Goal: Information Seeking & Learning: Compare options

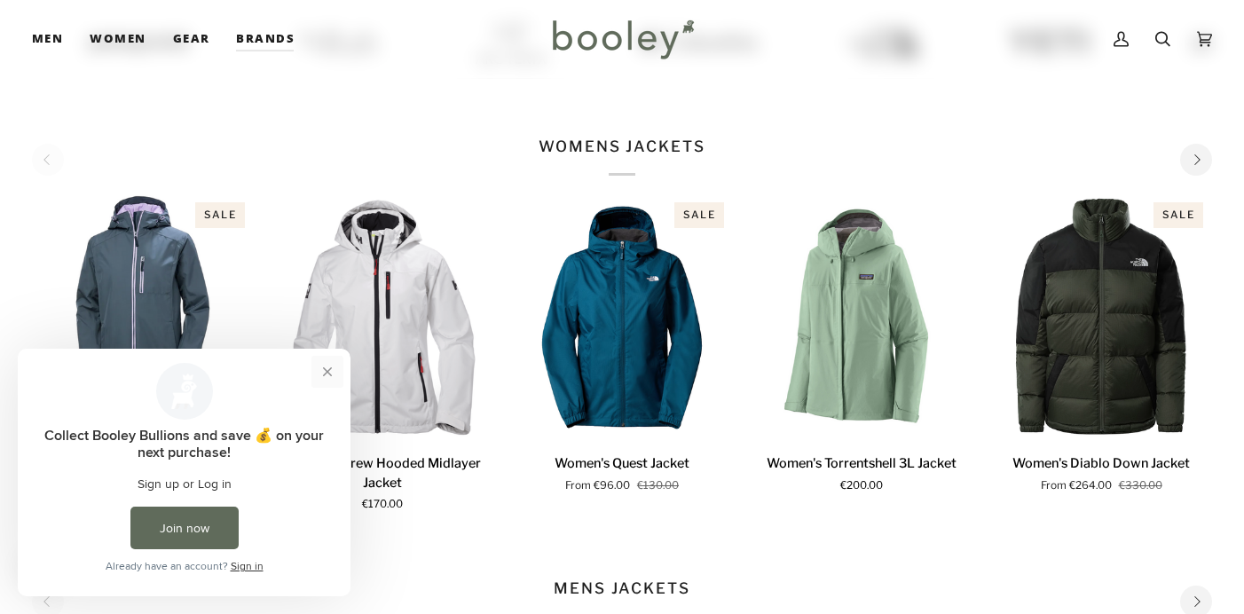
click at [328, 370] on button "Close prompt" at bounding box center [327, 372] width 32 height 32
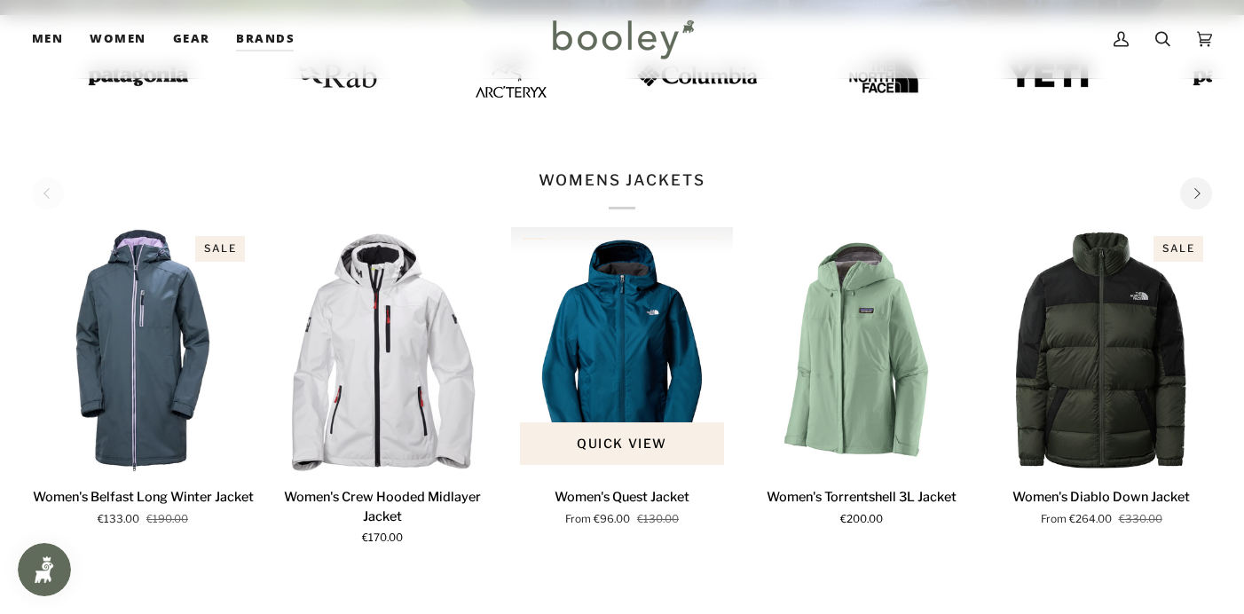
scroll to position [491, 0]
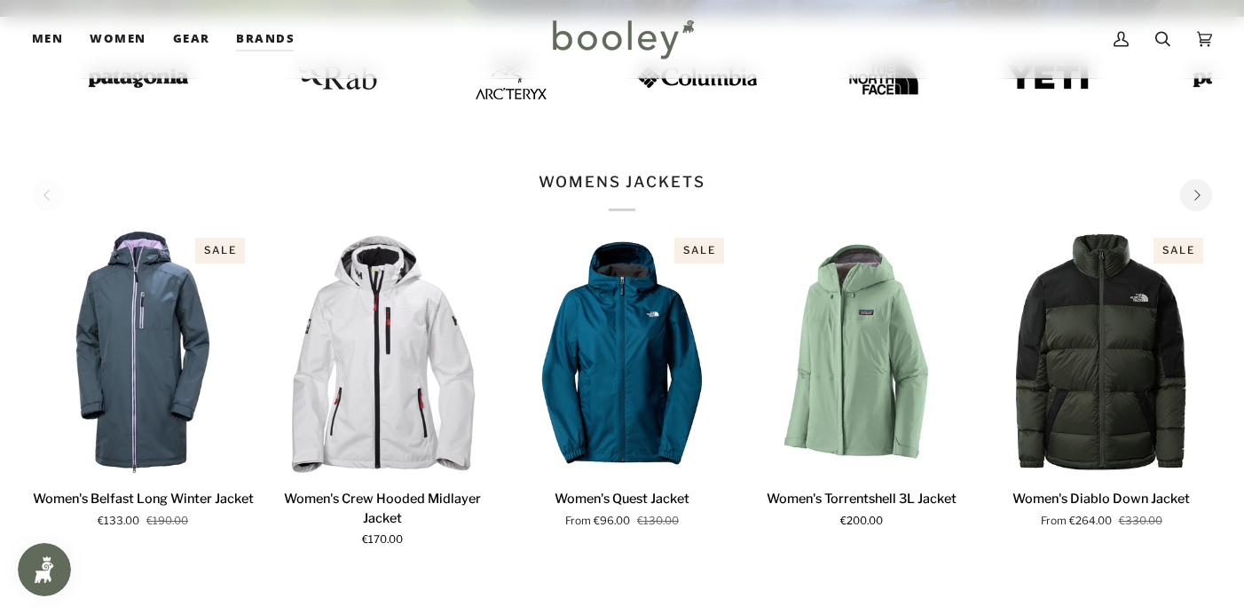
click at [660, 180] on p "WOMENS JACKETS" at bounding box center [621, 191] width 166 height 41
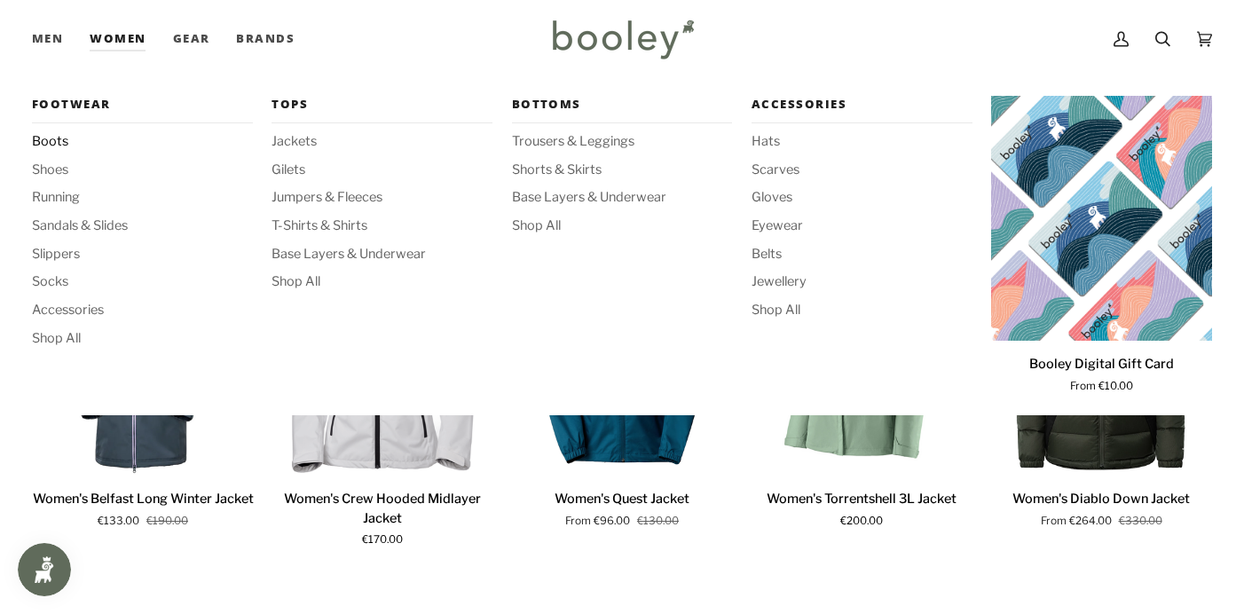
click at [61, 137] on span "Boots" at bounding box center [142, 142] width 221 height 20
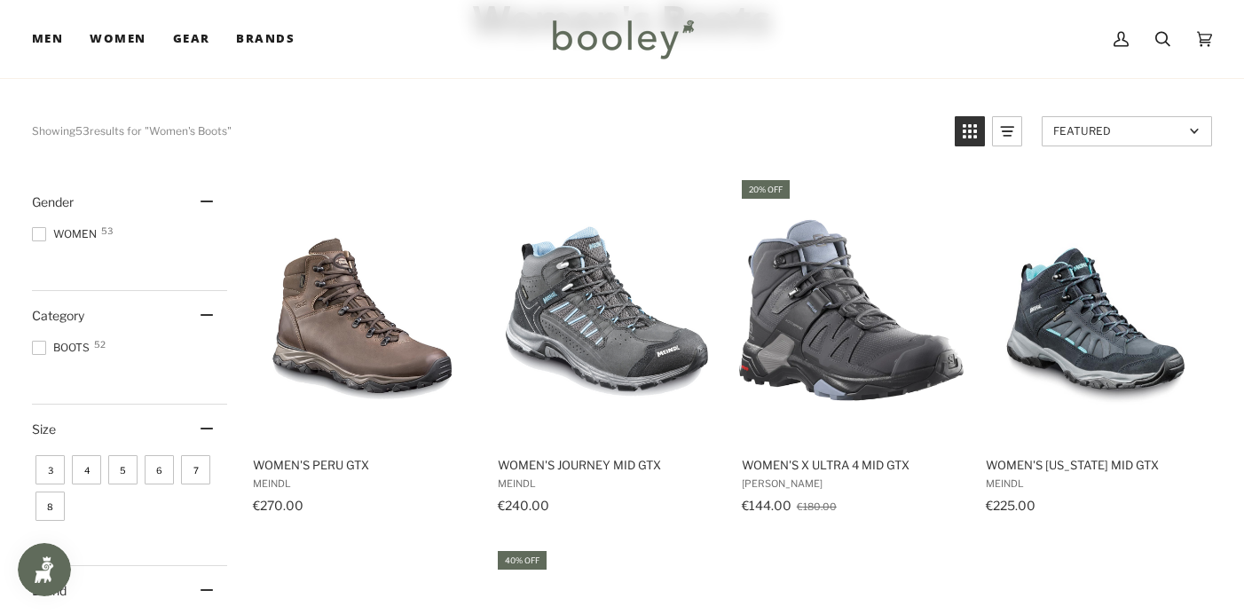
scroll to position [146, 0]
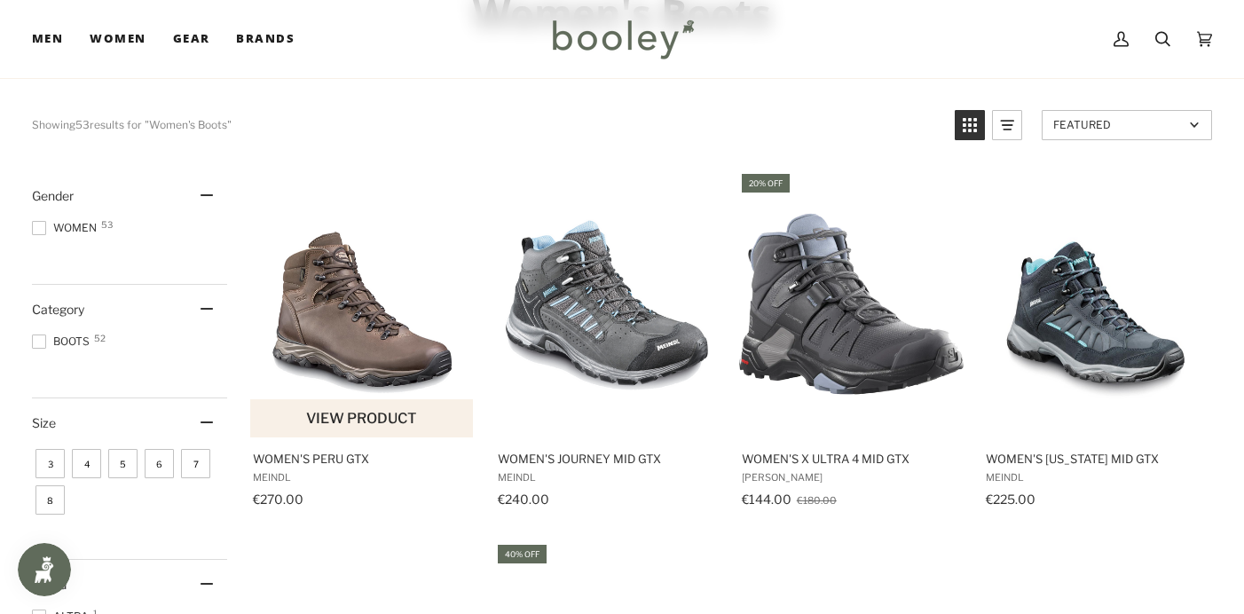
click at [375, 419] on button "View product" at bounding box center [361, 418] width 223 height 38
click at [388, 416] on button "View product" at bounding box center [361, 418] width 223 height 38
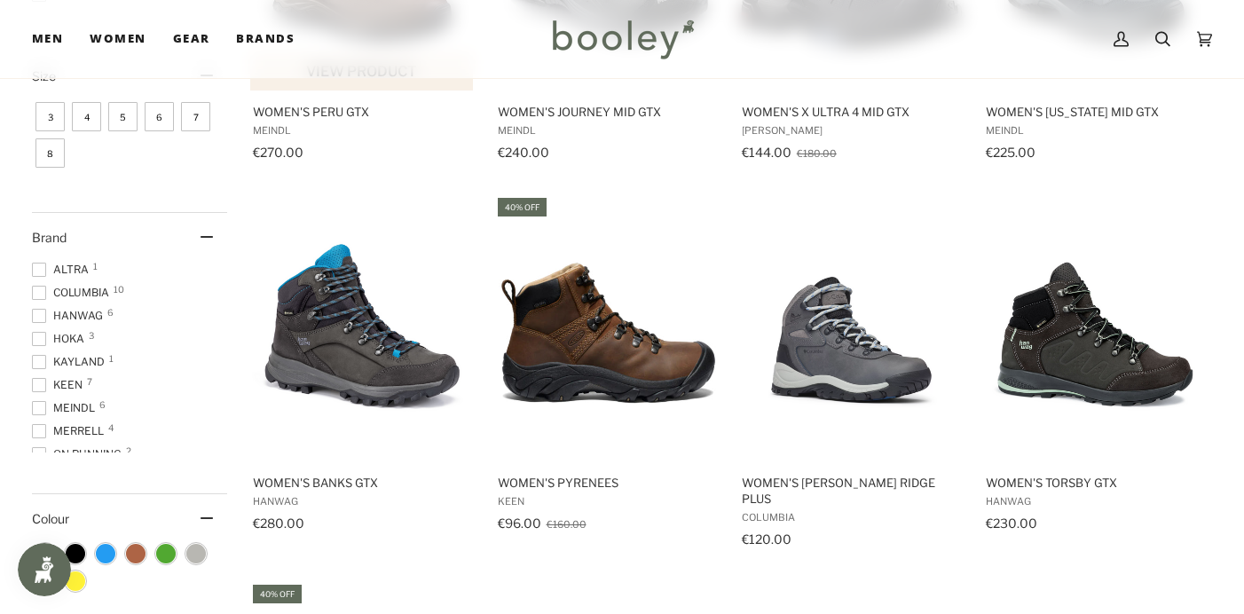
scroll to position [494, 0]
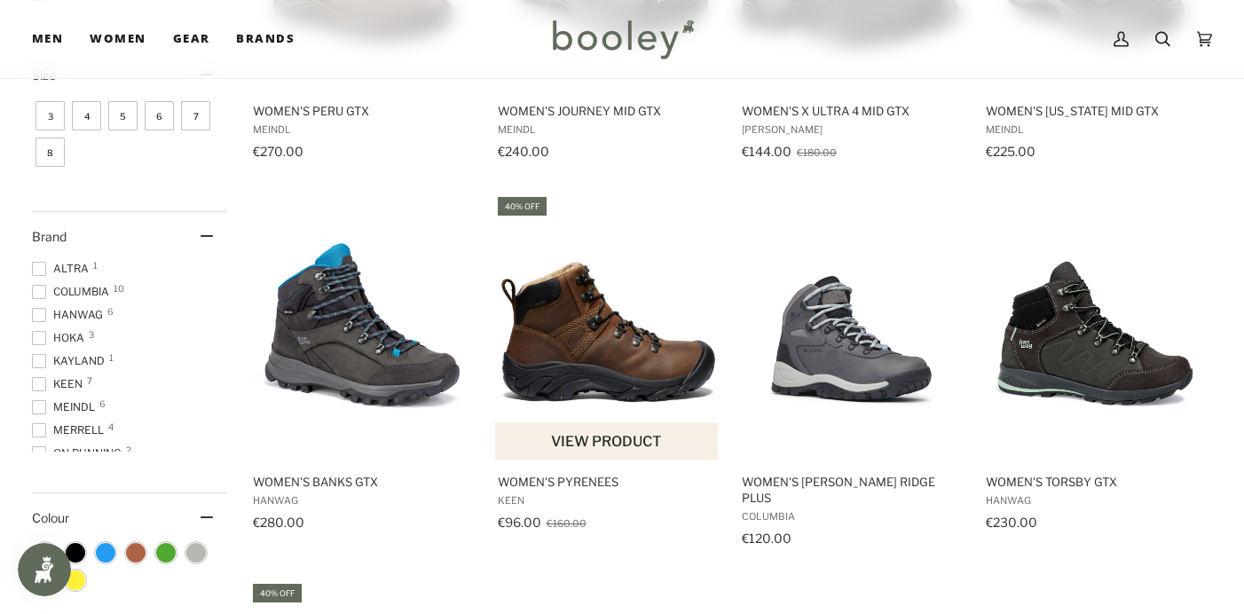
click at [651, 342] on img "Women's Pyrenees" at bounding box center [607, 327] width 224 height 224
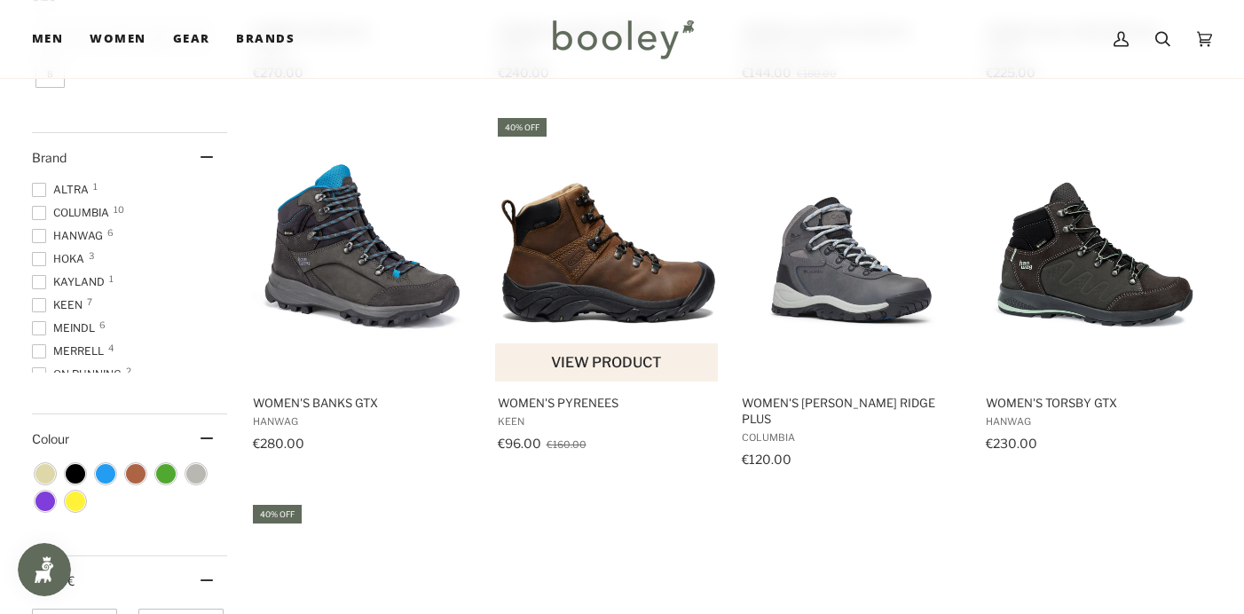
scroll to position [582, 0]
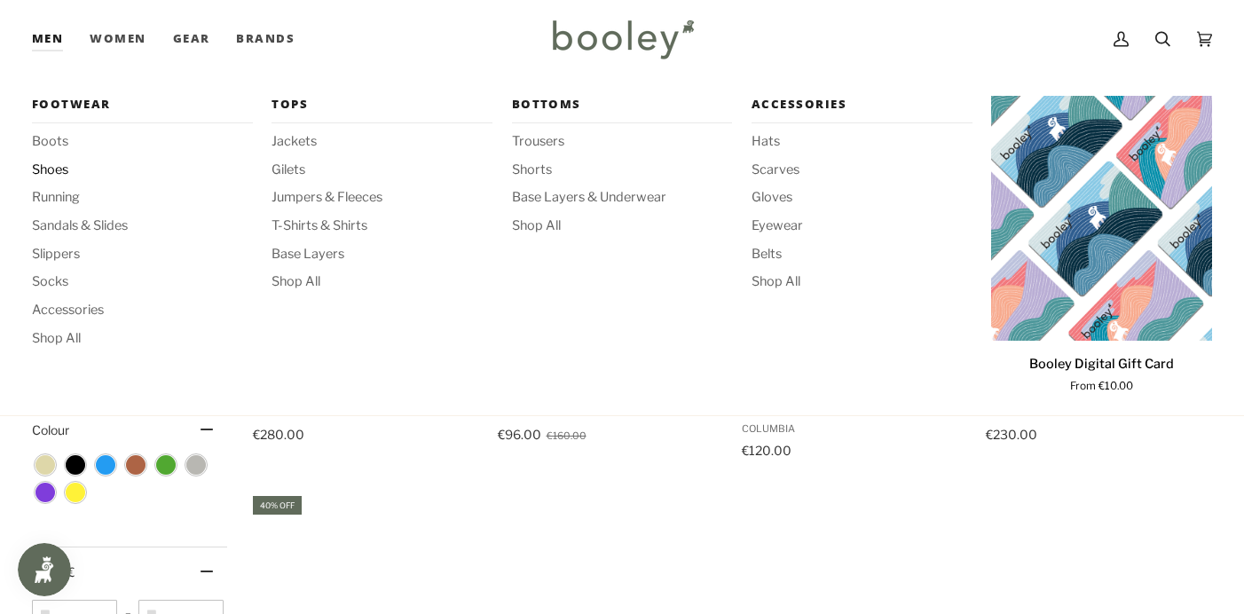
click at [61, 164] on span "Shoes" at bounding box center [142, 171] width 221 height 20
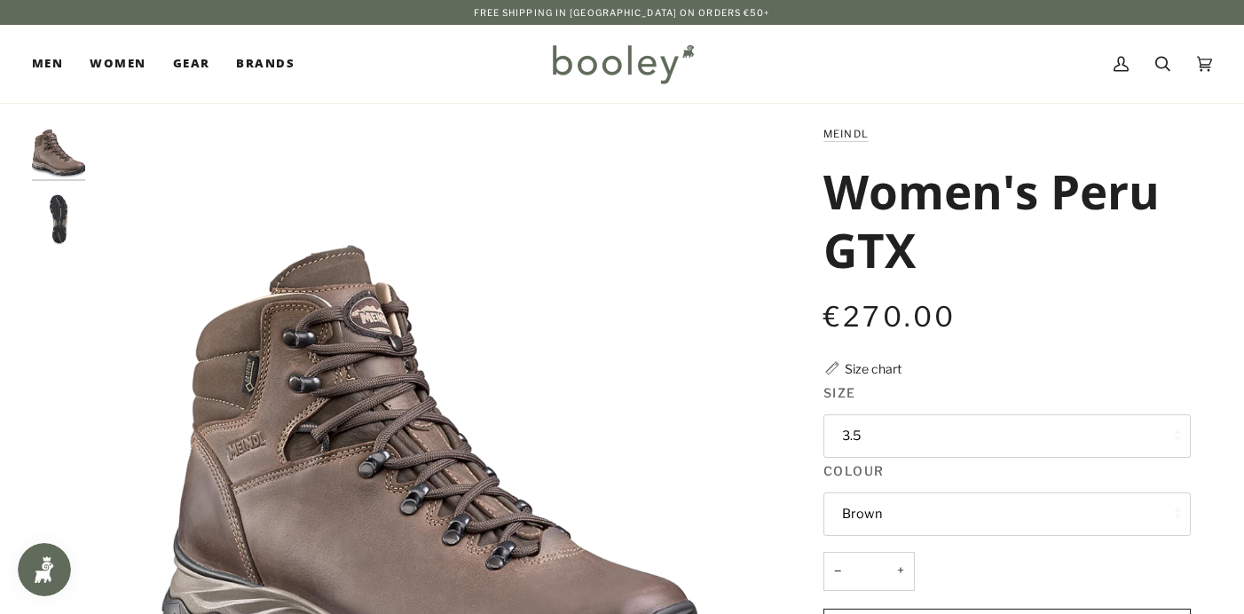
click at [862, 433] on button "3.5" at bounding box center [1006, 435] width 367 height 43
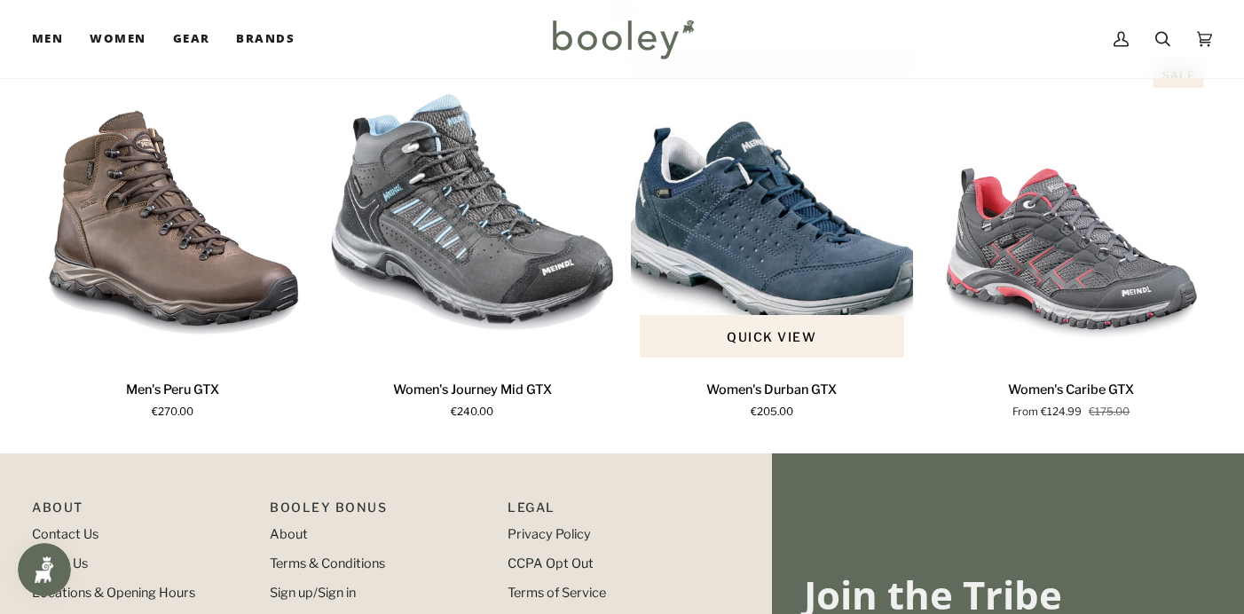
scroll to position [1155, 0]
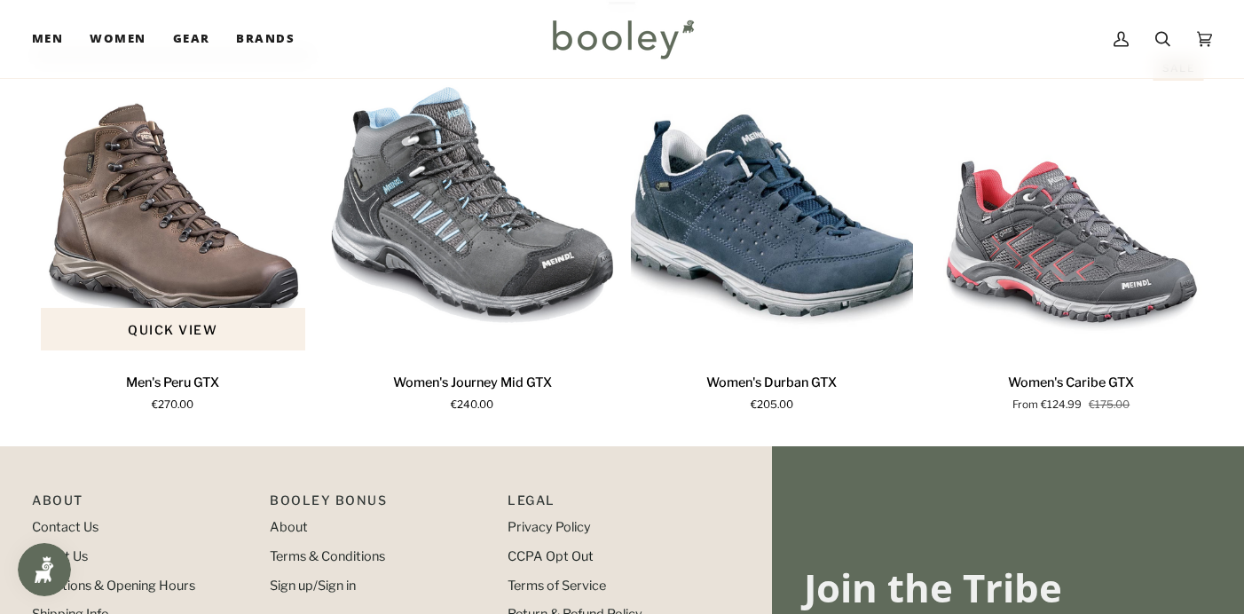
click at [217, 286] on img "Men's Peru GTX" at bounding box center [173, 203] width 282 height 313
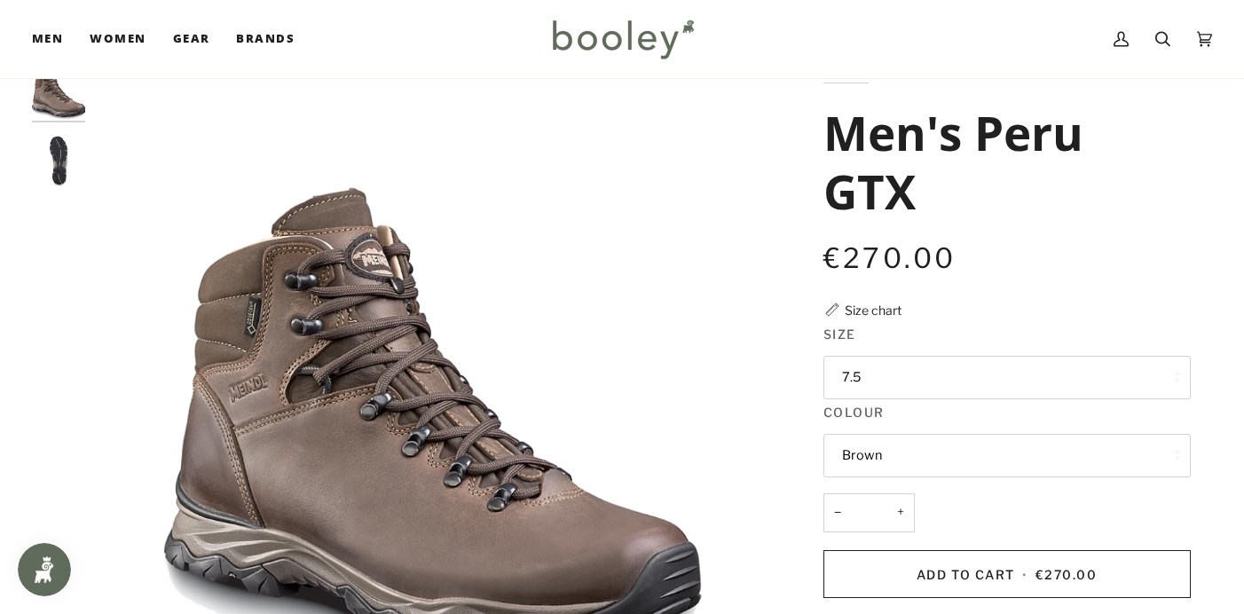
scroll to position [54, 0]
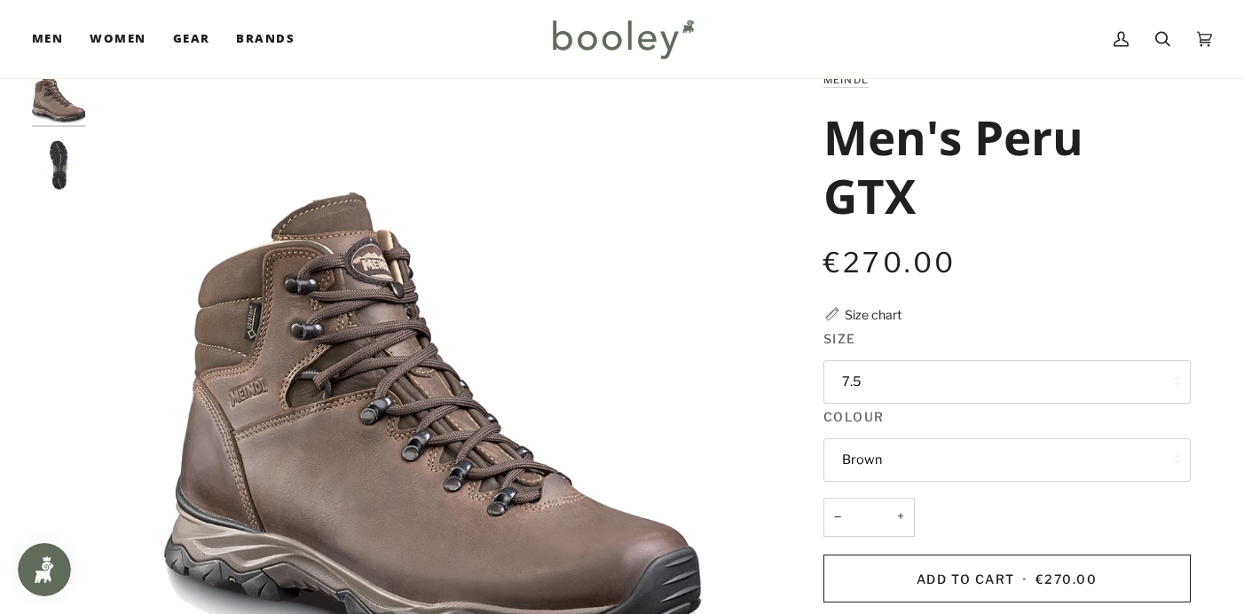
click at [856, 377] on button "7.5" at bounding box center [1006, 381] width 367 height 43
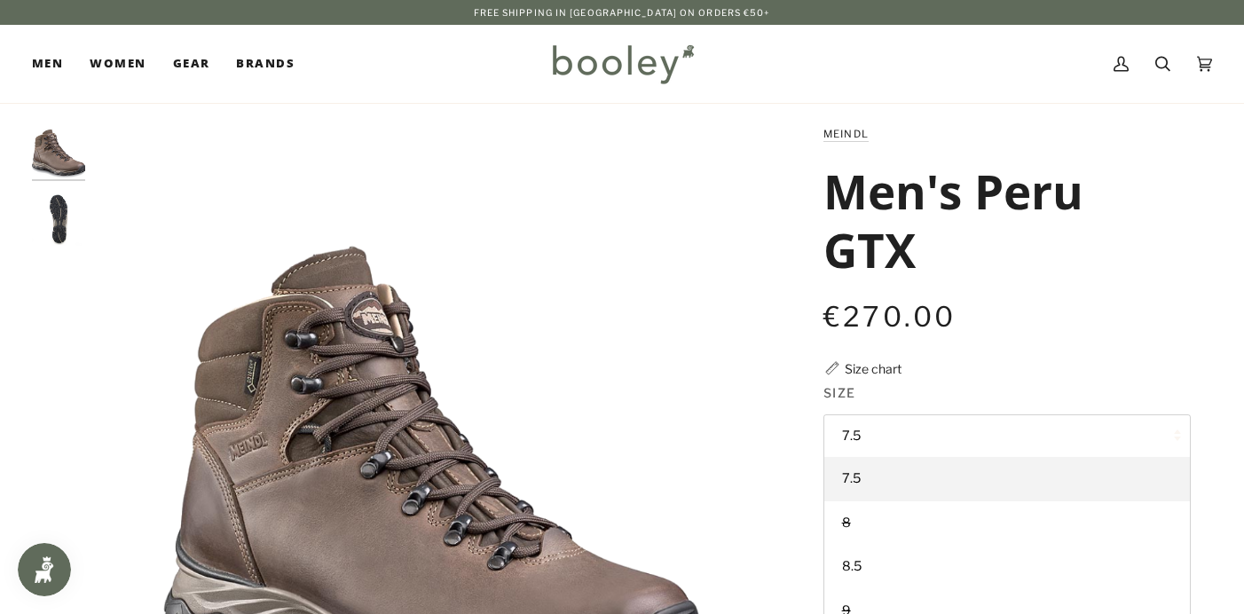
scroll to position [0, 0]
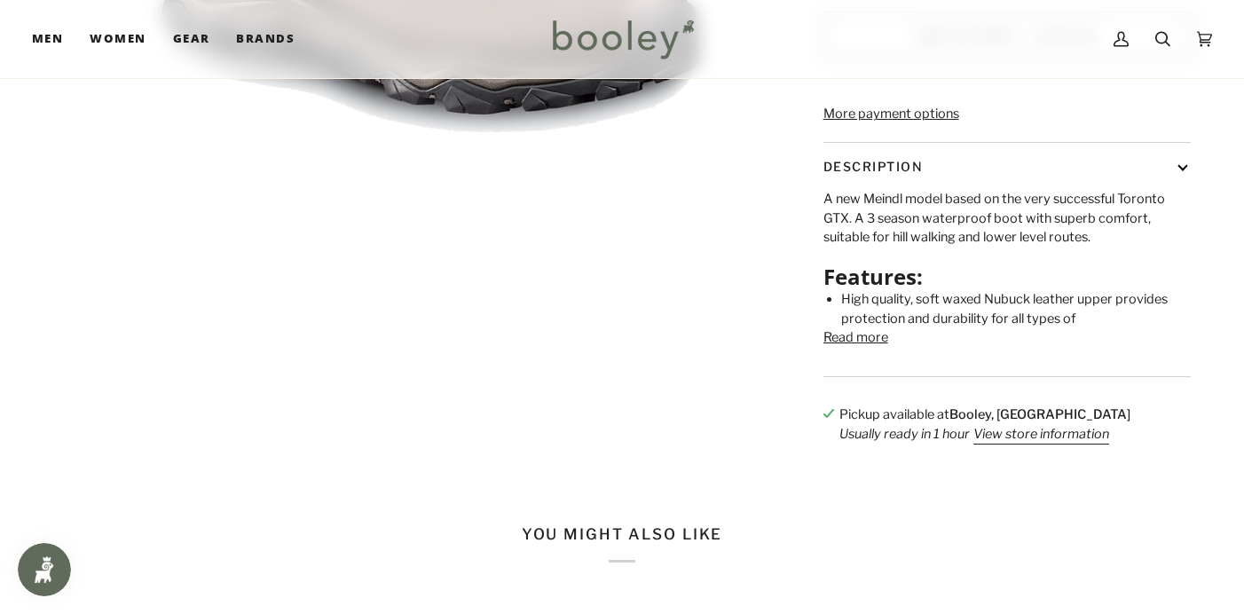
scroll to position [508, 0]
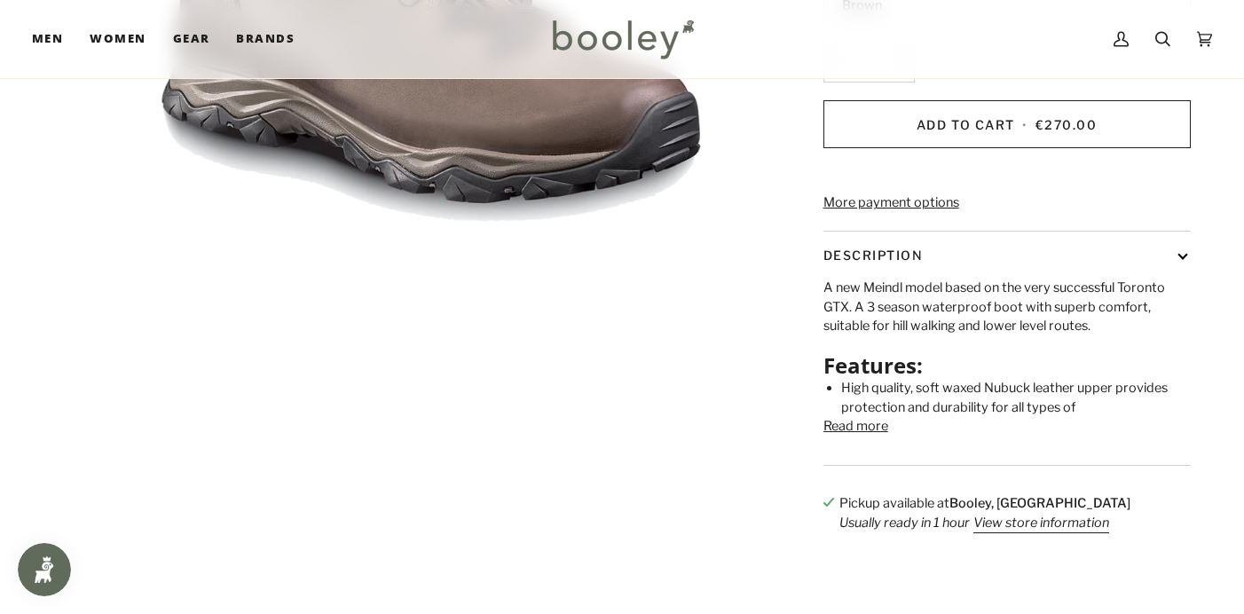
click at [872, 436] on button "Read more" at bounding box center [855, 427] width 65 height 20
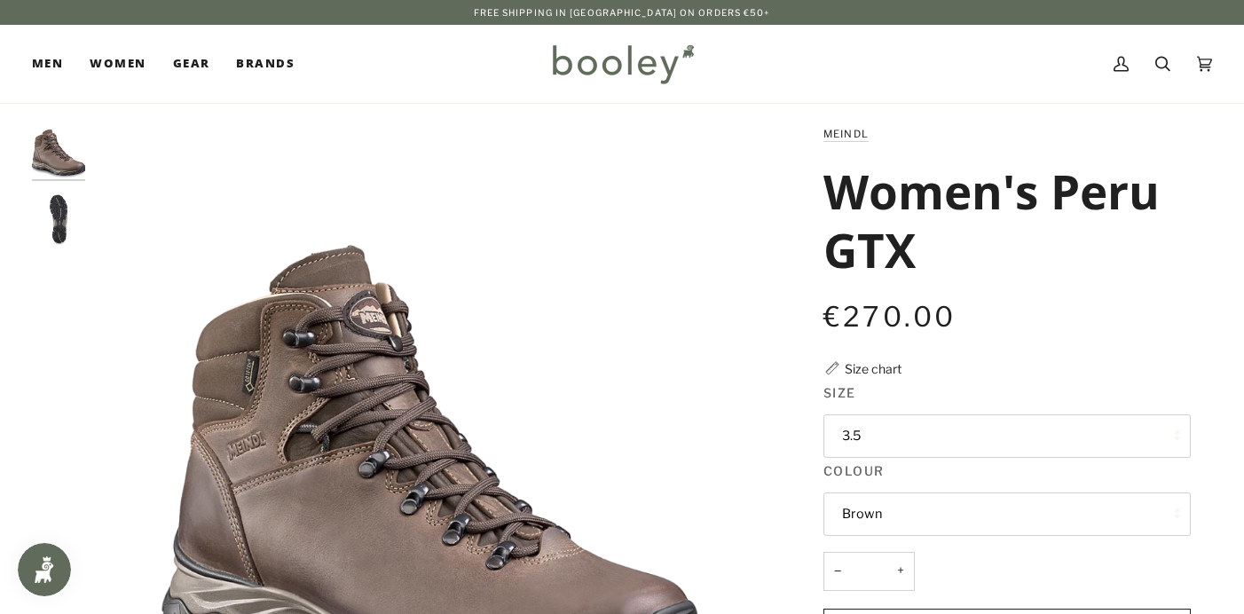
scroll to position [0, 0]
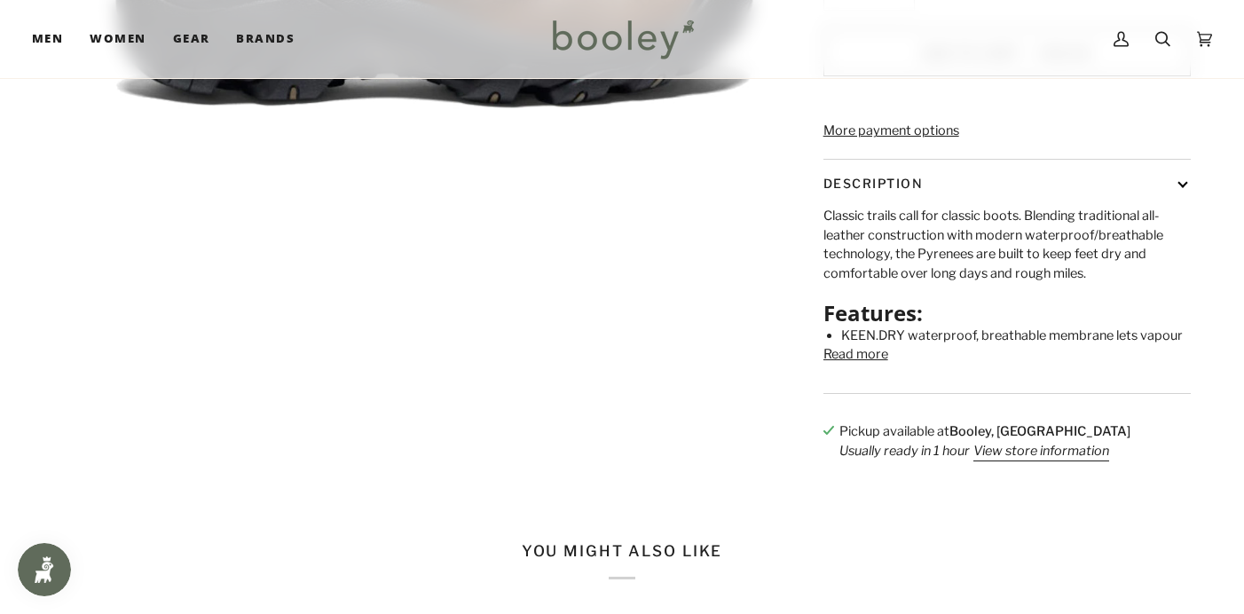
scroll to position [601, 0]
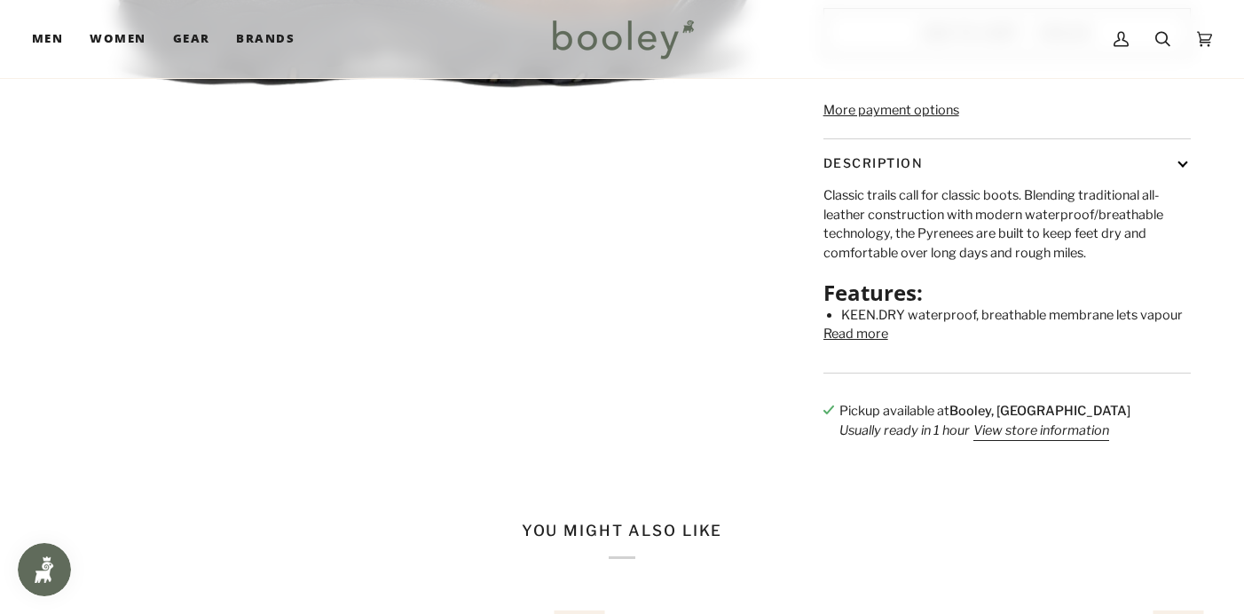
click at [864, 344] on button "Read more" at bounding box center [855, 335] width 65 height 20
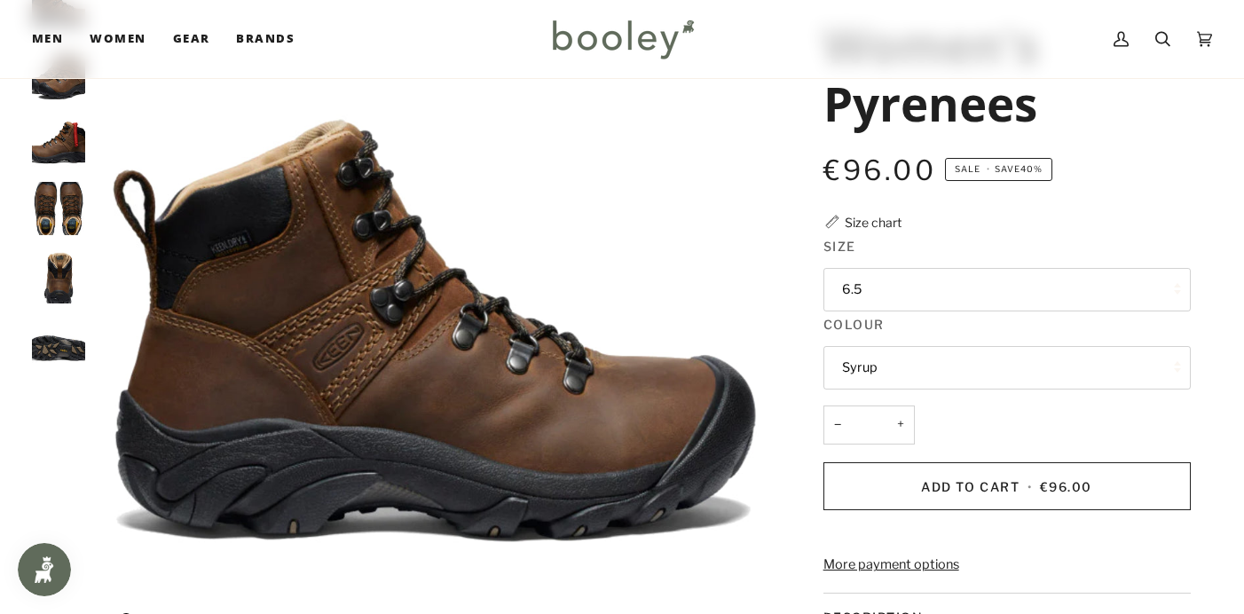
scroll to position [131, 0]
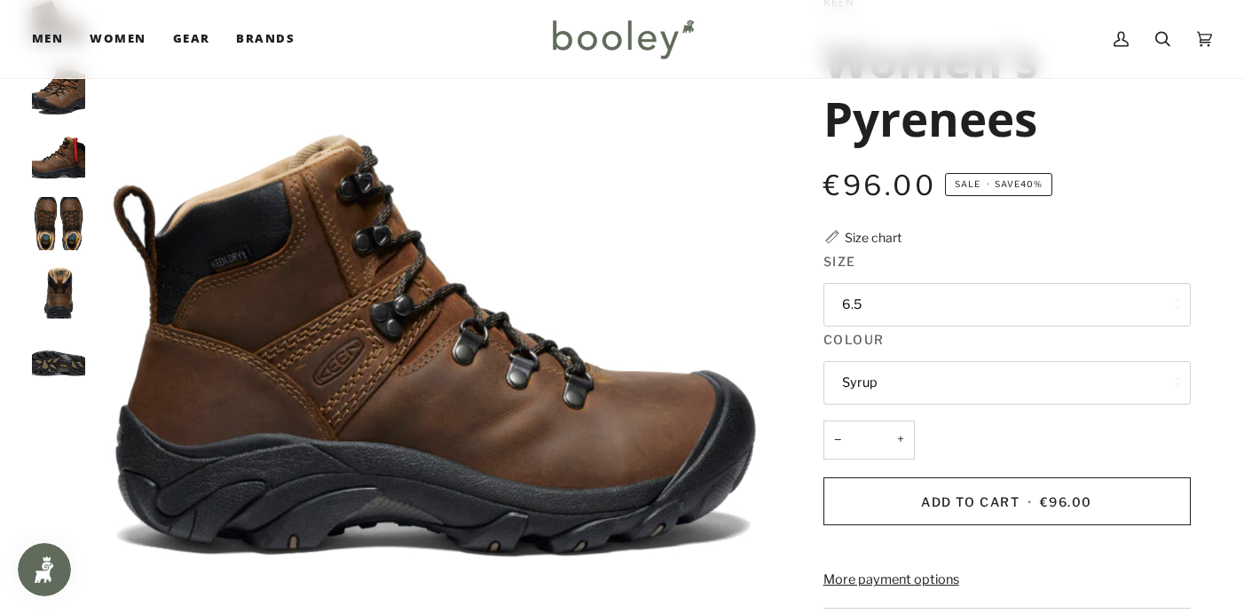
click at [858, 299] on button "6.5" at bounding box center [1006, 304] width 367 height 43
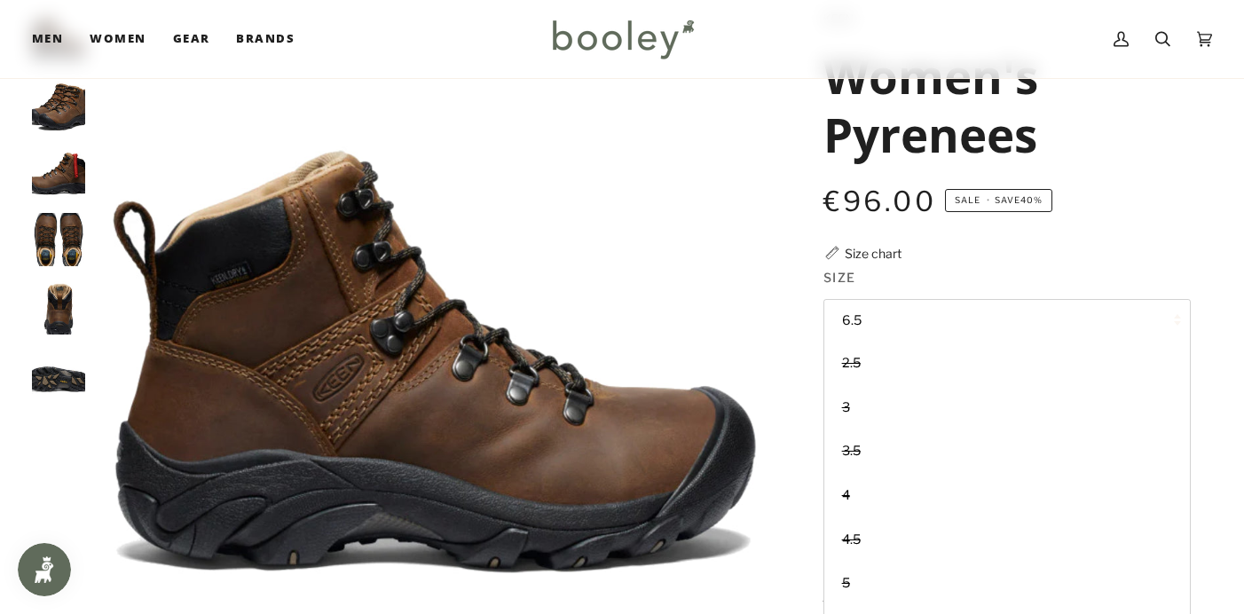
scroll to position [113, 0]
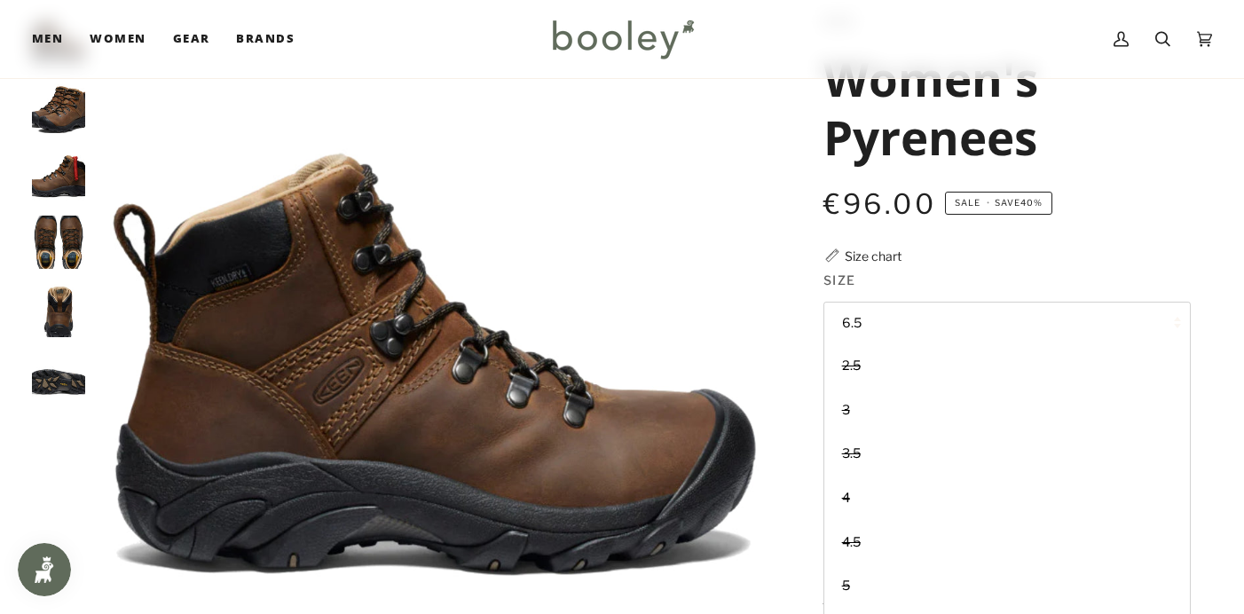
click at [73, 231] on img "Keen Women's Pyrenees - Booley Galway" at bounding box center [58, 242] width 53 height 53
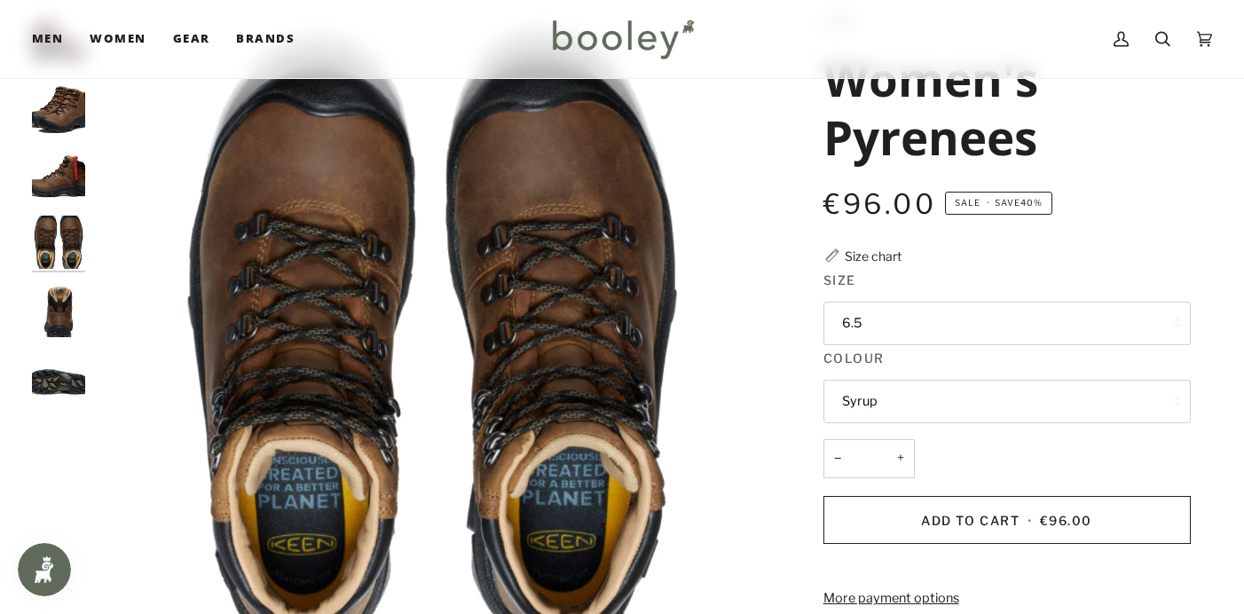
click at [60, 319] on img "Keen Women's Pyrenees - Booley Galway" at bounding box center [58, 310] width 53 height 53
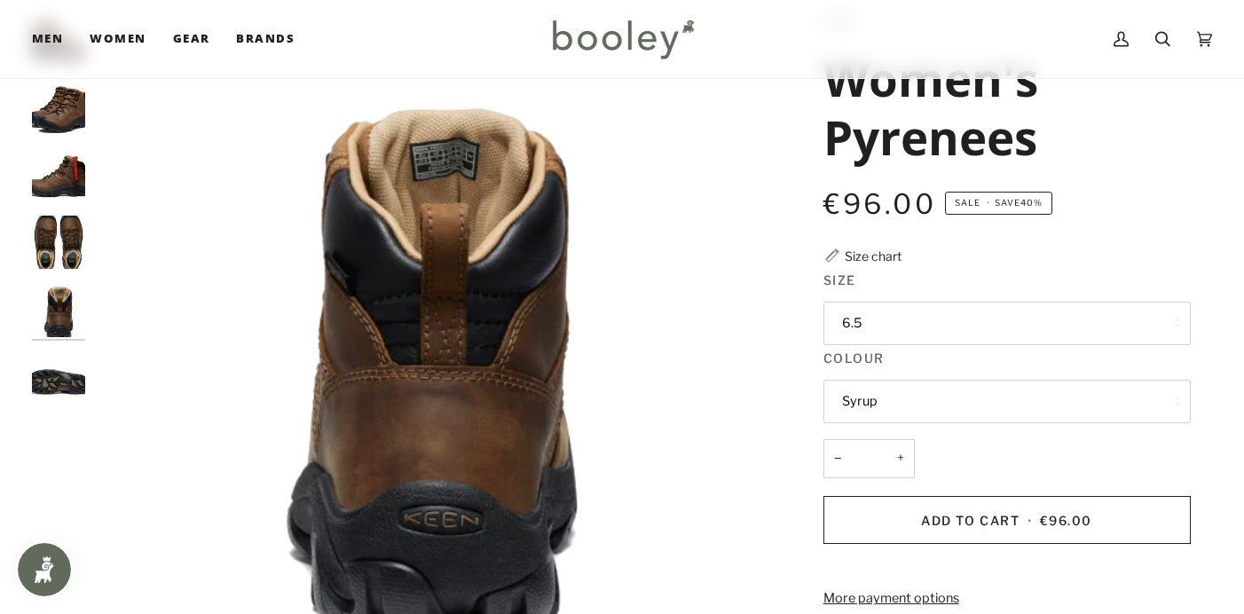
click at [67, 369] on img "Keen Women's Pyrenees - Booley Galway" at bounding box center [58, 377] width 53 height 53
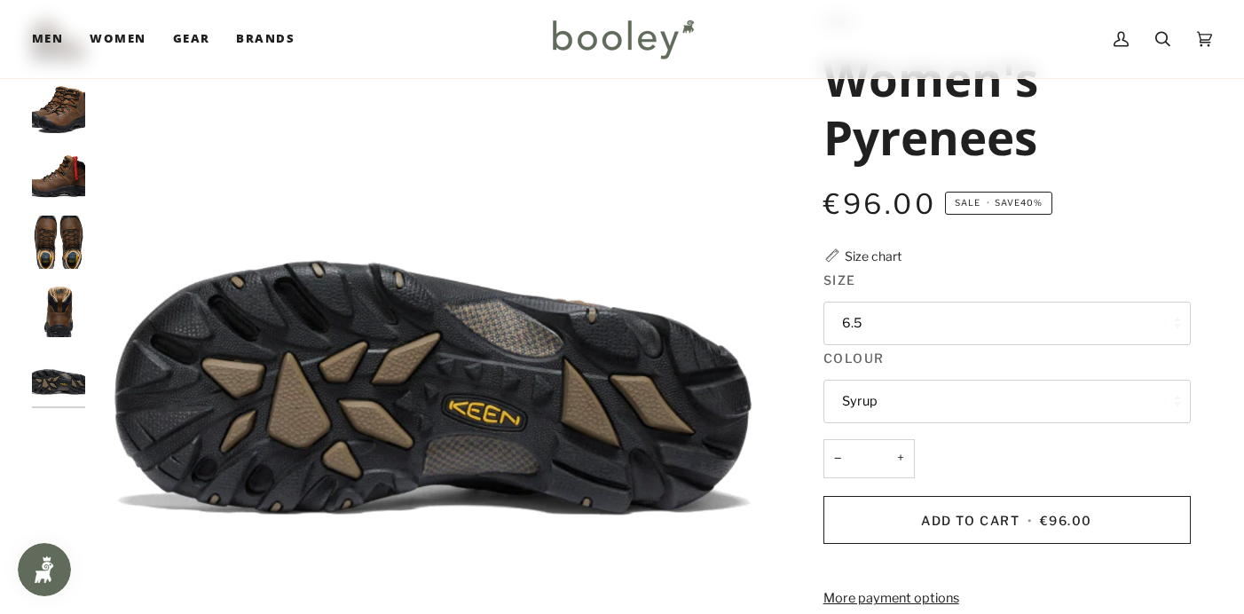
click at [72, 109] on img "Keen Women's Pyrenees - Booley Galway" at bounding box center [58, 106] width 53 height 53
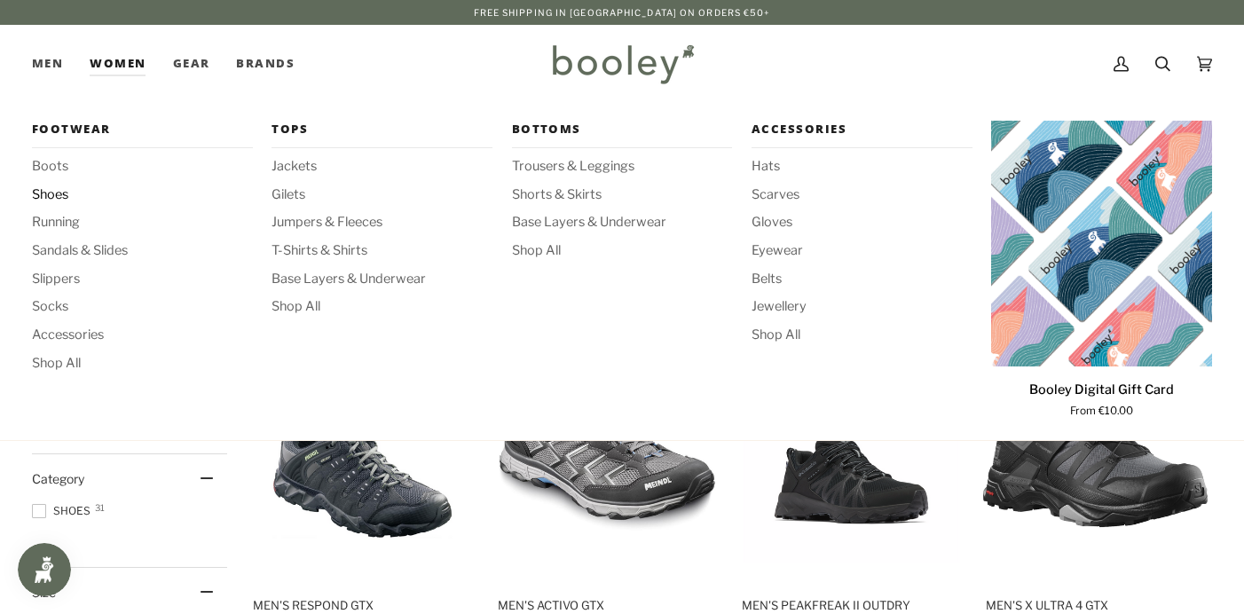
click at [62, 194] on span "Shoes" at bounding box center [142, 195] width 221 height 20
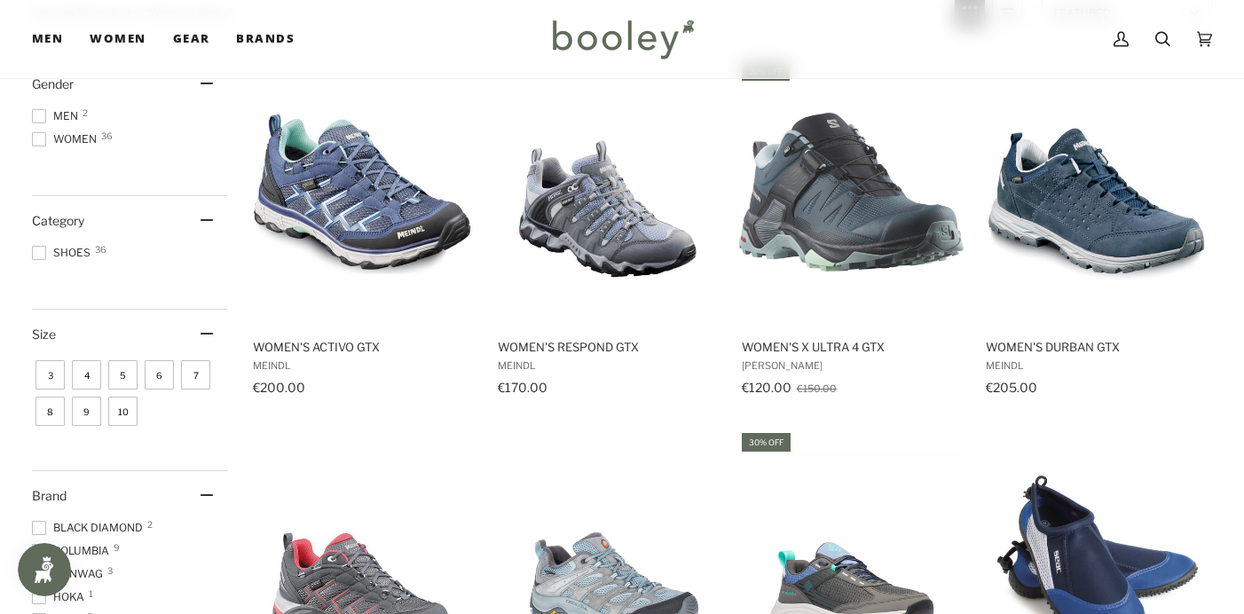
scroll to position [256, 0]
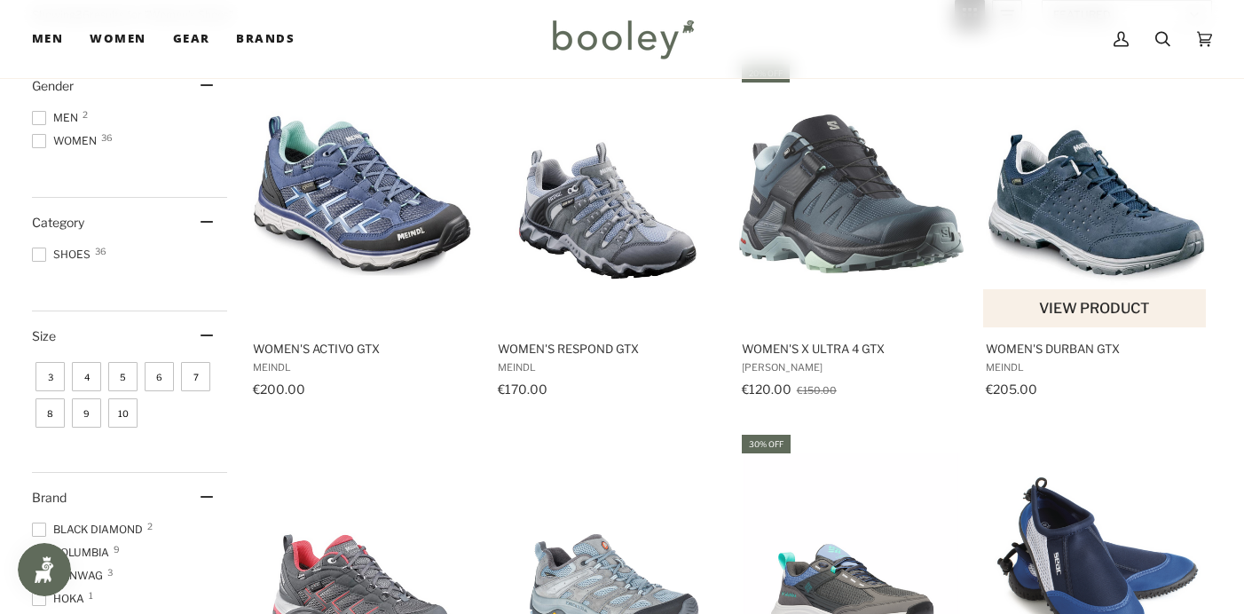
click at [1081, 218] on img "Women's Durban GTX" at bounding box center [1095, 194] width 224 height 224
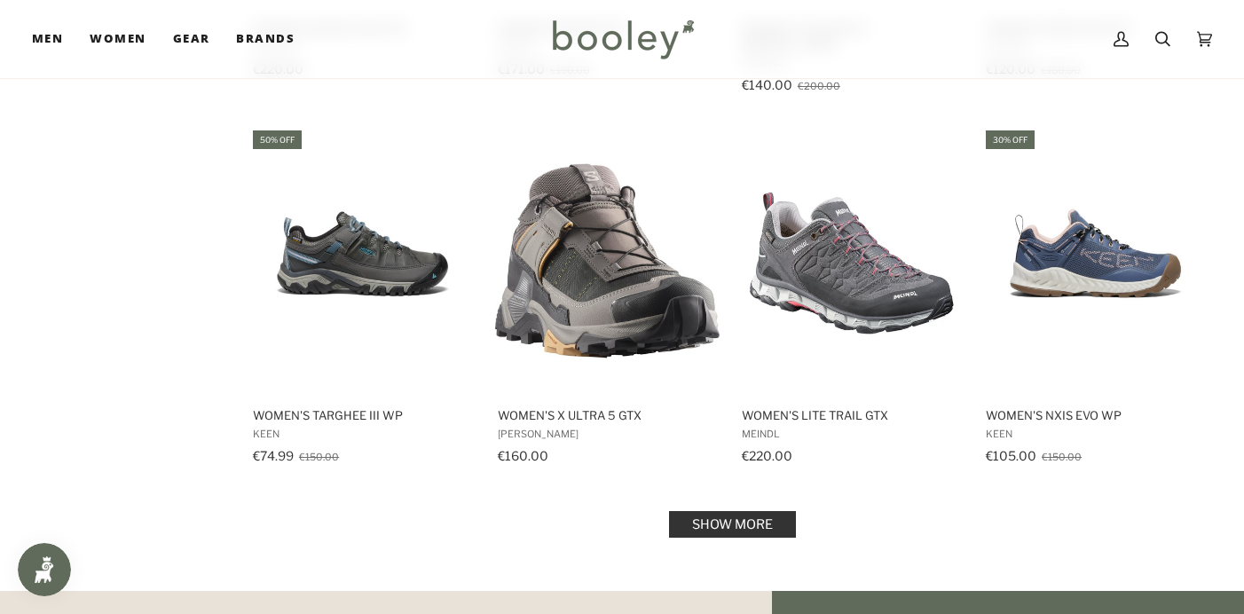
scroll to position [1685, 0]
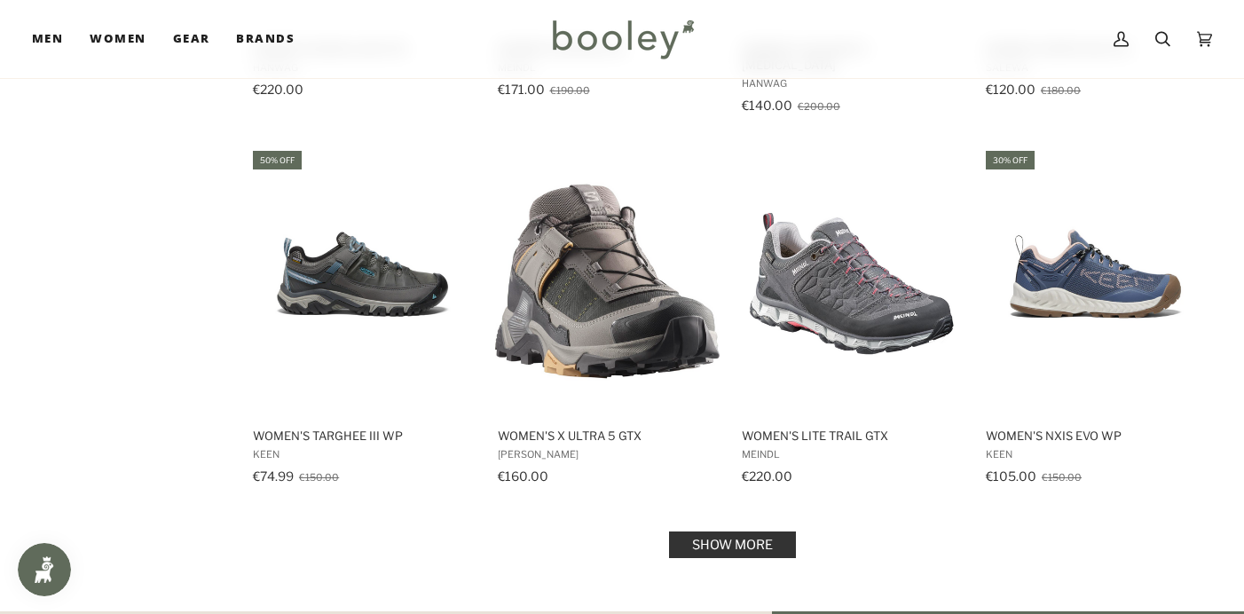
click at [752, 531] on link "Show more" at bounding box center [732, 544] width 127 height 27
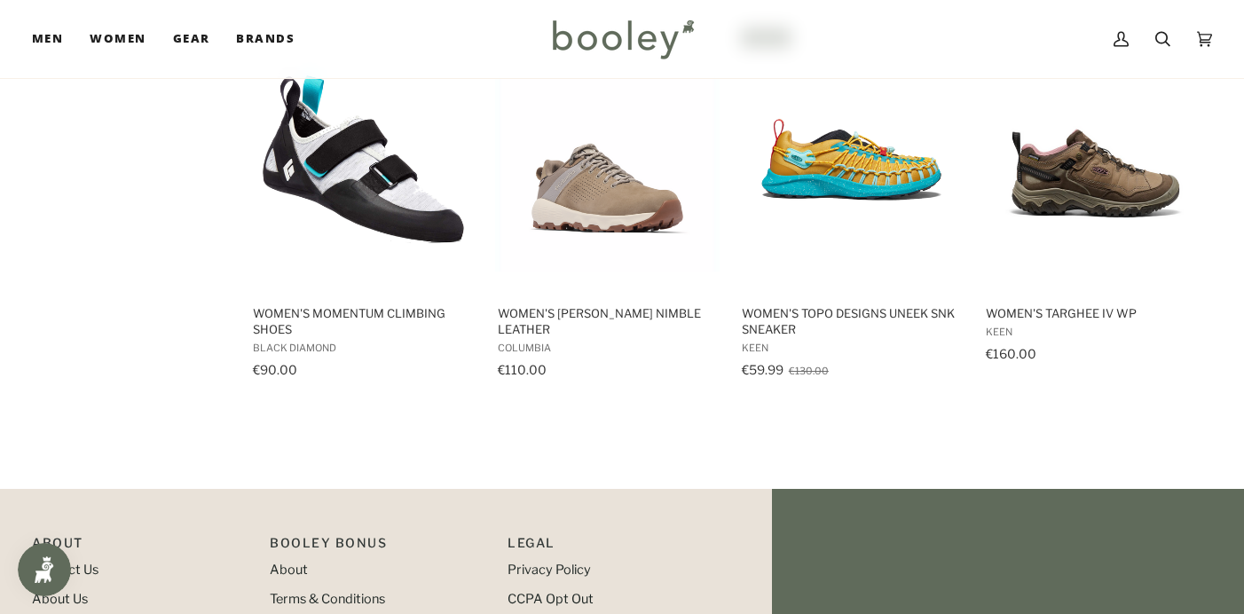
scroll to position [3383, 0]
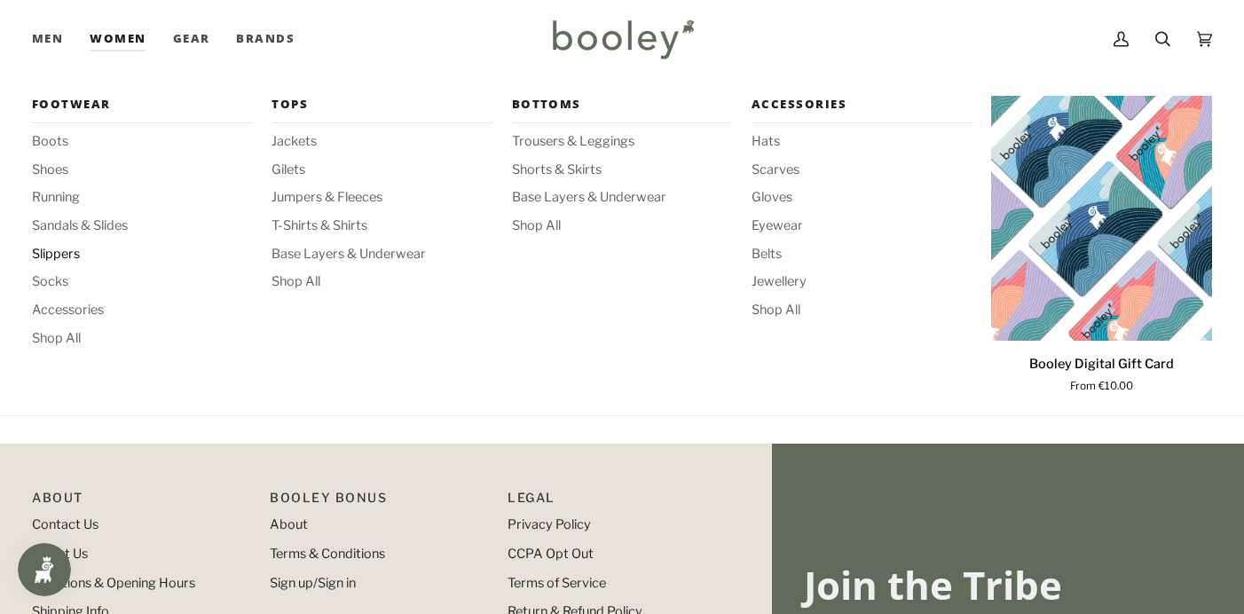
click at [72, 248] on span "Slippers" at bounding box center [142, 255] width 221 height 20
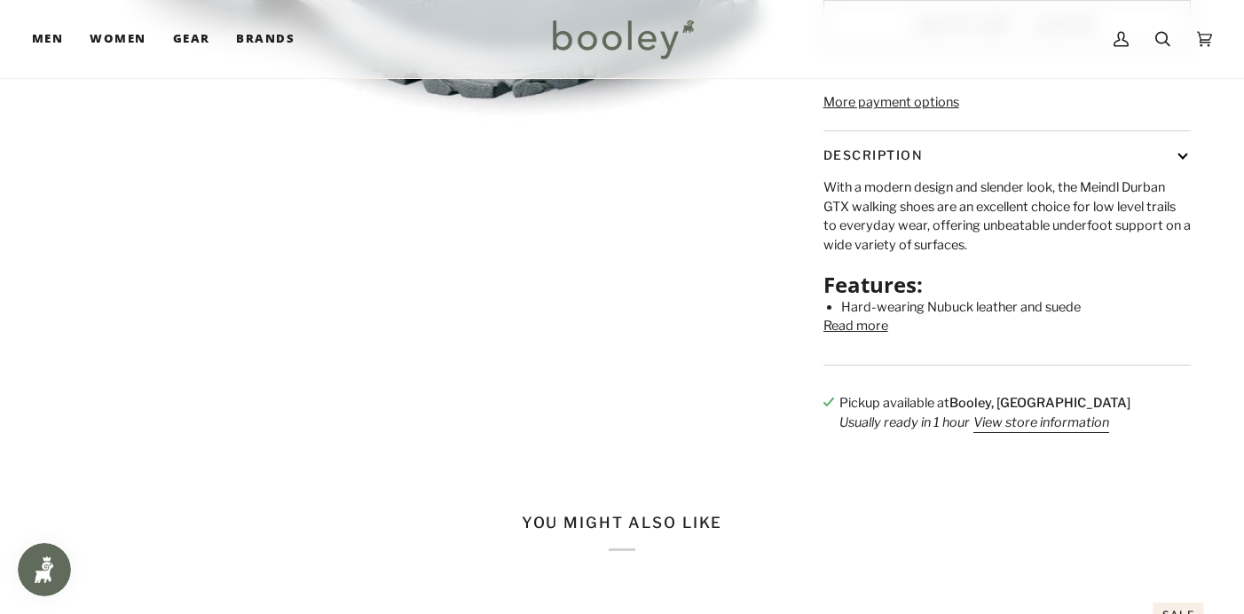
scroll to position [640, 0]
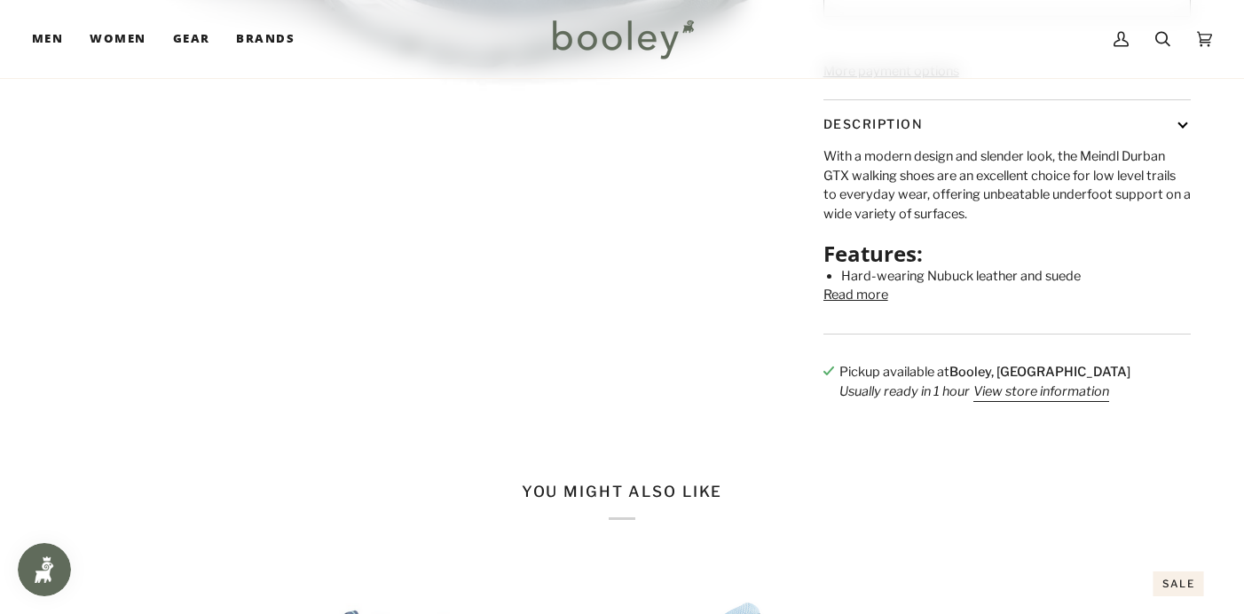
click at [868, 305] on button "Read more" at bounding box center [855, 296] width 65 height 20
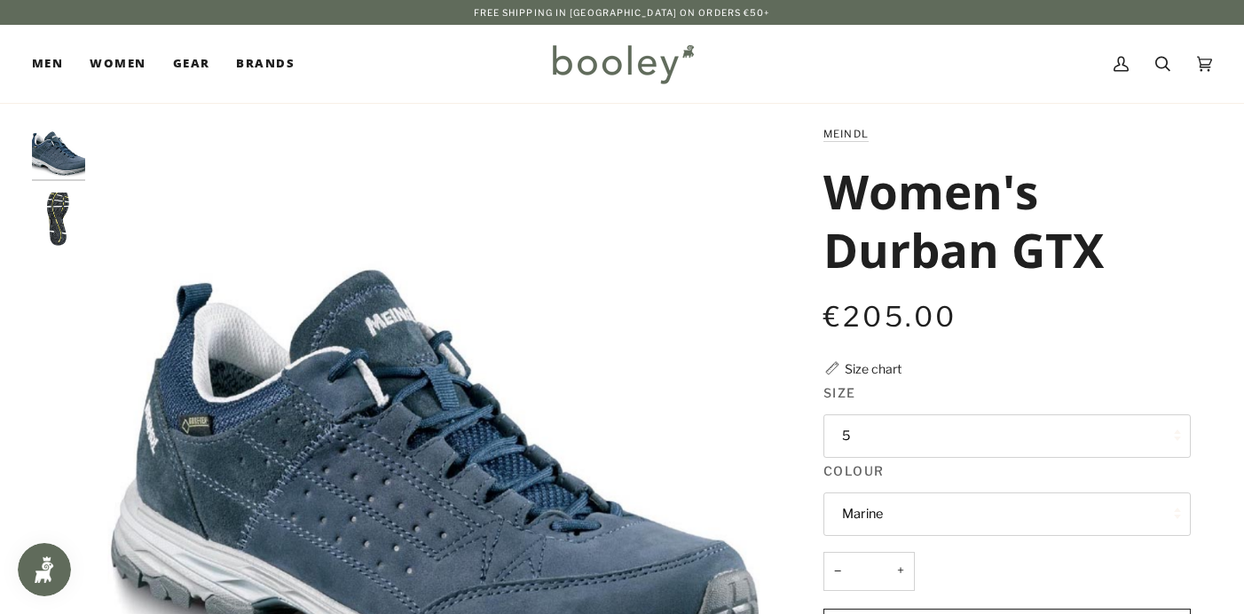
scroll to position [0, 0]
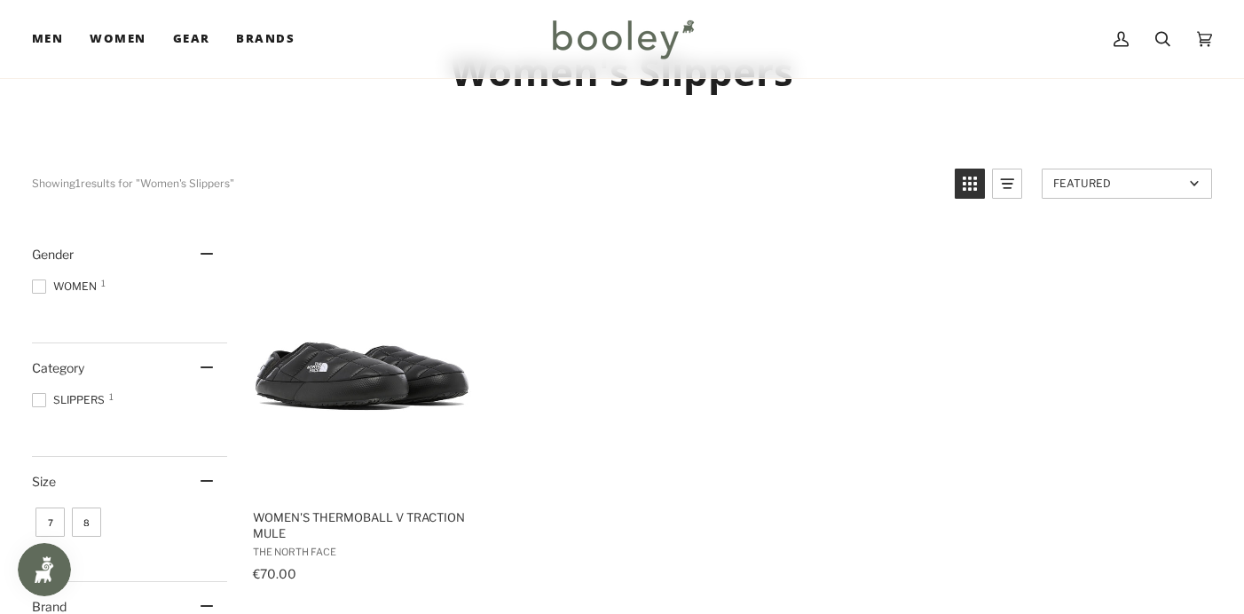
scroll to position [127, 0]
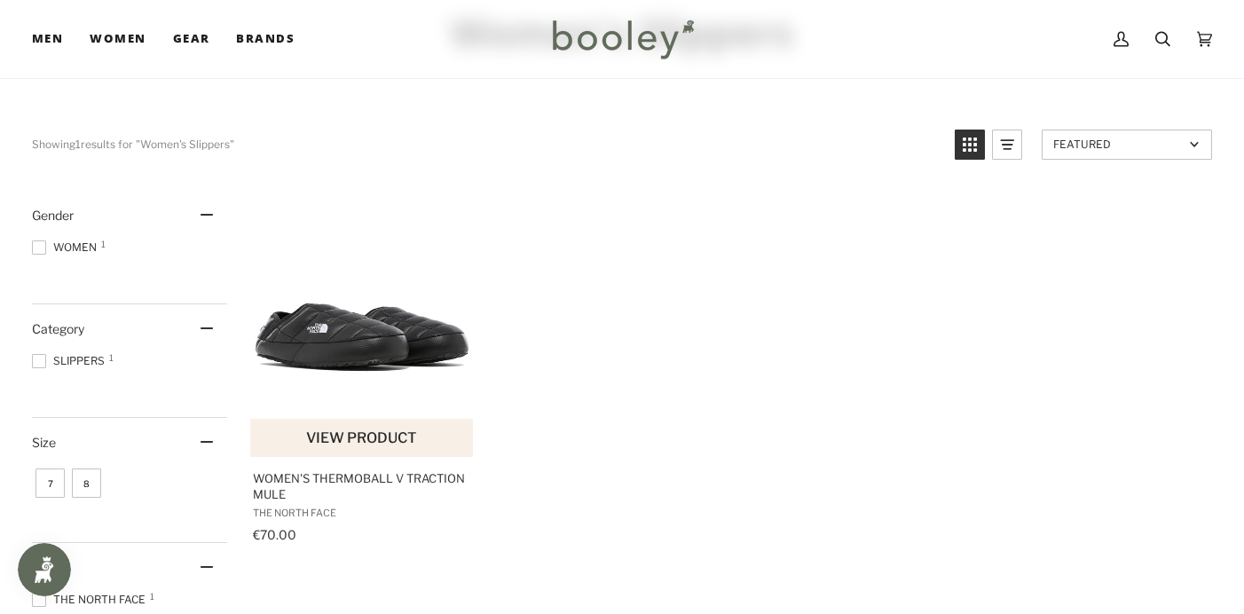
click at [374, 478] on span "Women's ThermoBall V Traction Mule" at bounding box center [362, 486] width 219 height 32
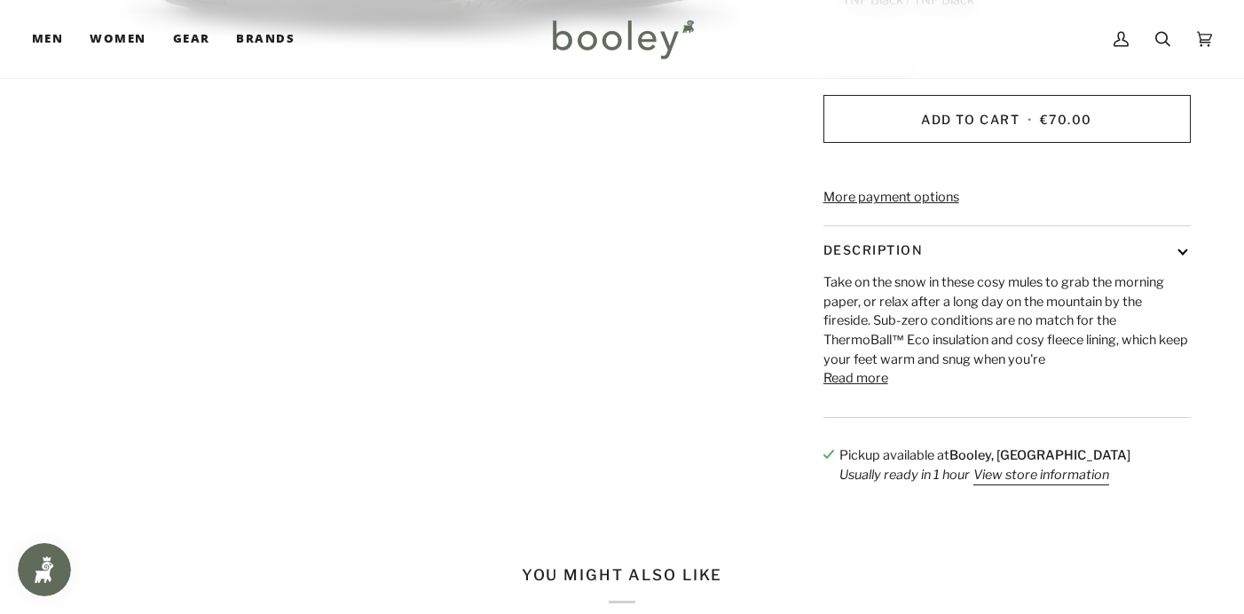
scroll to position [577, 0]
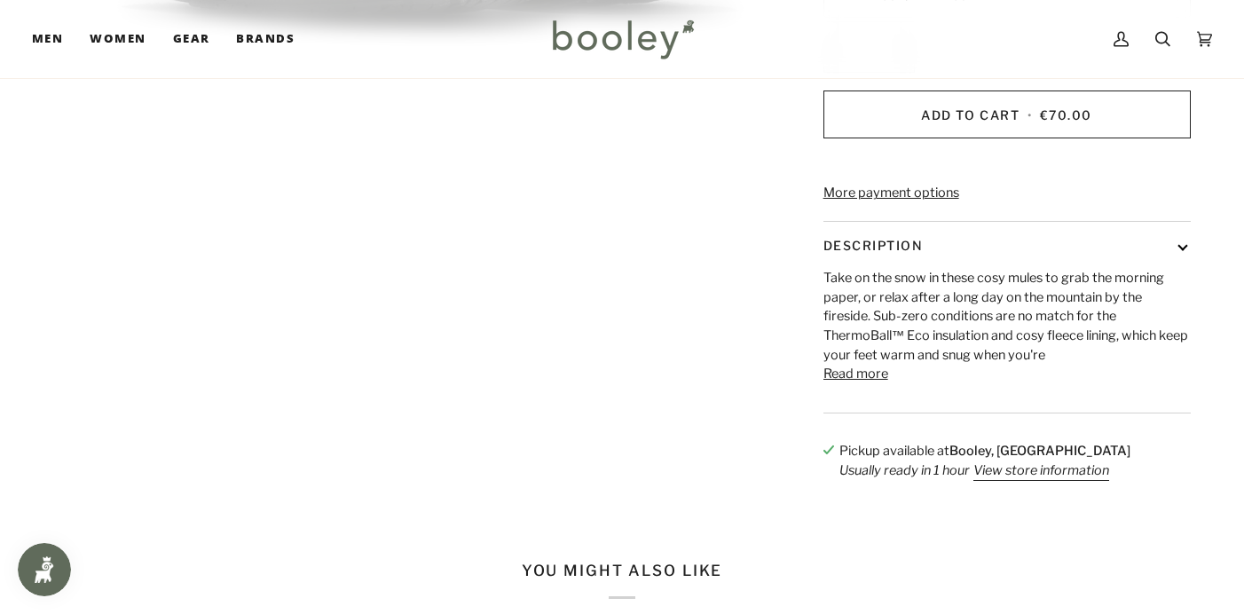
click at [876, 384] on button "Read more" at bounding box center [855, 375] width 65 height 20
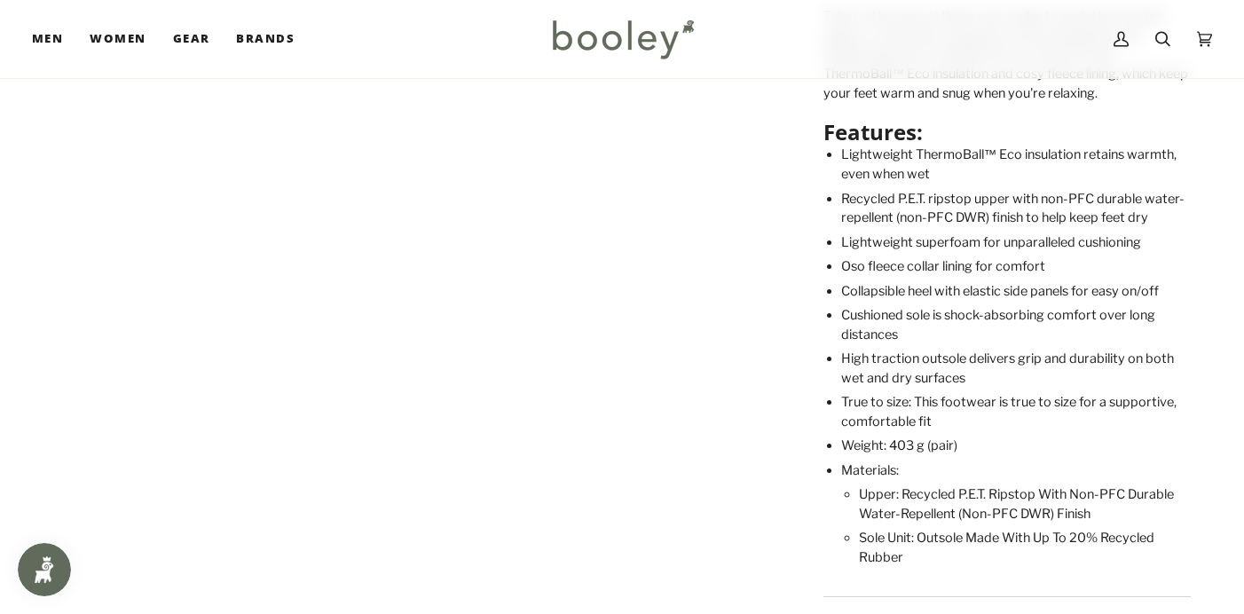
scroll to position [853, 0]
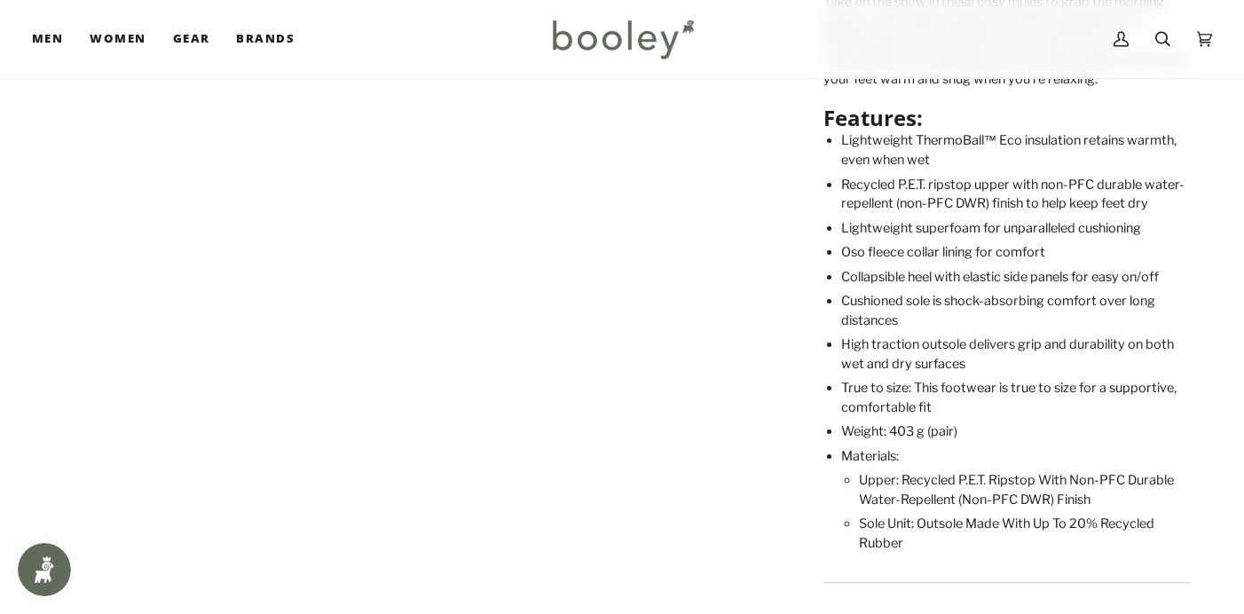
click at [824, 504] on div "Take on the snow in these cosy mules to grab the morning paper, or relax after …" at bounding box center [1006, 273] width 367 height 561
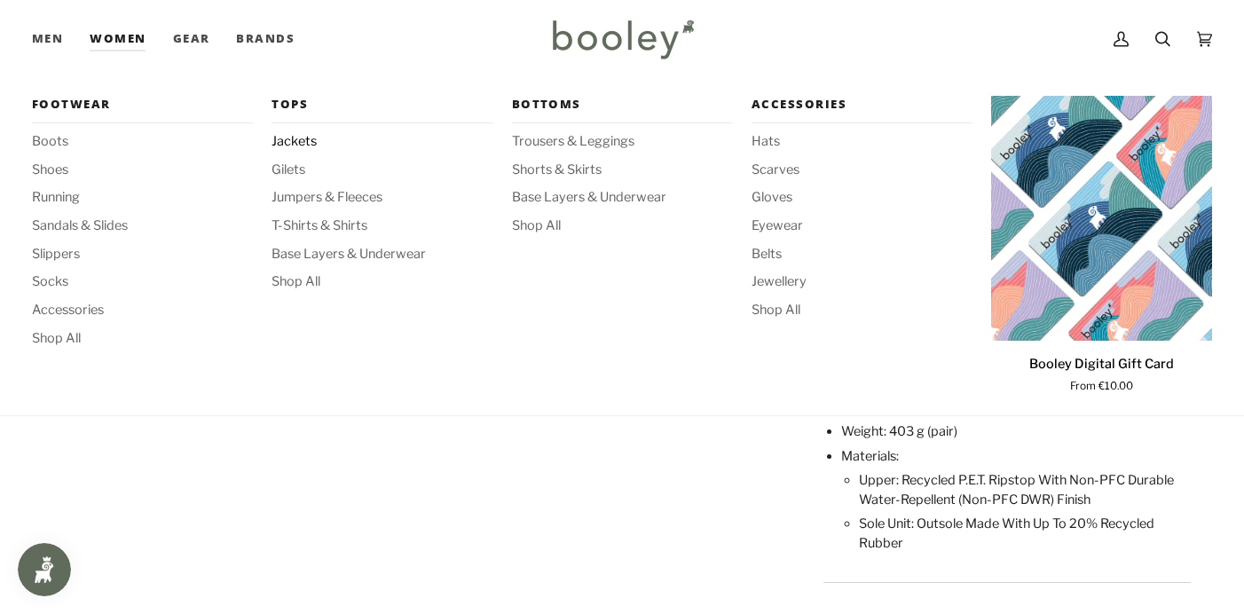
click at [310, 134] on span "Jackets" at bounding box center [381, 142] width 221 height 20
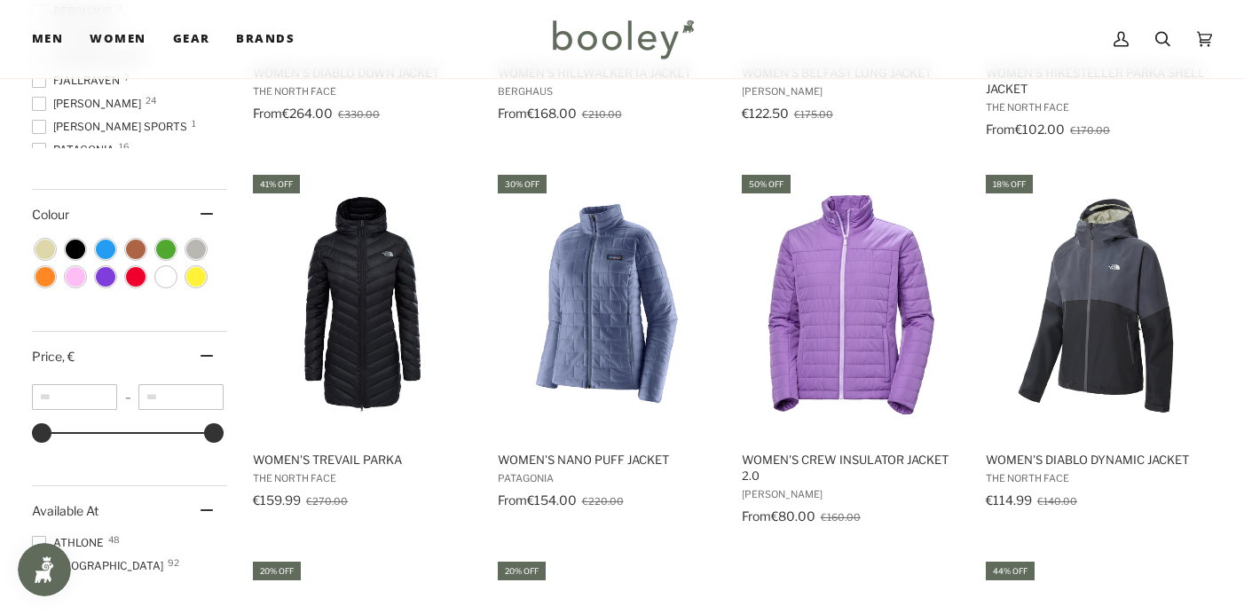
scroll to position [921, 0]
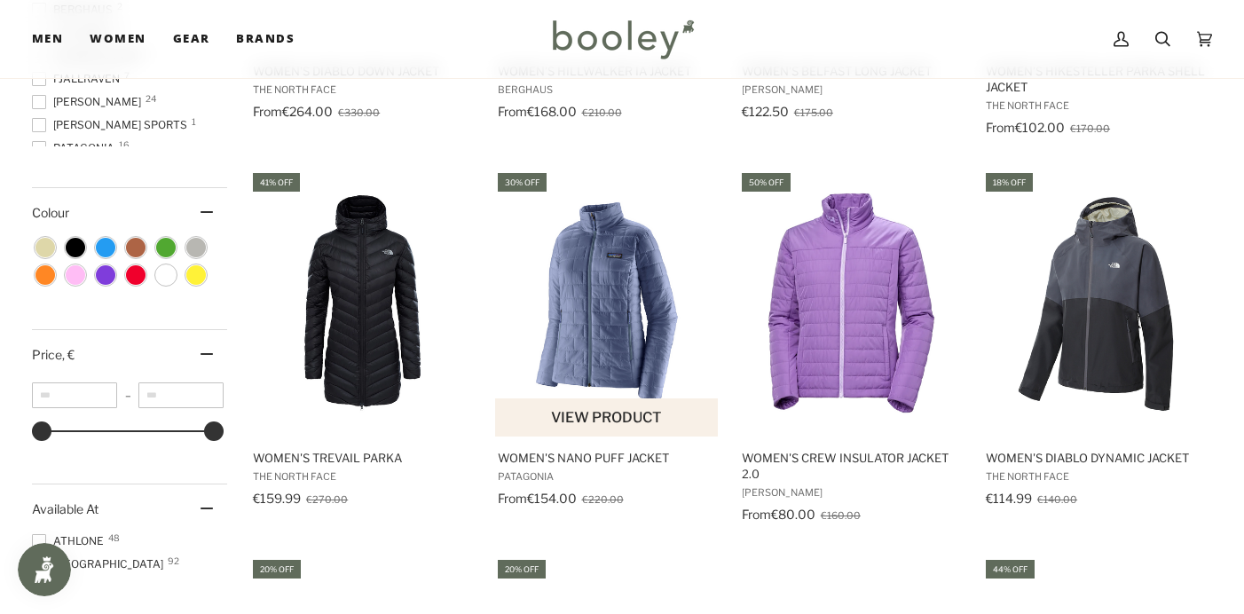
click at [611, 308] on img "Women's Nano Puff Jacket" at bounding box center [607, 303] width 224 height 224
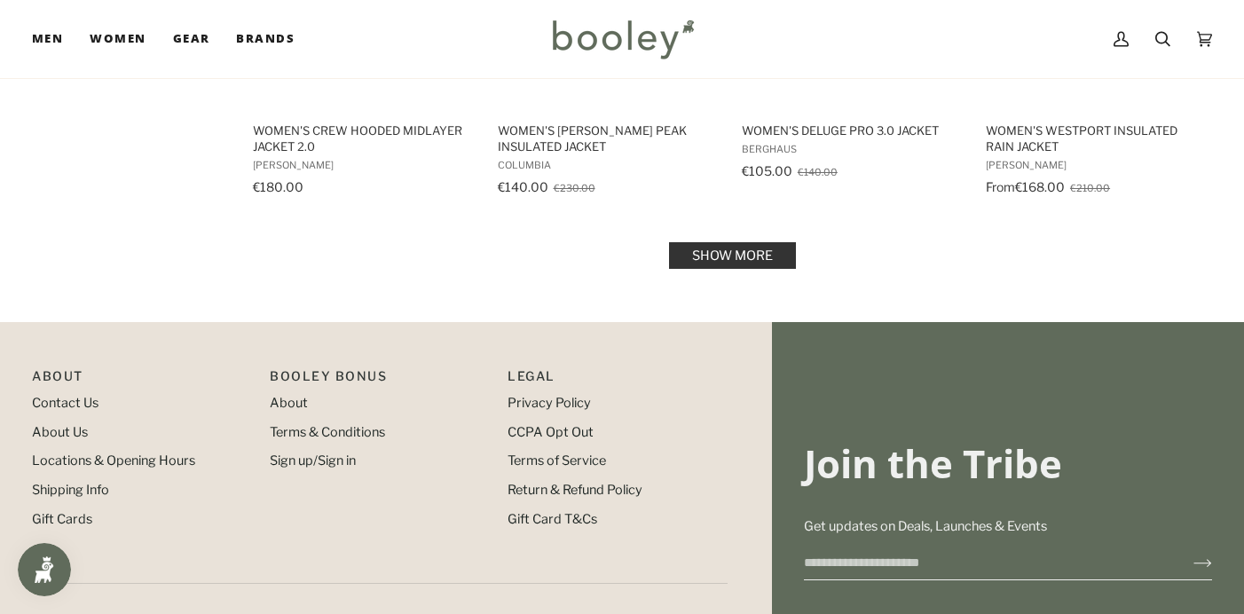
scroll to position [2029, 0]
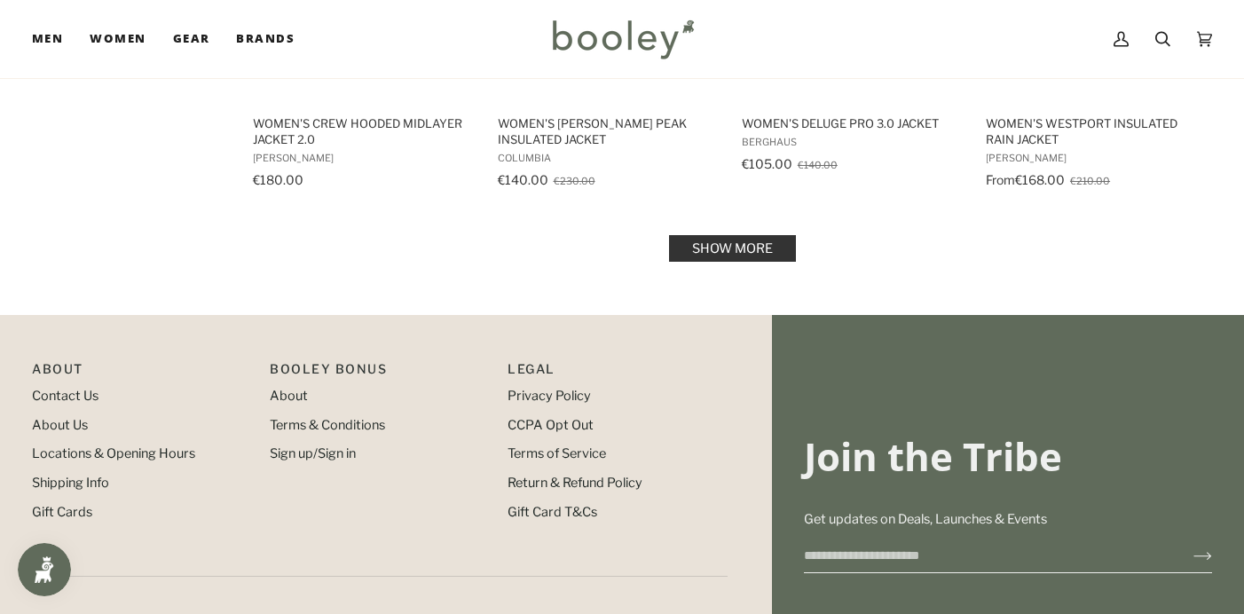
click at [764, 254] on link "Show more" at bounding box center [732, 248] width 127 height 27
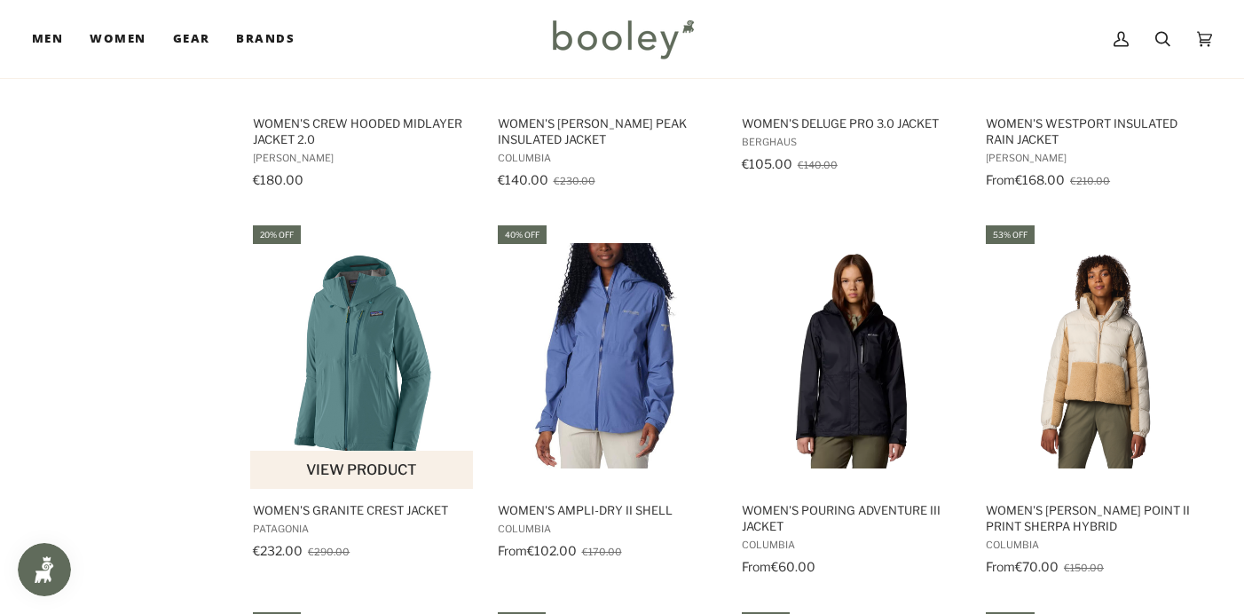
click at [359, 381] on img "Women's Granite Crest Jacket" at bounding box center [362, 355] width 224 height 224
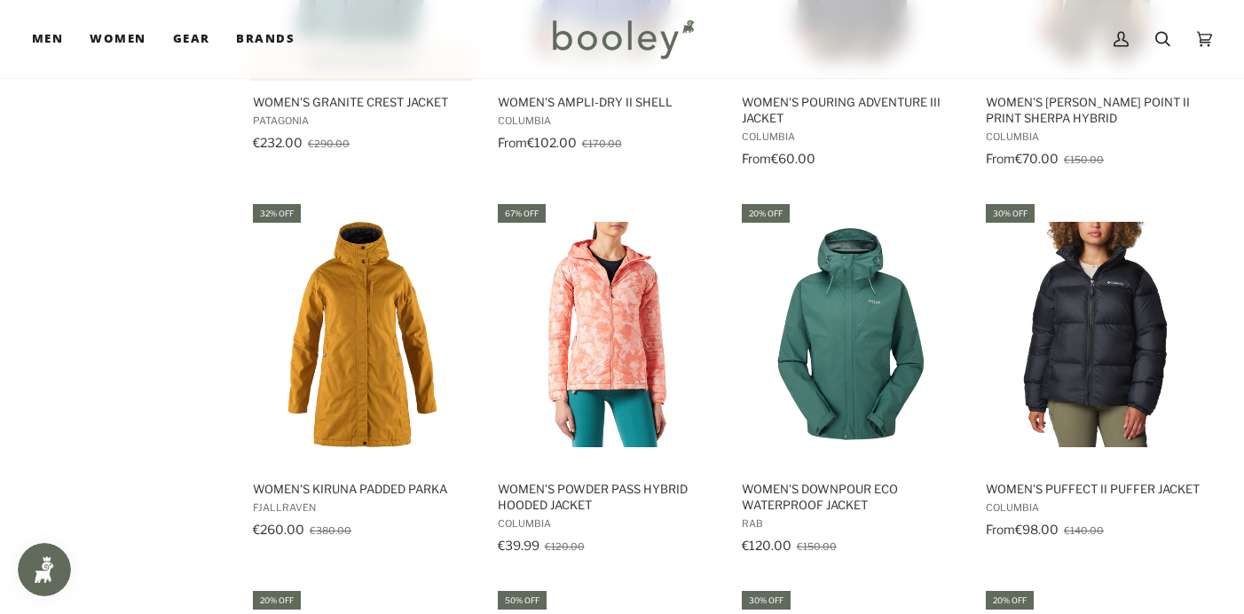
scroll to position [2446, 0]
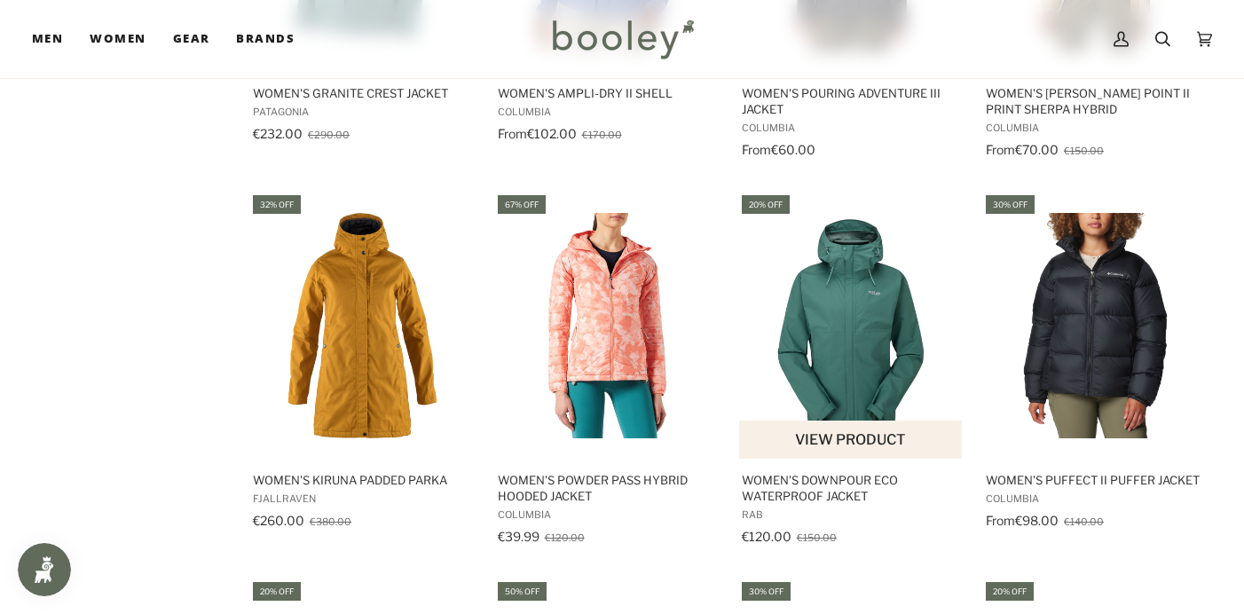
click at [869, 337] on img "Women's Downpour Eco Waterproof Jacket" at bounding box center [851, 325] width 224 height 224
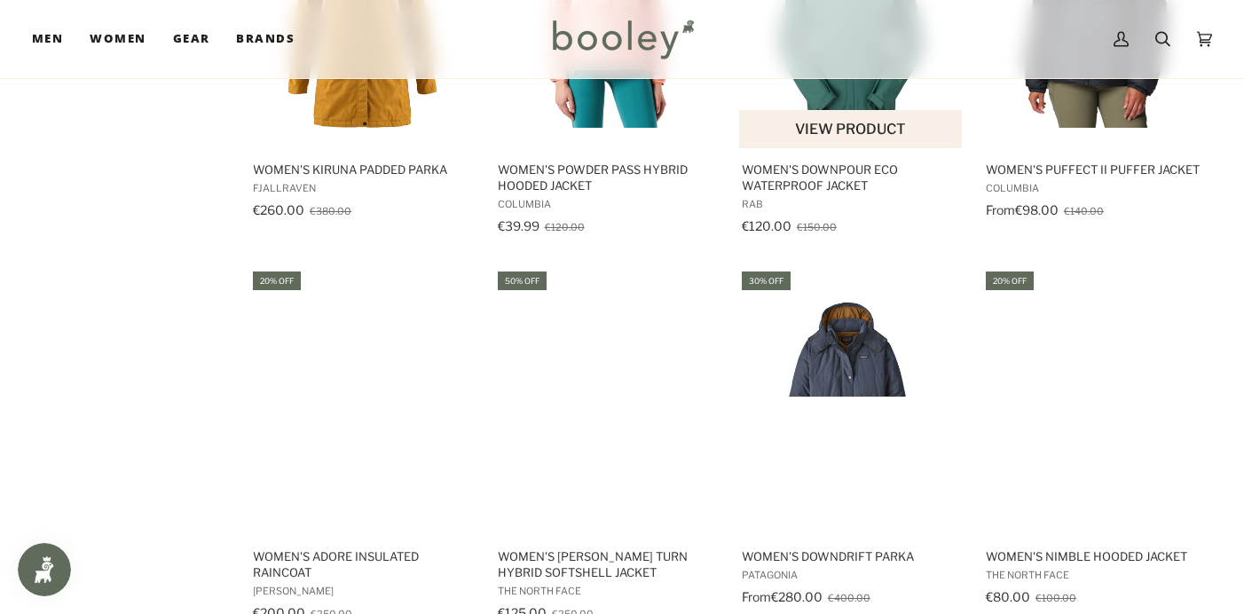
scroll to position [2767, 0]
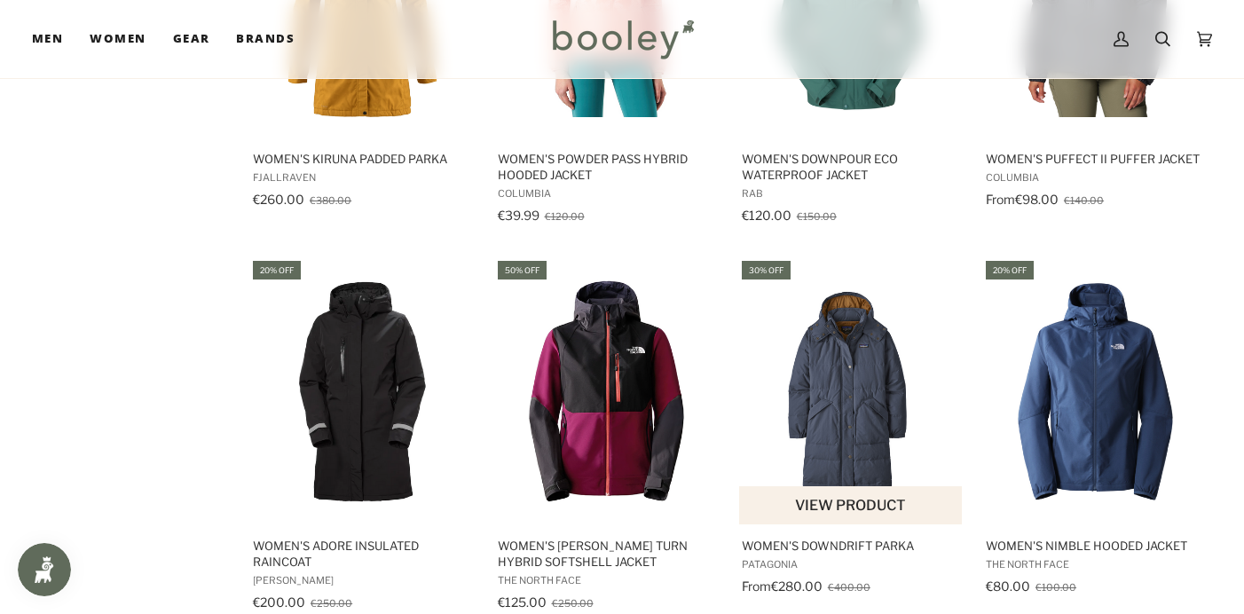
click at [864, 420] on img "Women's Downdrift Parka" at bounding box center [851, 391] width 224 height 224
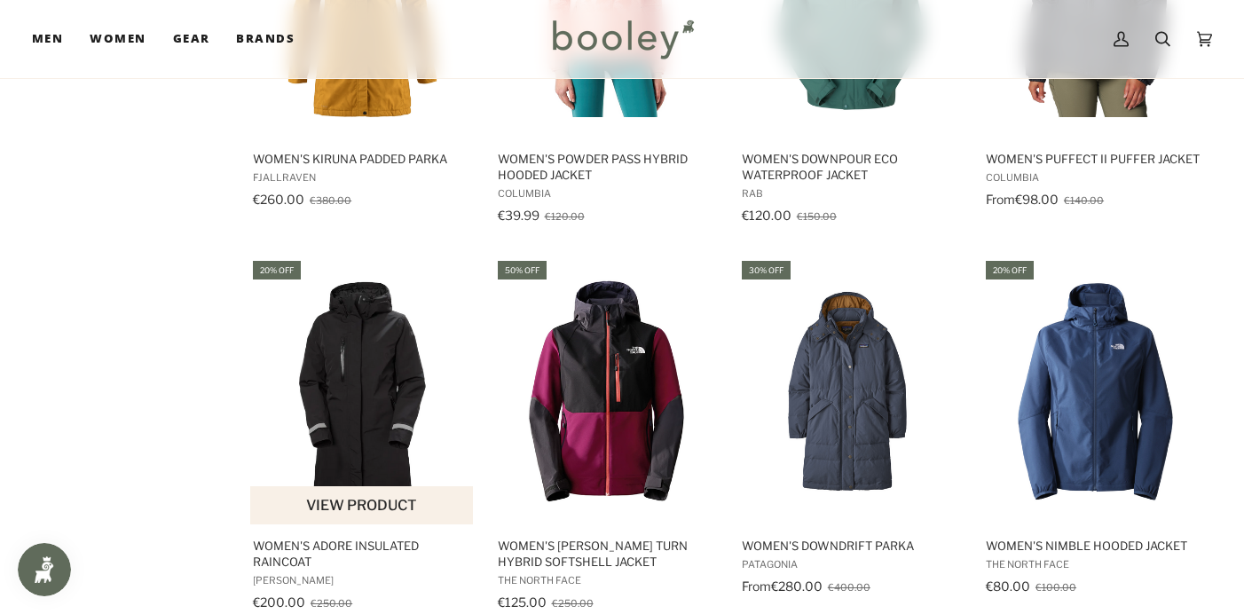
click at [357, 442] on img "Women's Adore Insulated Raincoat" at bounding box center [362, 391] width 224 height 224
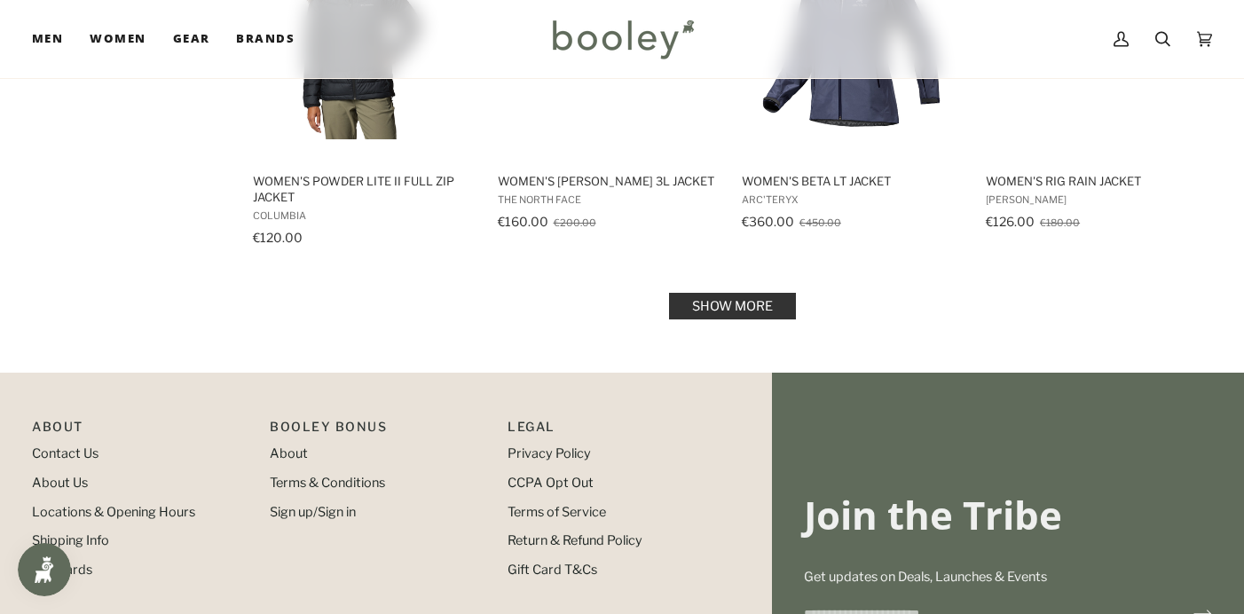
scroll to position [3896, 0]
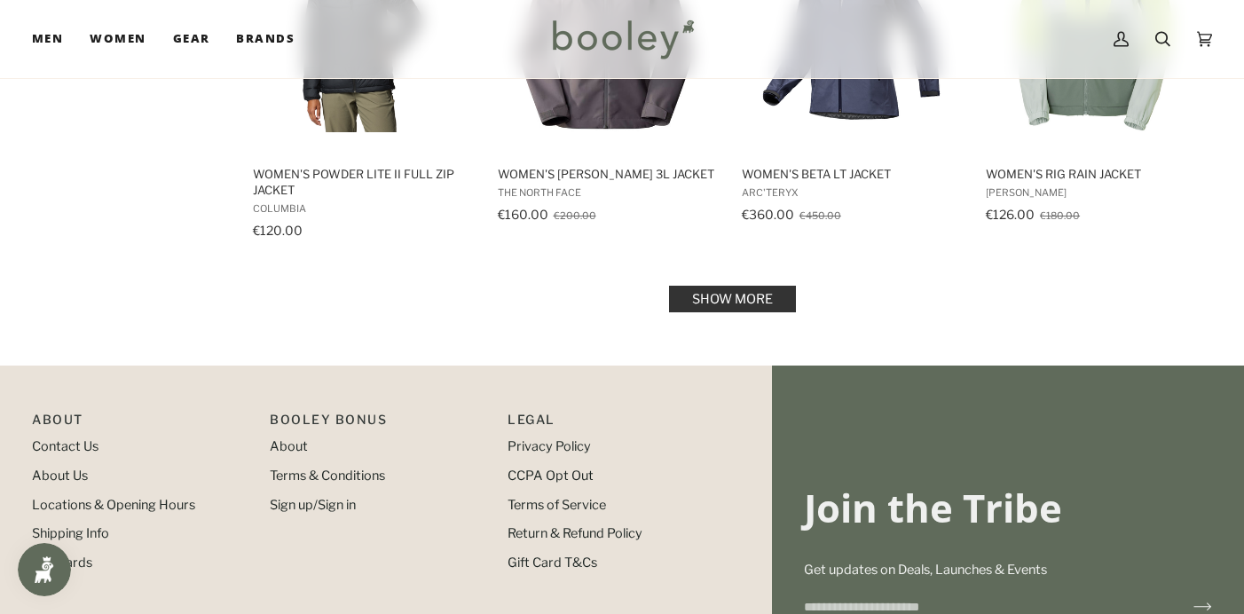
click at [761, 301] on link "Show more" at bounding box center [732, 299] width 127 height 27
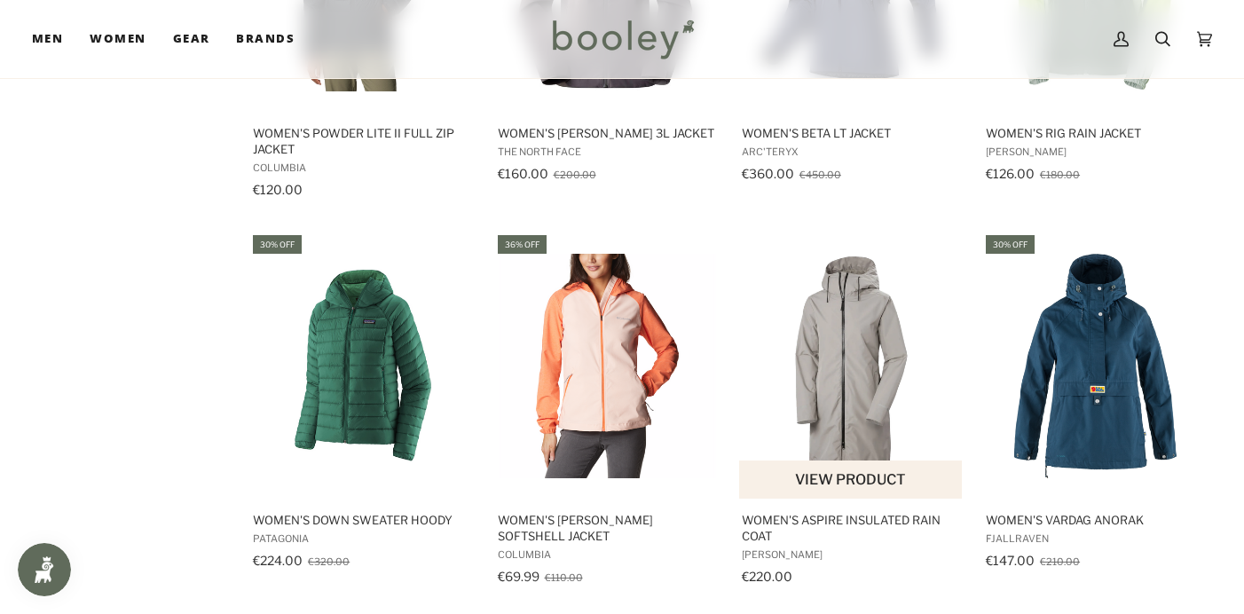
scroll to position [3938, 0]
click at [846, 352] on img "Women's Aspire Insulated Rain Coat" at bounding box center [851, 365] width 224 height 224
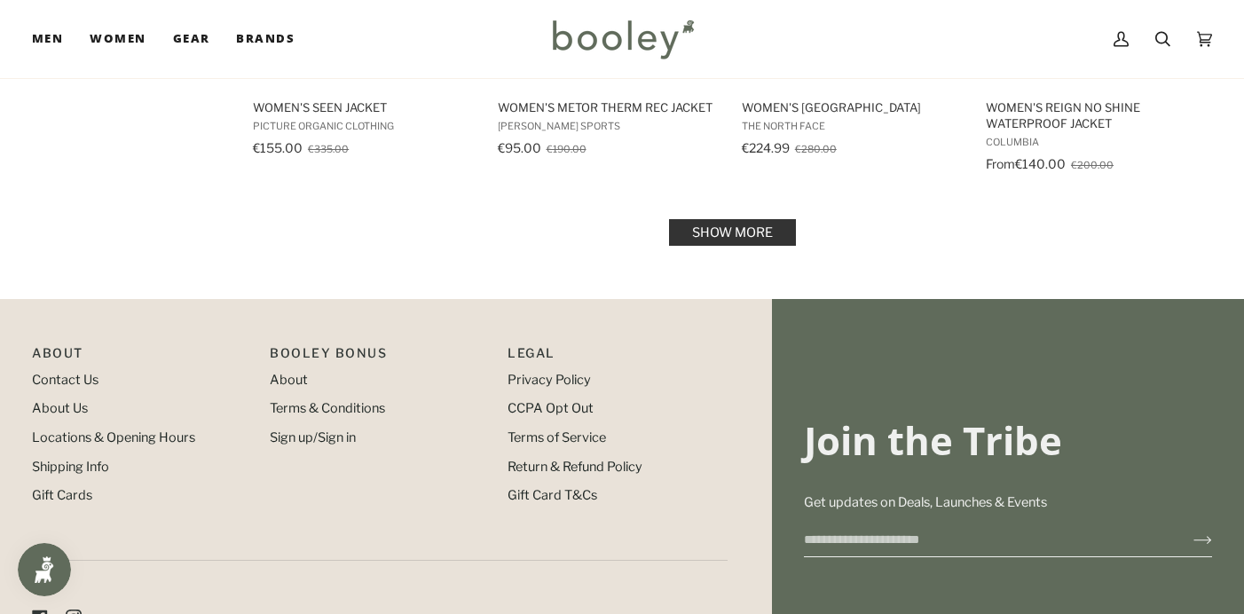
scroll to position [5902, 0]
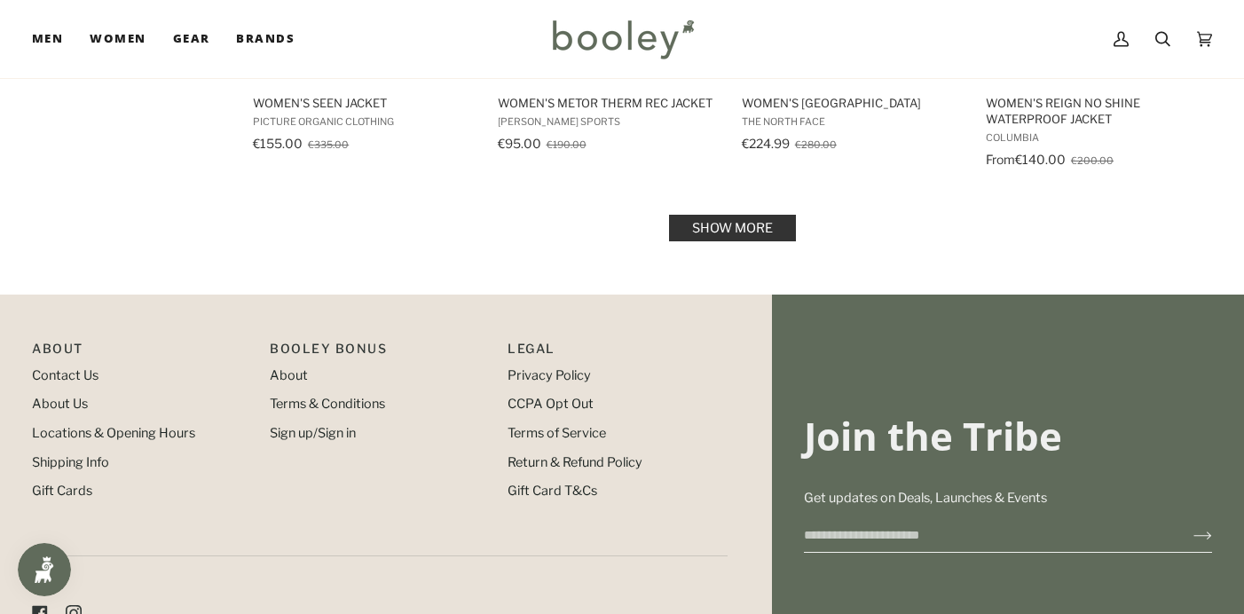
click at [766, 221] on link "Show more" at bounding box center [732, 228] width 127 height 27
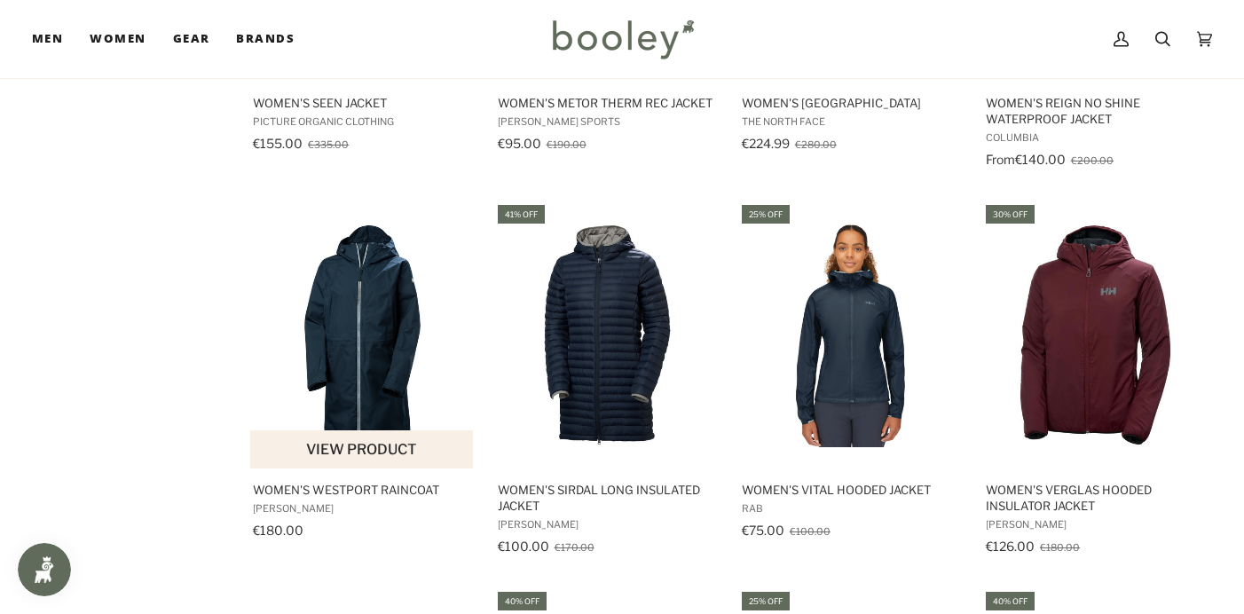
click at [384, 339] on img "Women's Westport Raincoat" at bounding box center [362, 335] width 224 height 224
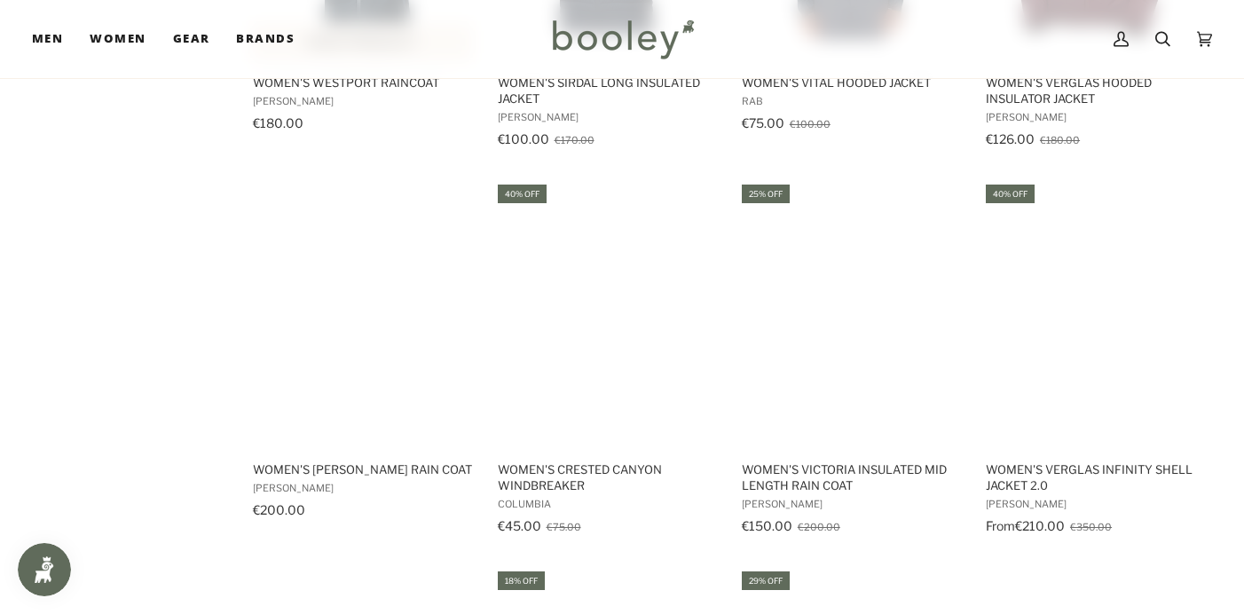
scroll to position [6324, 0]
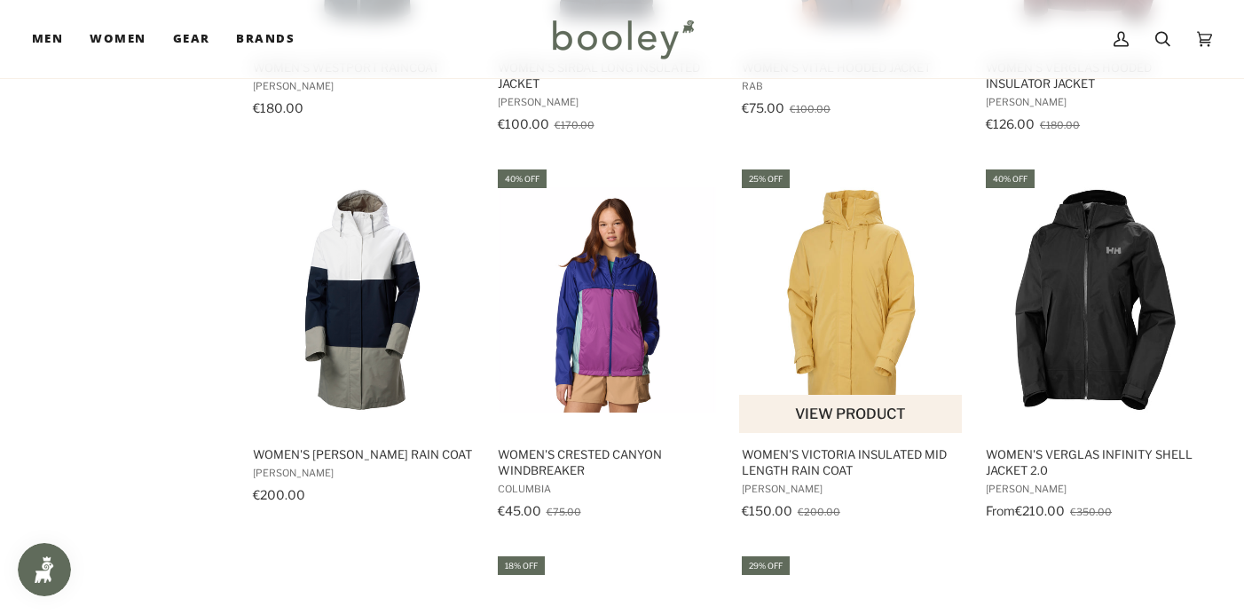
click at [855, 282] on img "Women's Victoria Insulated Mid Length Rain Coat" at bounding box center [851, 299] width 224 height 224
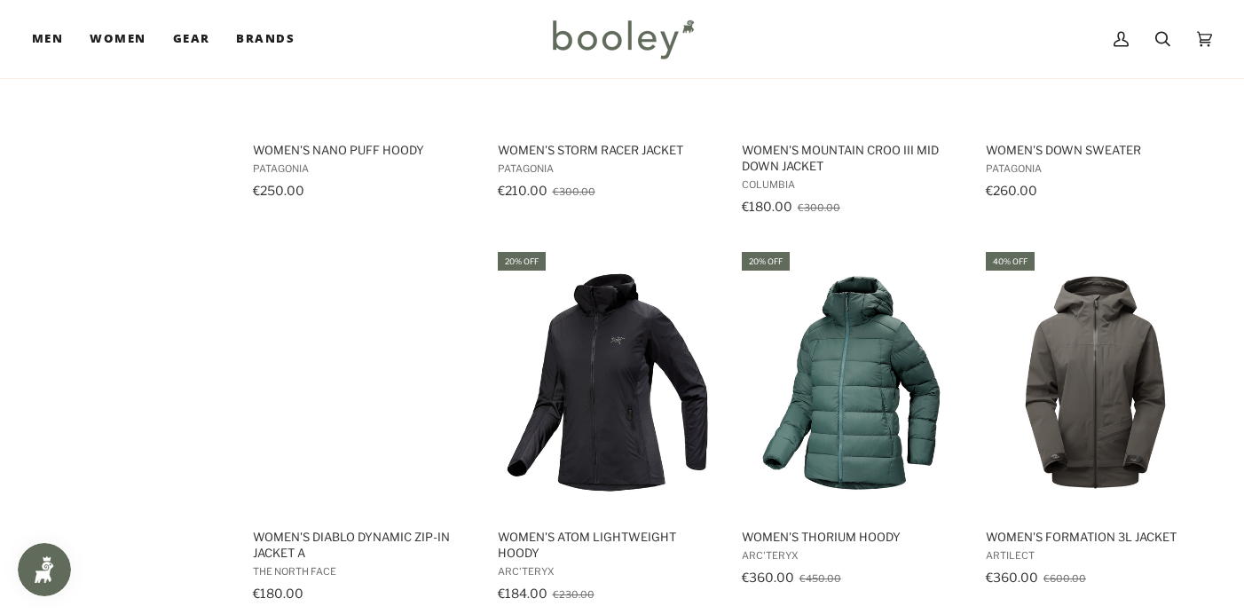
scroll to position [7405, 0]
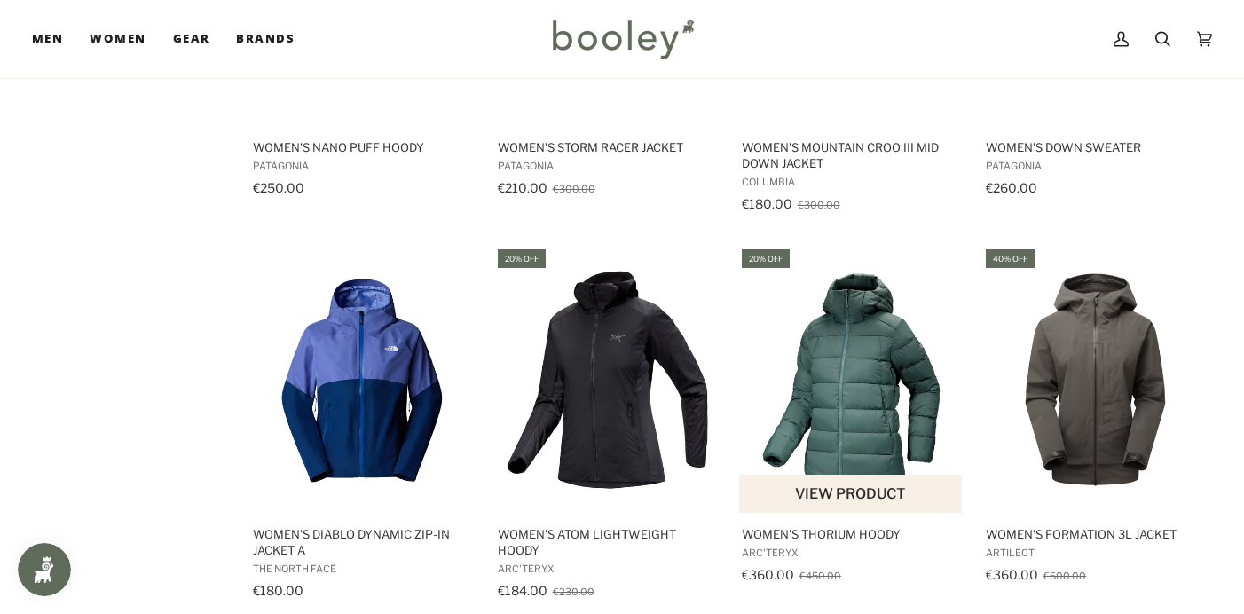
click at [868, 412] on img "Women's Thorium Hoody" at bounding box center [851, 379] width 224 height 224
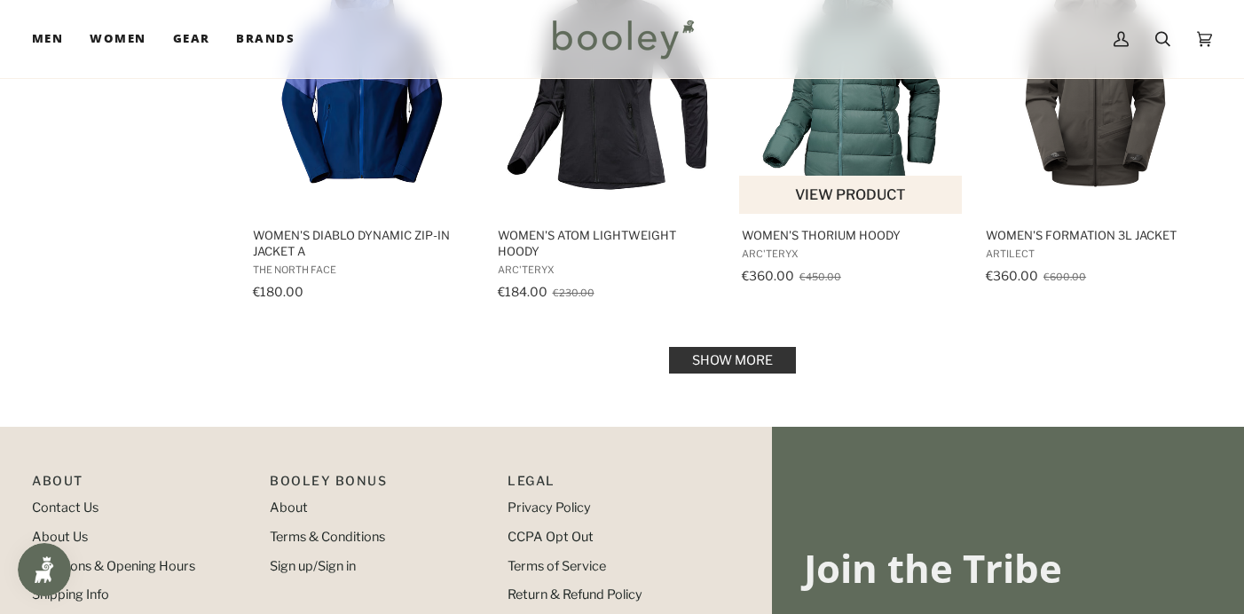
scroll to position [7731, 0]
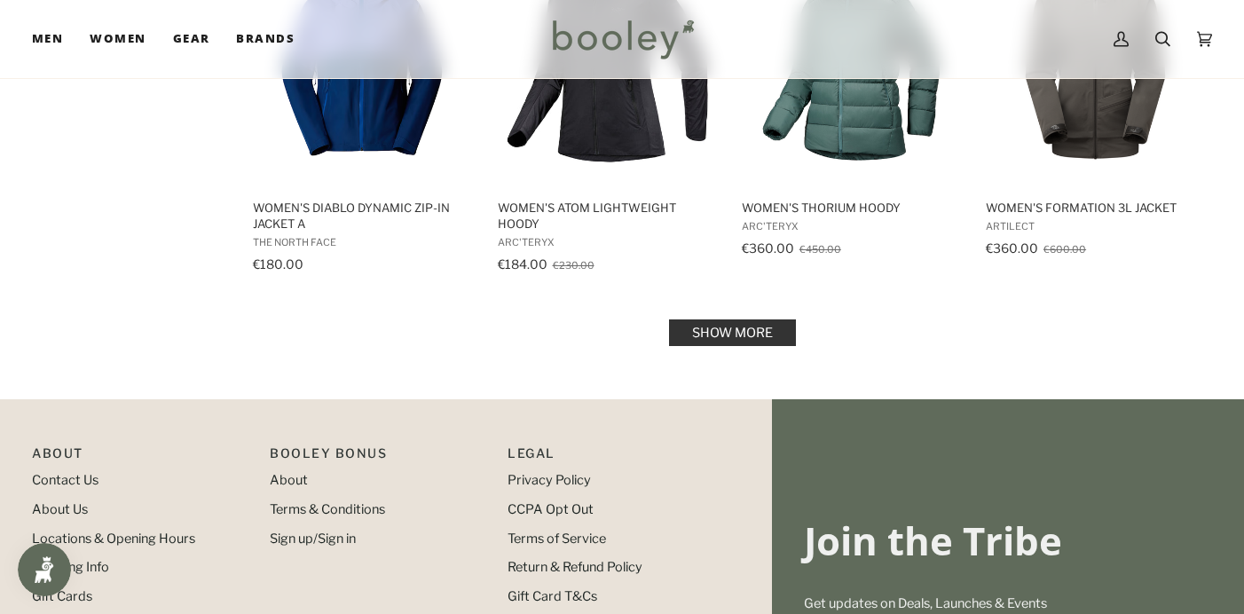
click at [766, 324] on link "Show more" at bounding box center [732, 332] width 127 height 27
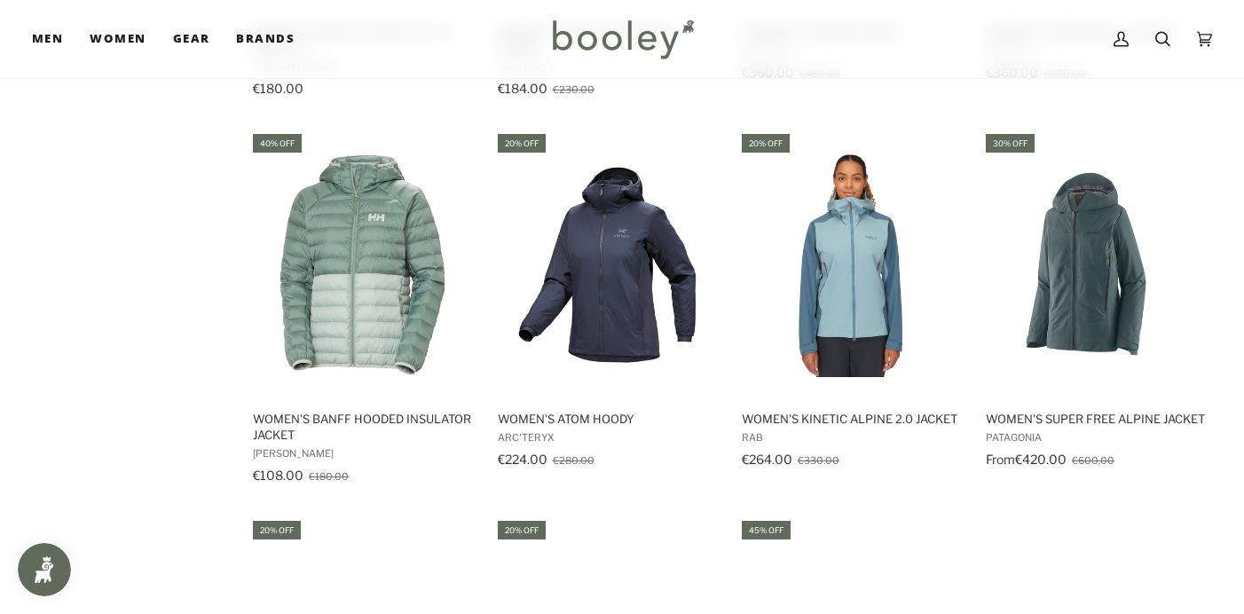
scroll to position [7906, 0]
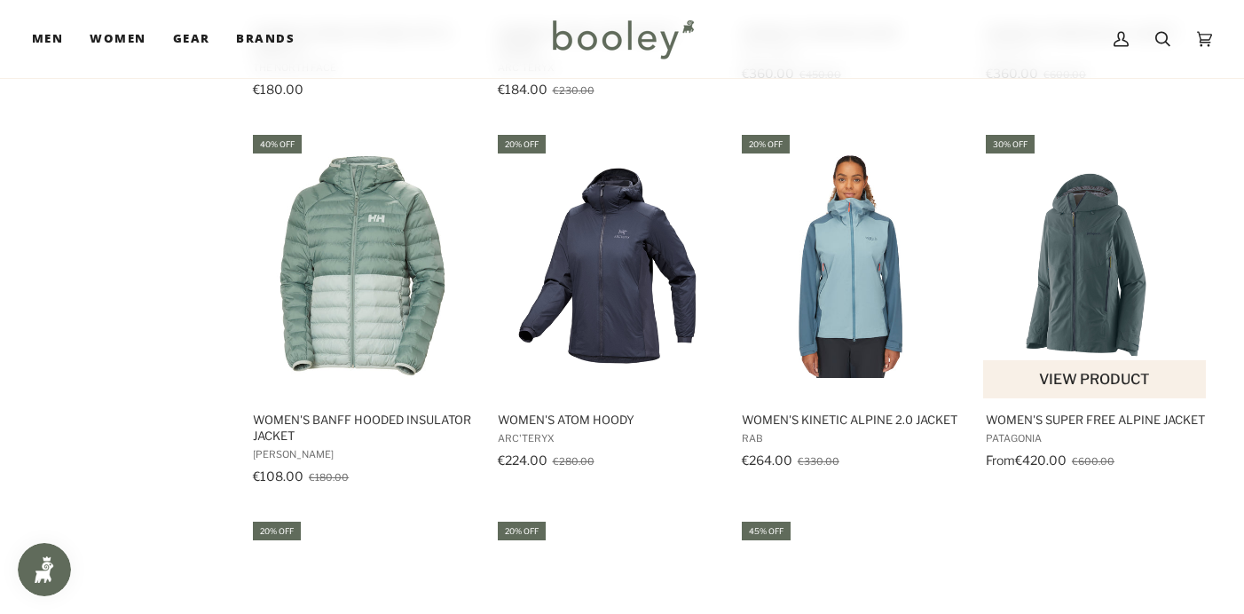
click at [1085, 300] on img "Women's Super Free Alpine Jacket" at bounding box center [1095, 265] width 224 height 224
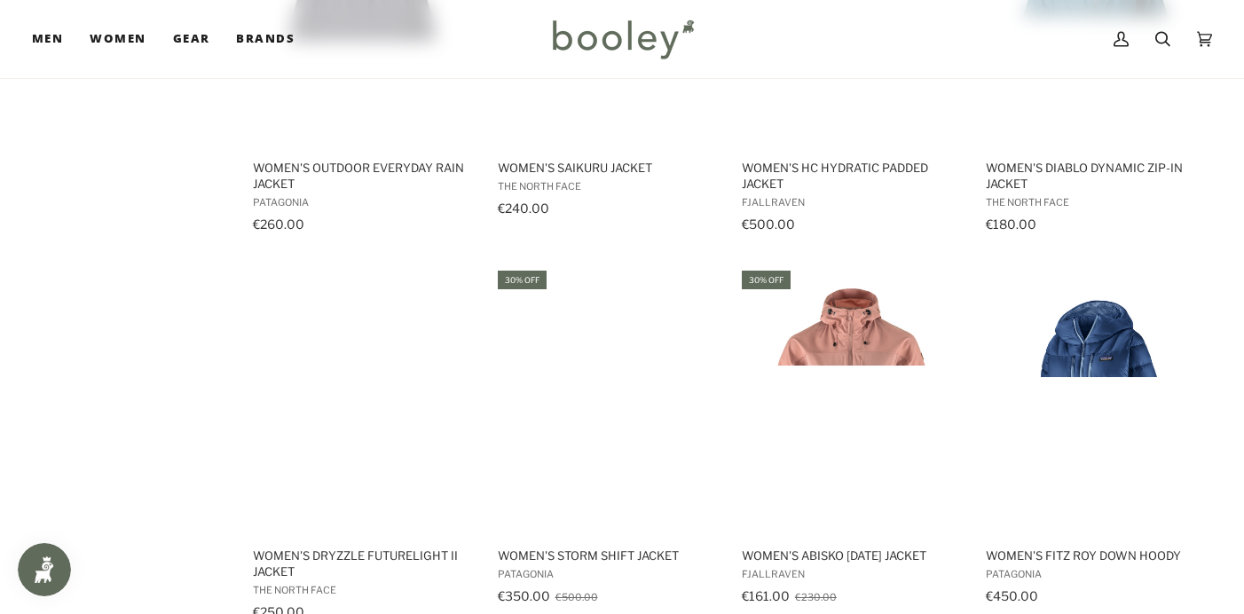
scroll to position [9330, 0]
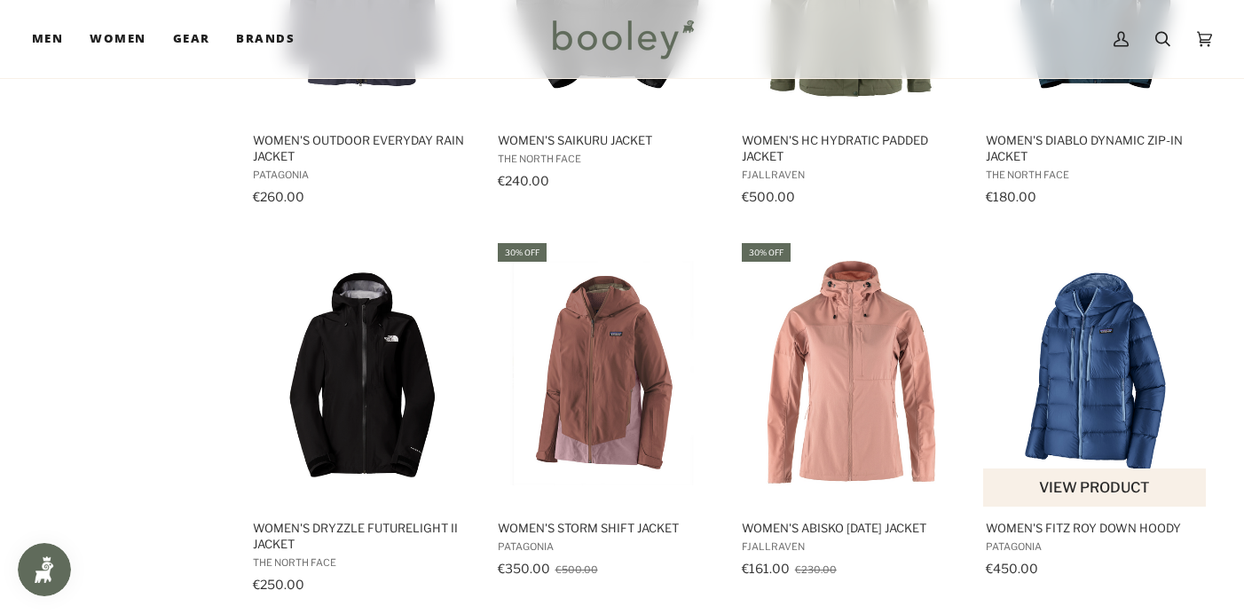
click at [1101, 383] on img "Women's Fitz Roy Down Hoody" at bounding box center [1095, 373] width 224 height 224
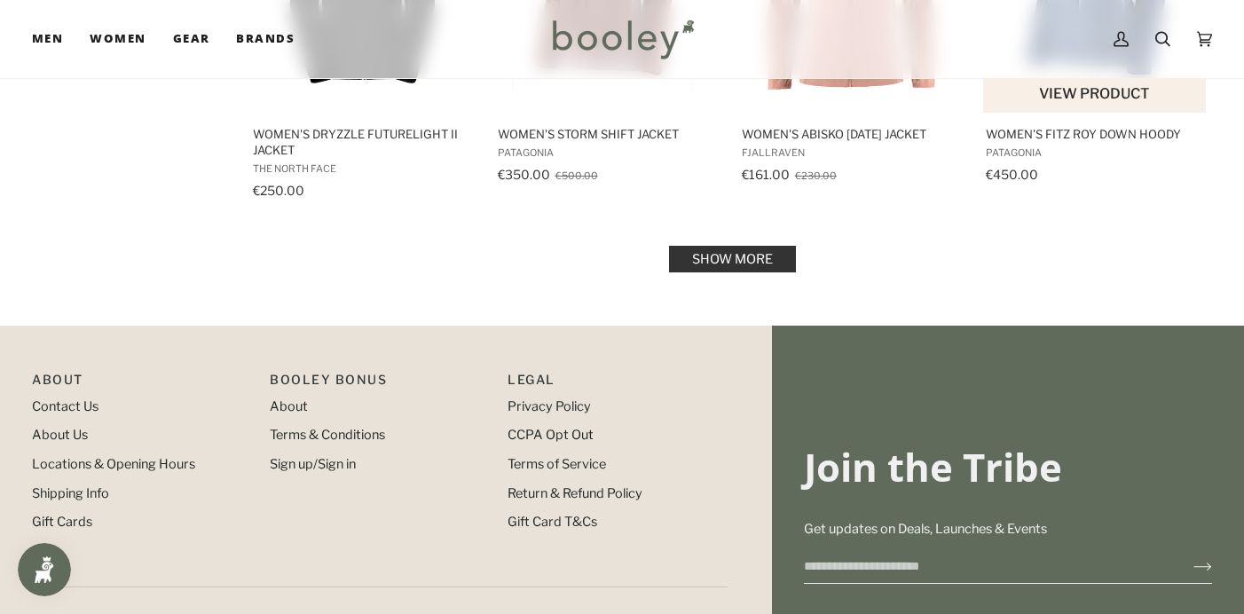
scroll to position [9762, 0]
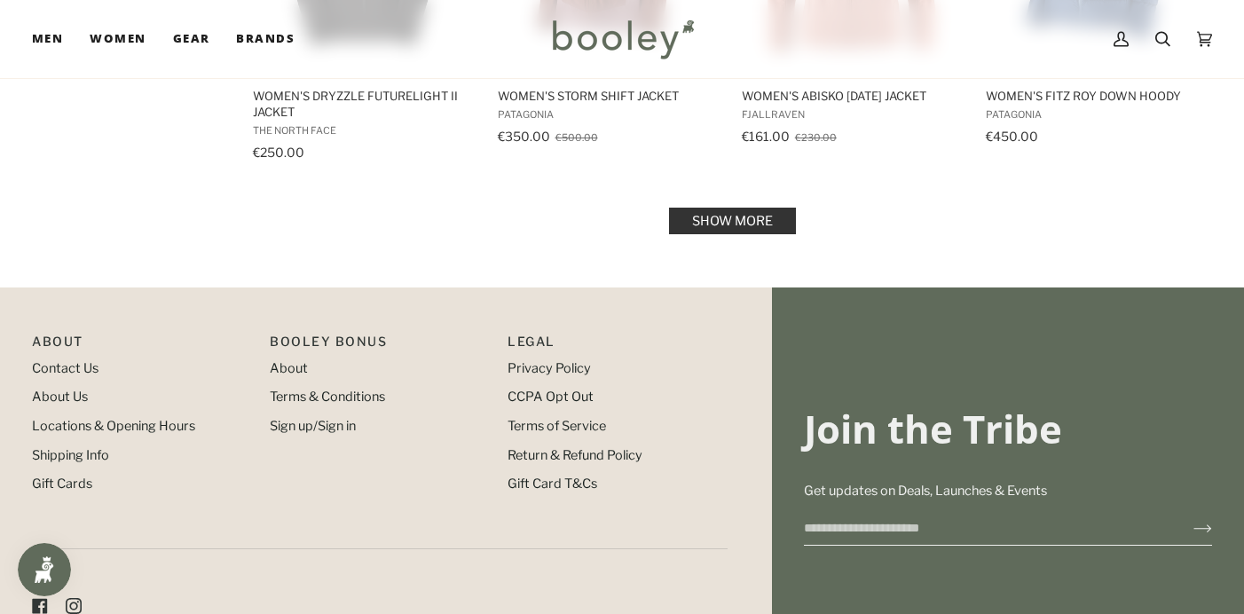
click at [758, 234] on link "Show more" at bounding box center [732, 221] width 127 height 27
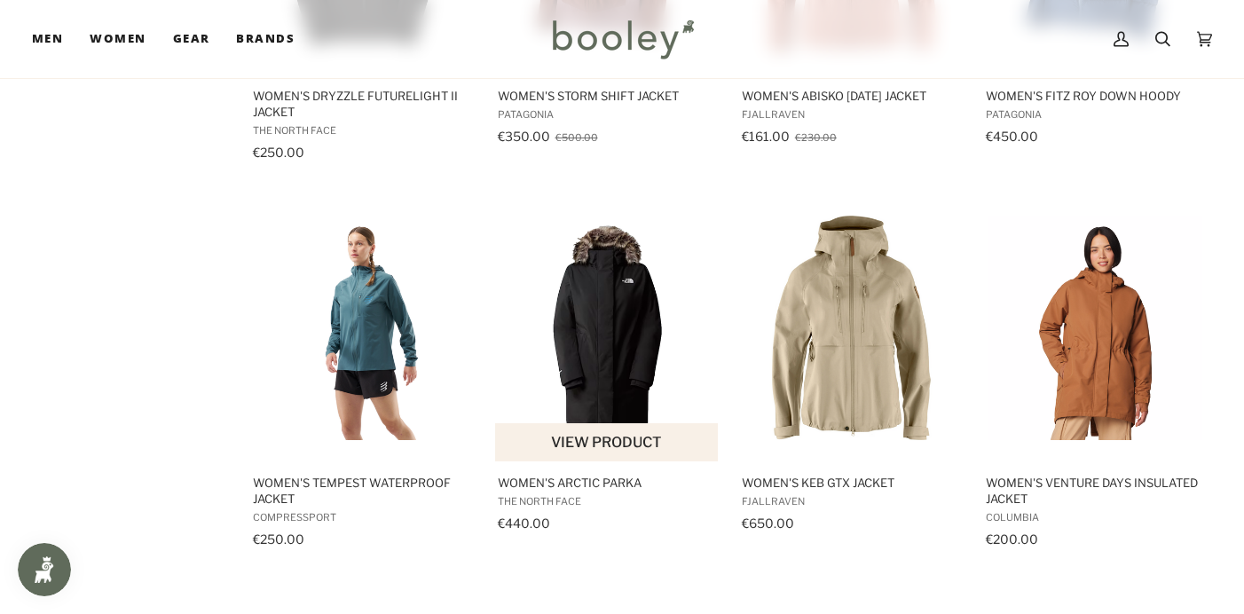
click at [628, 369] on img "Women's Arctic Parka" at bounding box center [607, 328] width 224 height 224
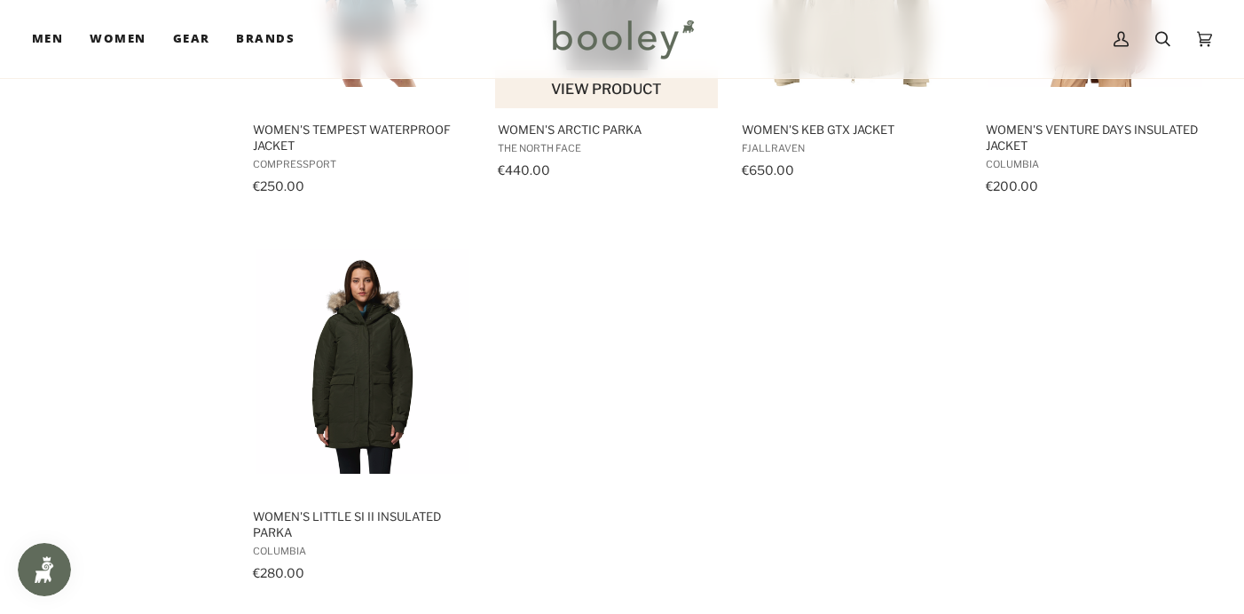
scroll to position [10125, 0]
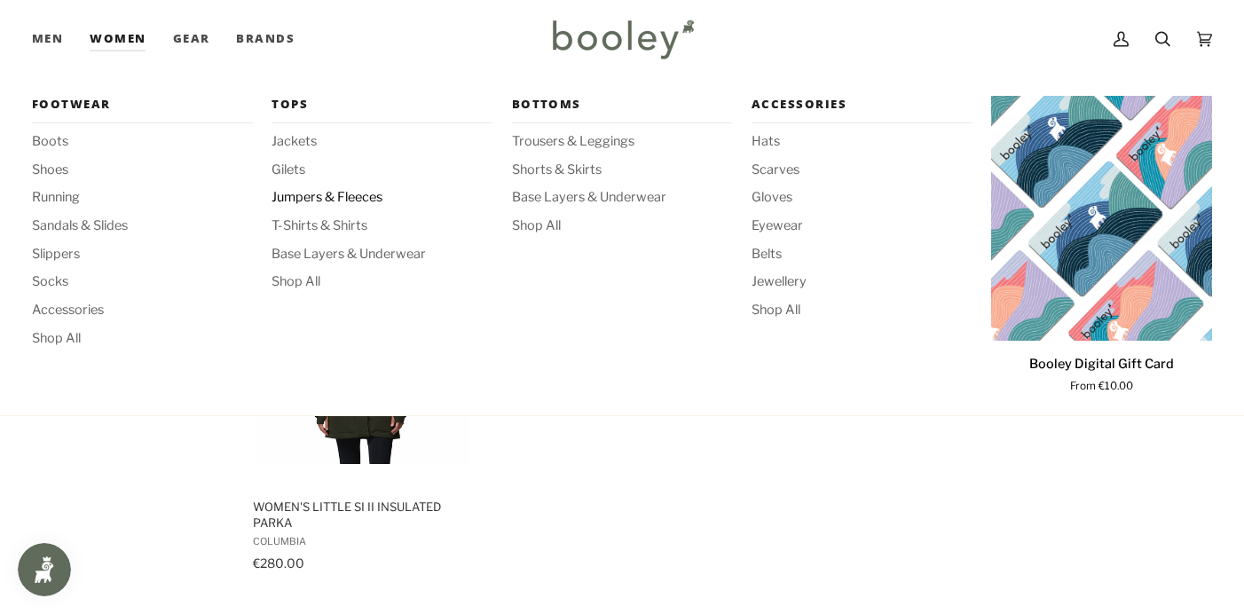
click at [322, 193] on span "Jumpers & Fleeces" at bounding box center [381, 198] width 221 height 20
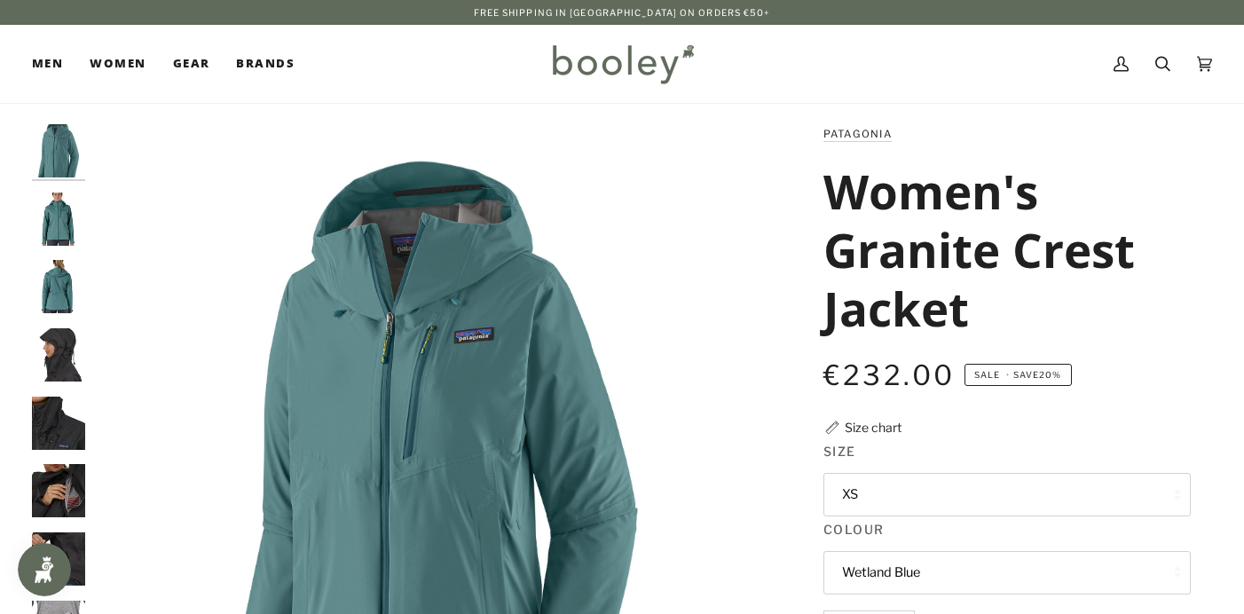
click at [851, 488] on button "XS" at bounding box center [1006, 494] width 367 height 43
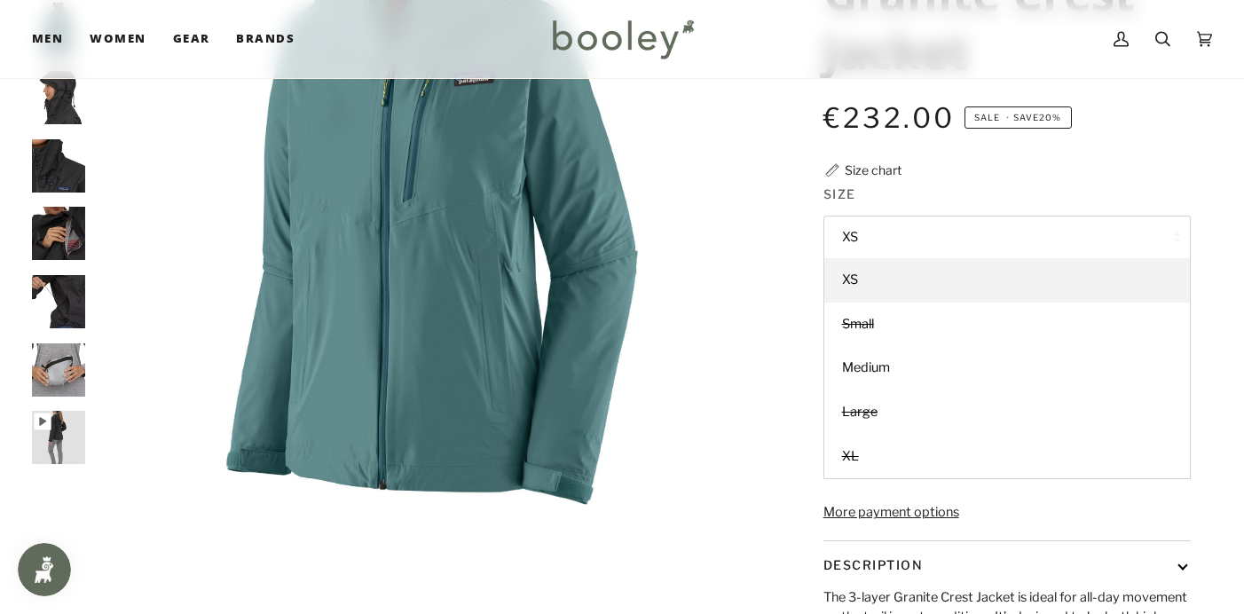
scroll to position [260, 0]
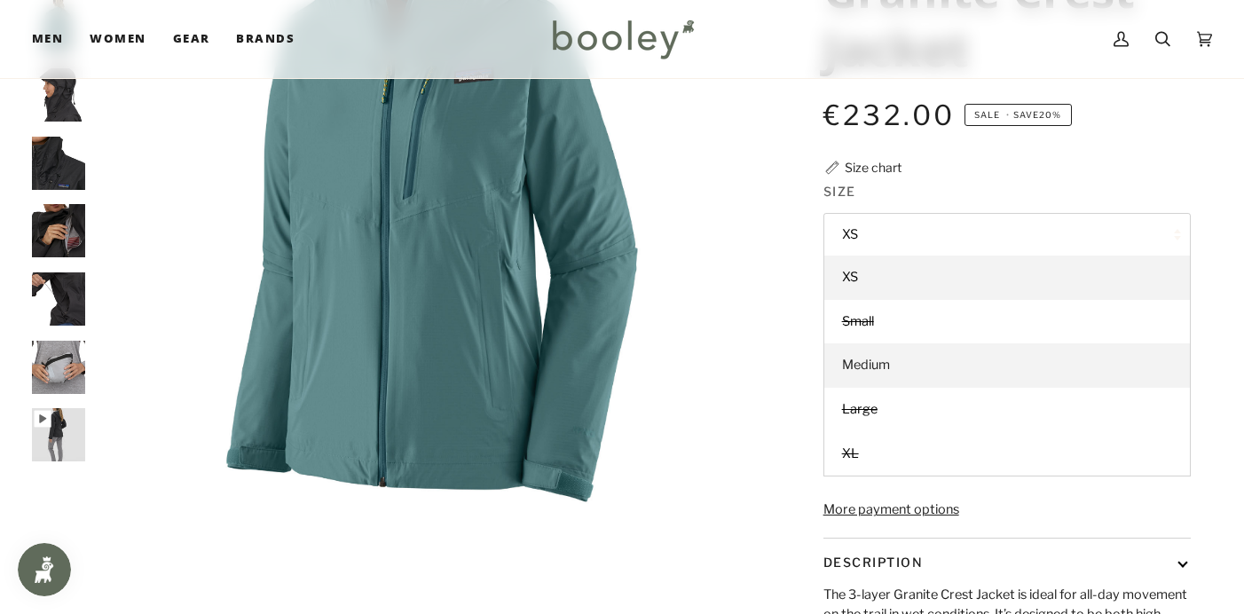
click at [873, 363] on span "Medium" at bounding box center [866, 365] width 48 height 16
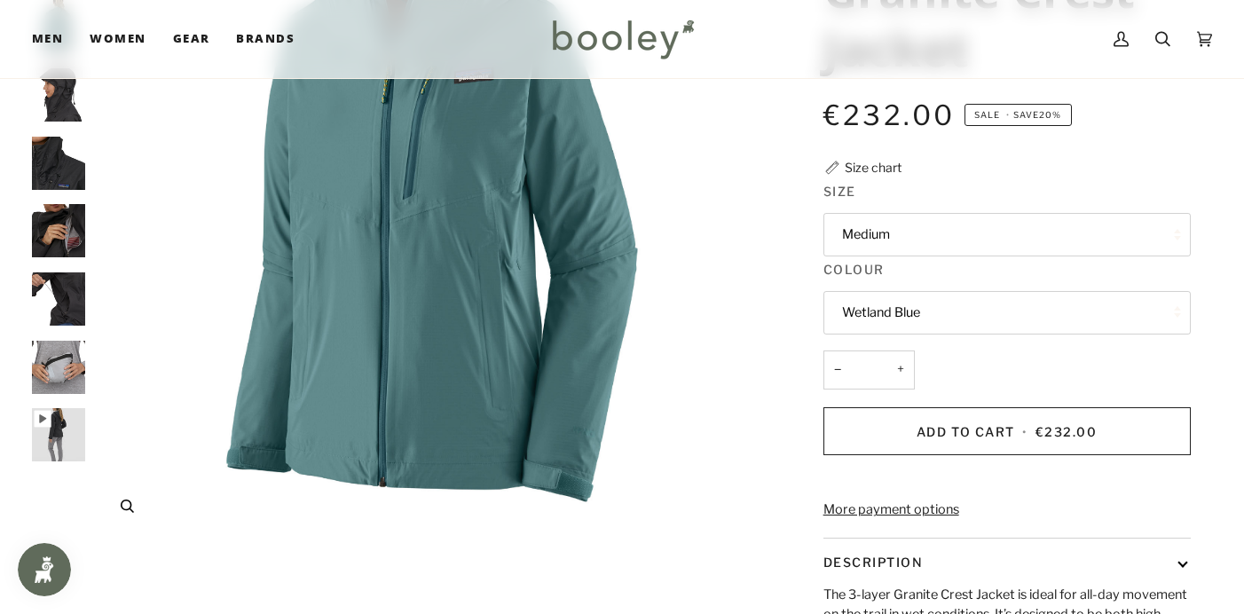
click at [610, 190] on img "Patagonia Women's Granite Crest Jacket Wetland Blue - Booley Galway" at bounding box center [431, 201] width 675 height 675
click at [660, 143] on img "Patagonia Women's Granite Crest Jacket Wetland Blue - Booley Galway" at bounding box center [431, 201] width 675 height 675
click at [59, 163] on img "Patagonia Men's Granite Crest Jacket - Booley Galway" at bounding box center [58, 163] width 53 height 53
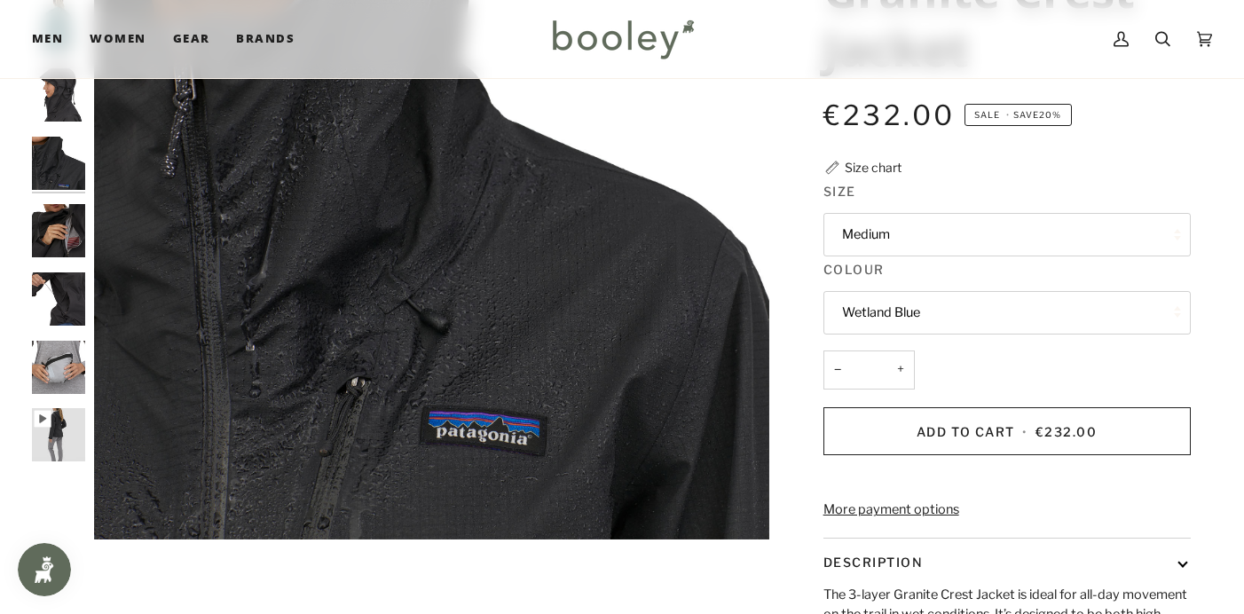
click at [66, 231] on img "Patagonia Men's Granite Crest Jacket - Booley Galway" at bounding box center [58, 230] width 53 height 53
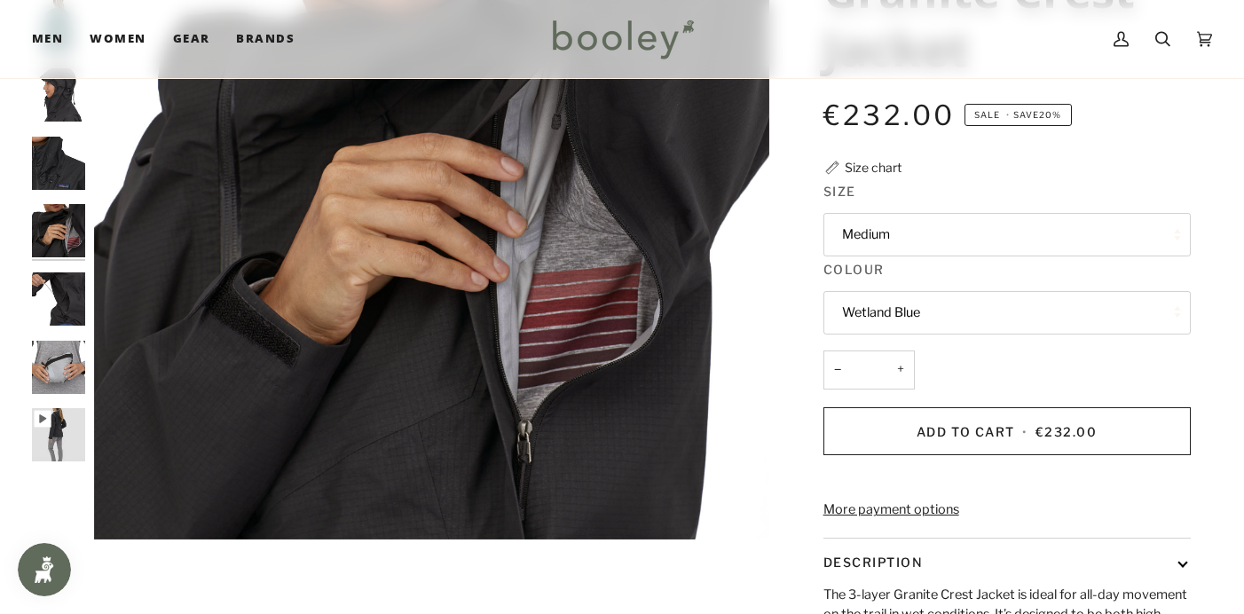
click at [69, 295] on img "Patagonia Men's Granite Crest Jacket - Booley Galway" at bounding box center [58, 298] width 53 height 53
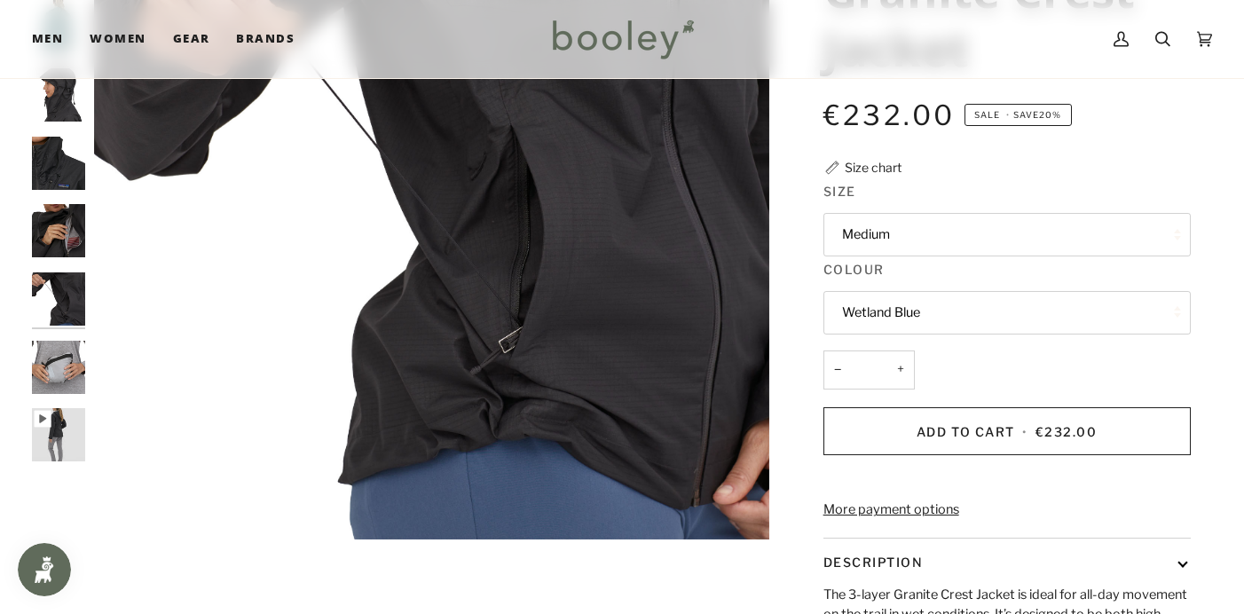
click at [69, 295] on img "Patagonia Men's Granite Crest Jacket - Booley Galway" at bounding box center [58, 298] width 53 height 53
click at [67, 361] on img "Patagonia Men's Granite Crest Jacket - Booley Galway" at bounding box center [58, 367] width 53 height 53
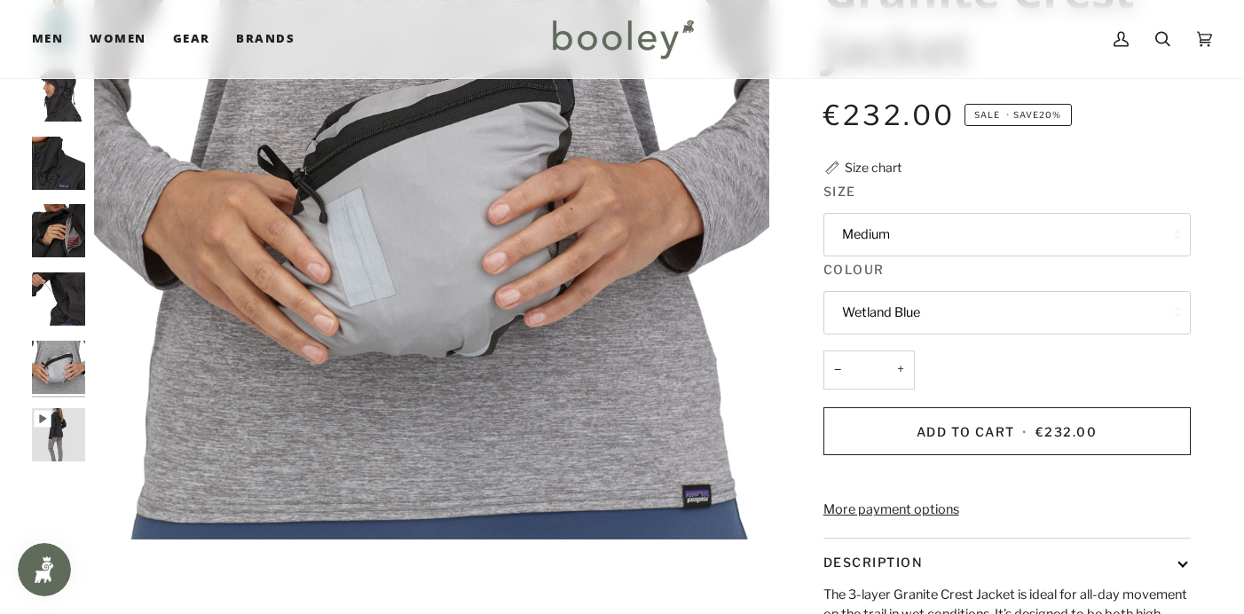
click at [74, 430] on img "Patagonia Men's Granite Crest Jacket - Booley Galway" at bounding box center [58, 434] width 53 height 53
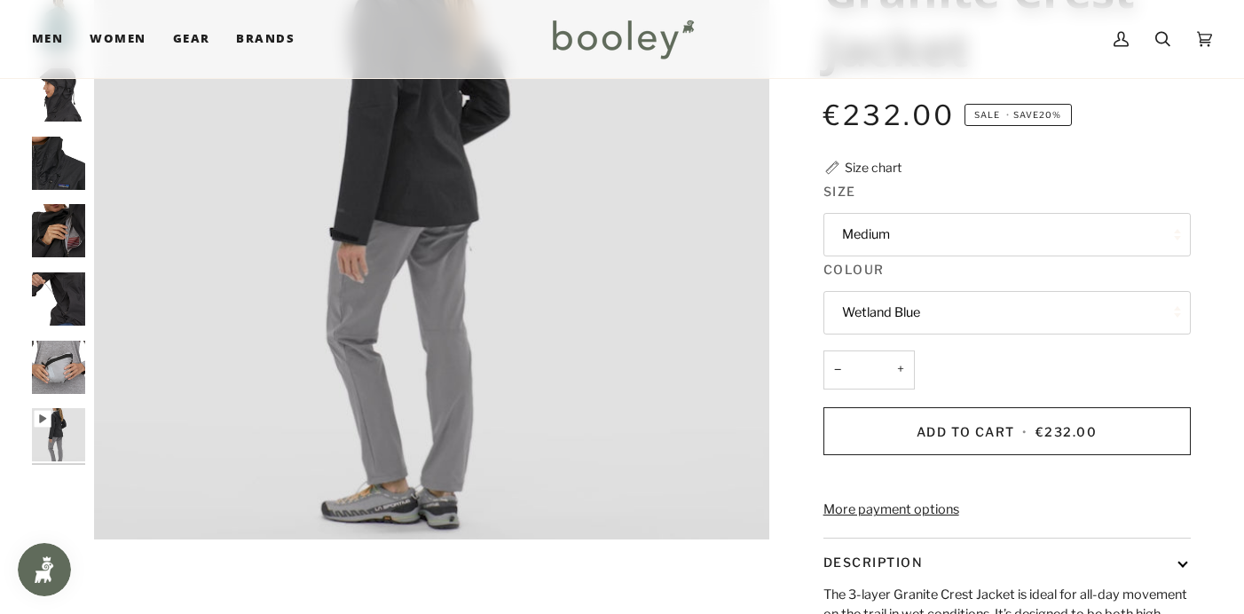
type input "*****"
type input "***"
type input "*****"
type input "***"
drag, startPoint x: 798, startPoint y: 197, endPoint x: 797, endPoint y: 187, distance: 9.8
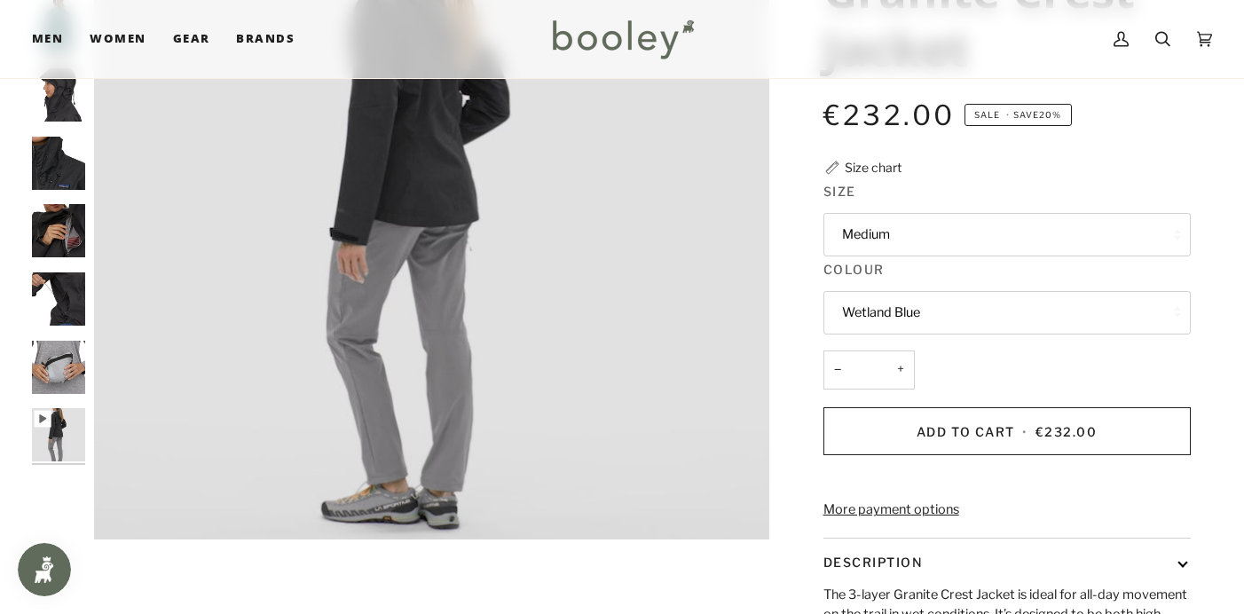
click at [796, 195] on div "Patagonia Women's Granite Crest Jacket €232.00 Sale • Save 20% Size chart Size …" at bounding box center [990, 360] width 399 height 993
click at [796, 187] on div "Patagonia Women's Granite Crest Jacket €232.00 Sale • Save 20% Size chart Size …" at bounding box center [990, 360] width 399 height 993
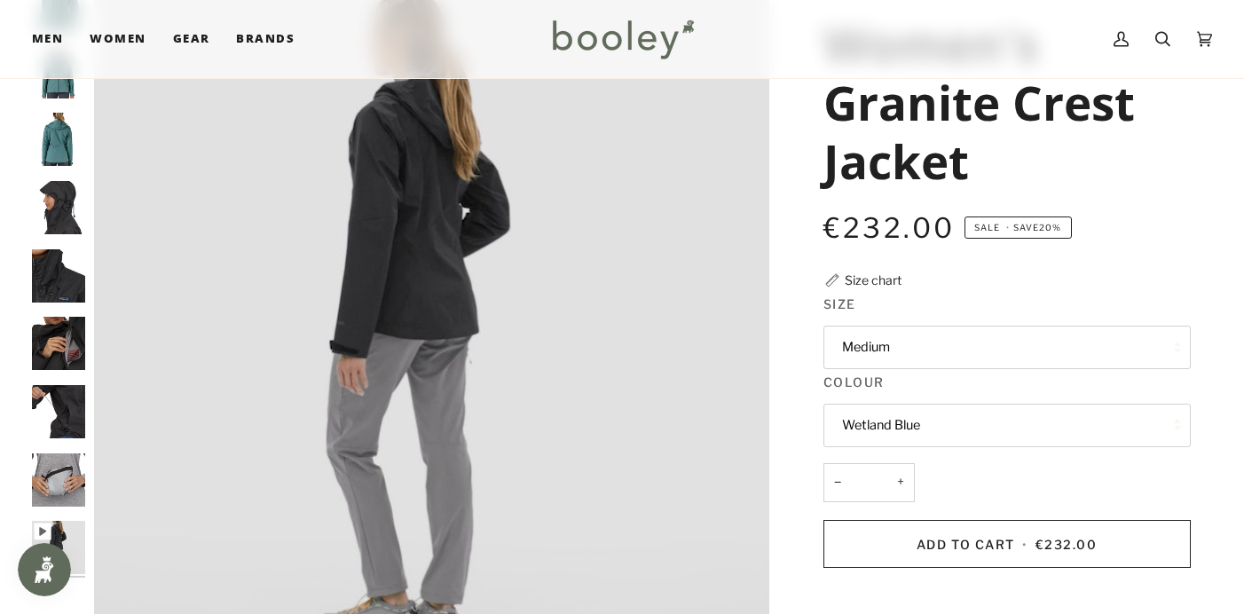
scroll to position [138, 0]
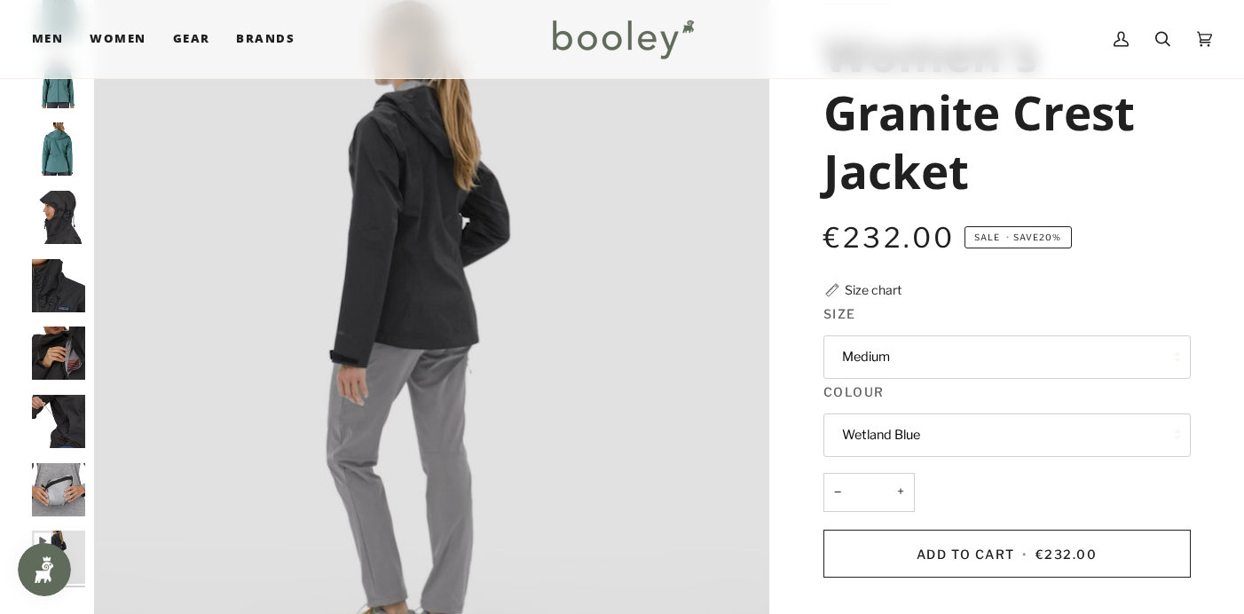
click at [67, 142] on img "Patagonia Women's Granite Crest Jacket Wetland Blue - Booley Galway" at bounding box center [58, 148] width 53 height 53
type input "*****"
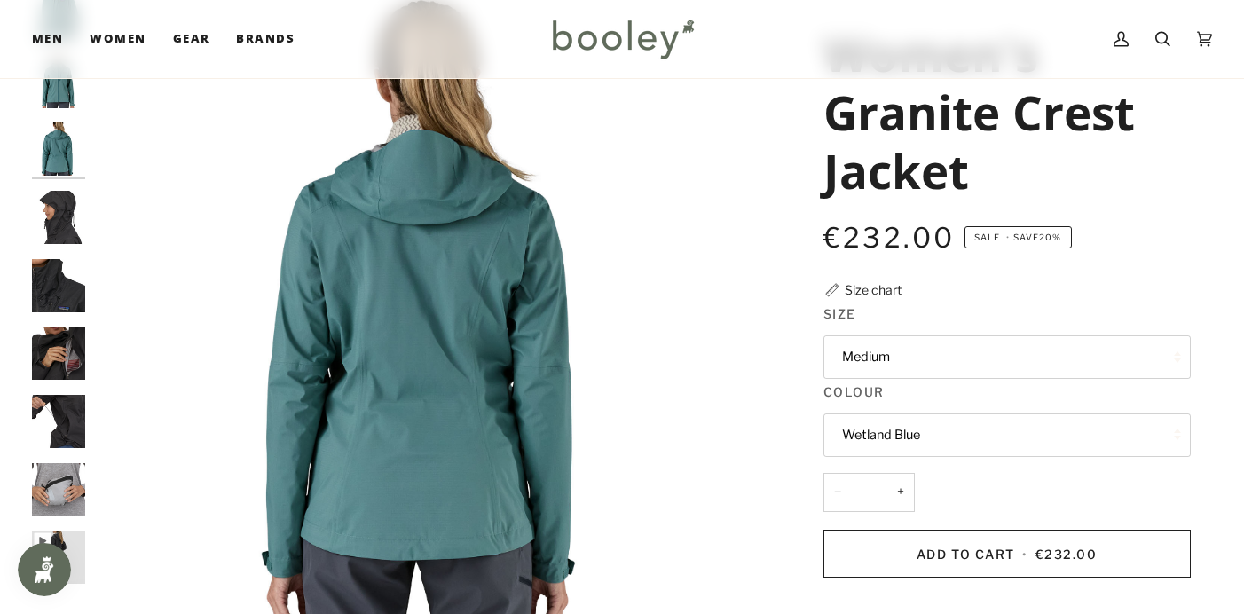
click at [63, 83] on img "Patagonia Women's Granite Crest Jacket Wetland Blue - Booley Galway" at bounding box center [58, 81] width 53 height 53
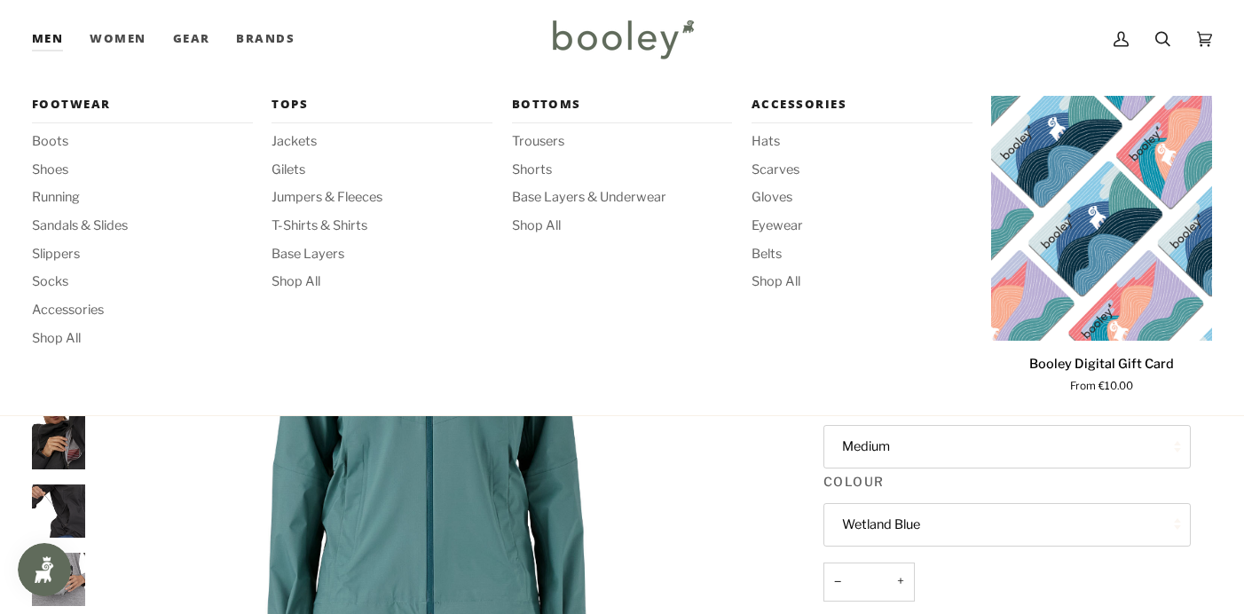
scroll to position [51, 0]
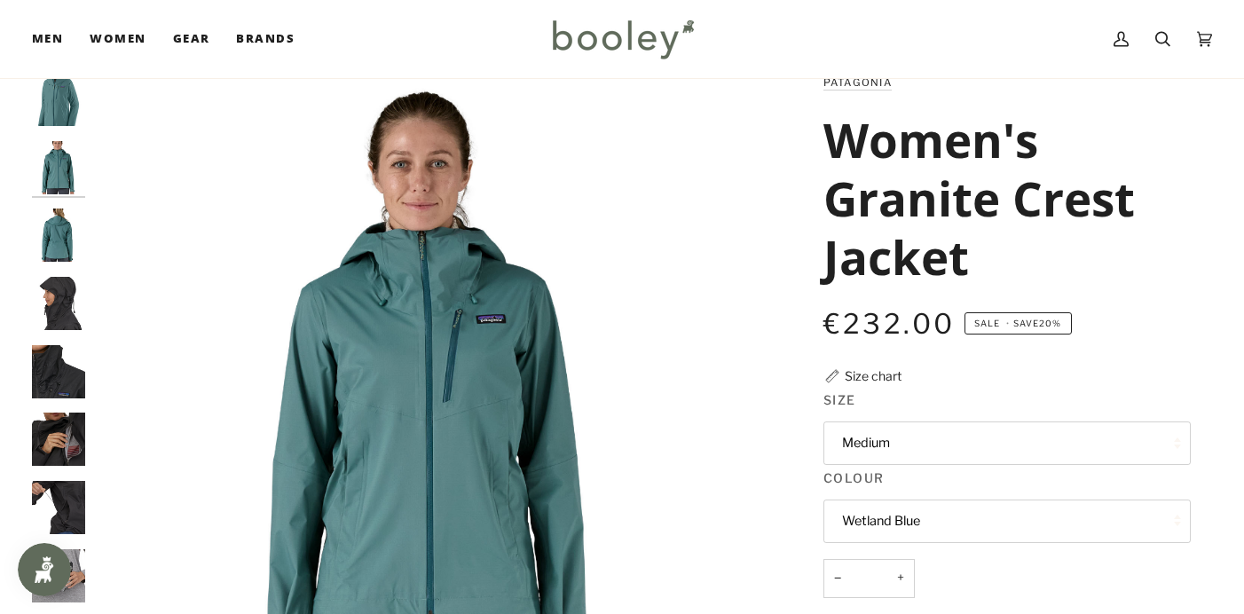
click at [60, 318] on img "Patagonia Men's Granite Crest Jacket - Booley Galway" at bounding box center [58, 303] width 53 height 53
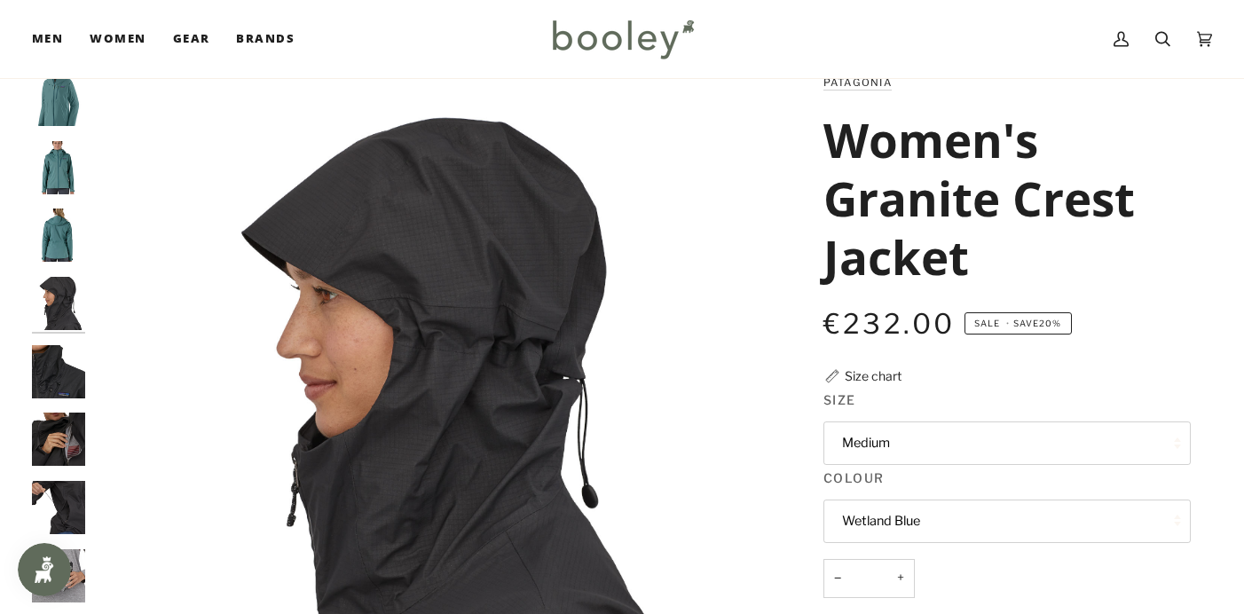
click at [68, 94] on img "Patagonia Women's Granite Crest Jacket Wetland Blue - Booley Galway" at bounding box center [58, 99] width 53 height 53
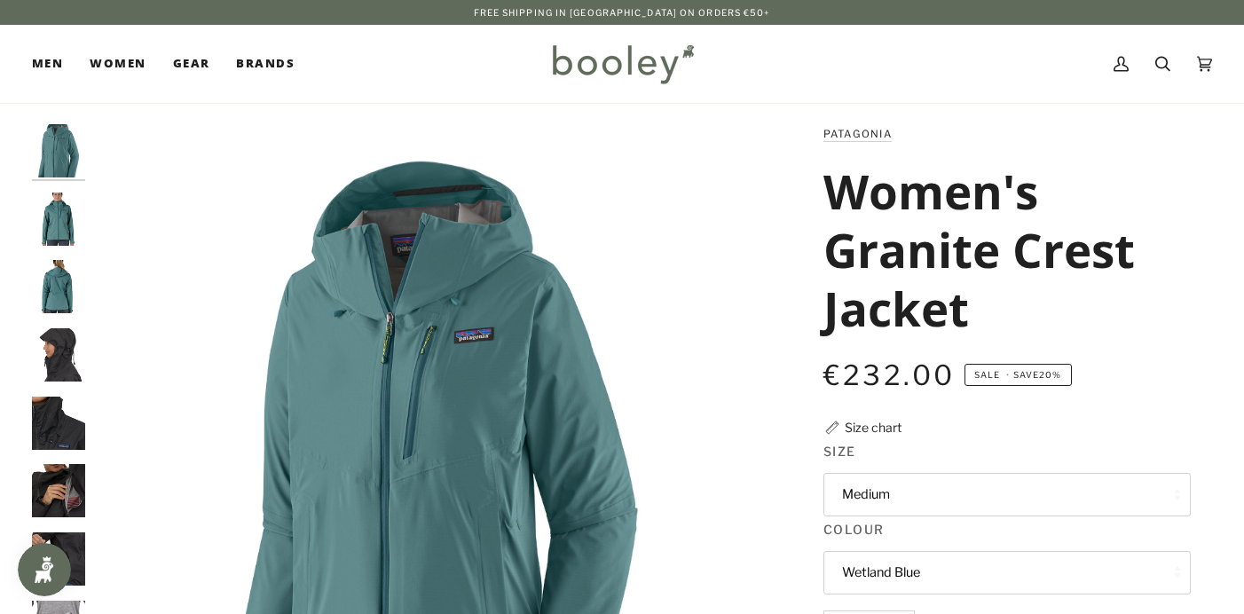
scroll to position [0, 0]
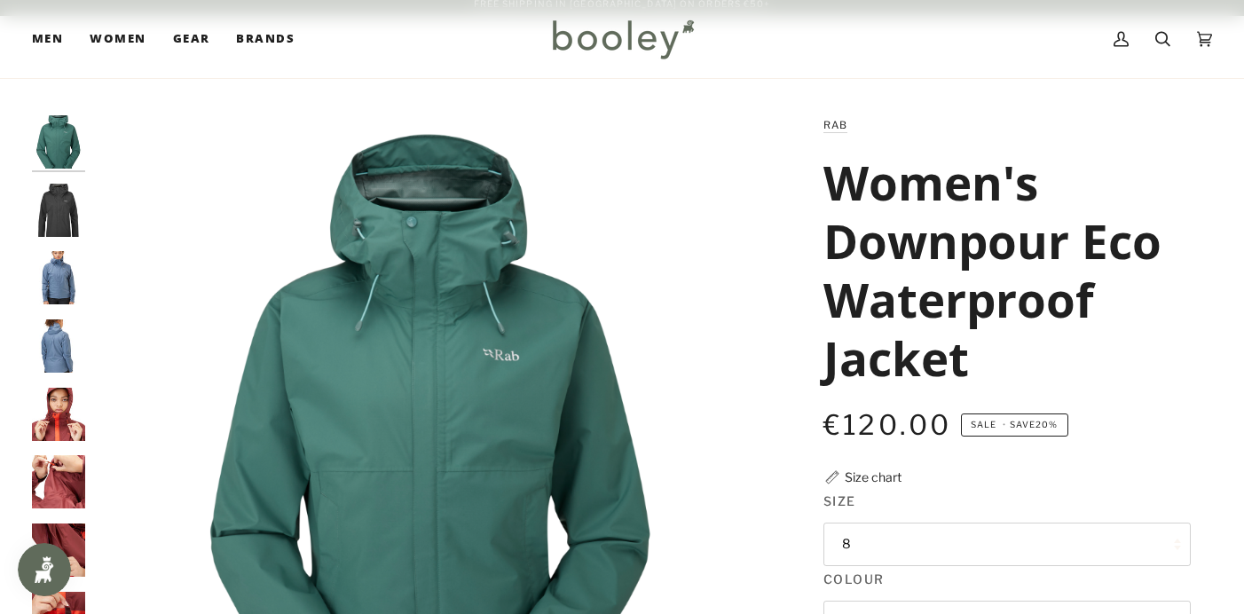
scroll to position [-2, 0]
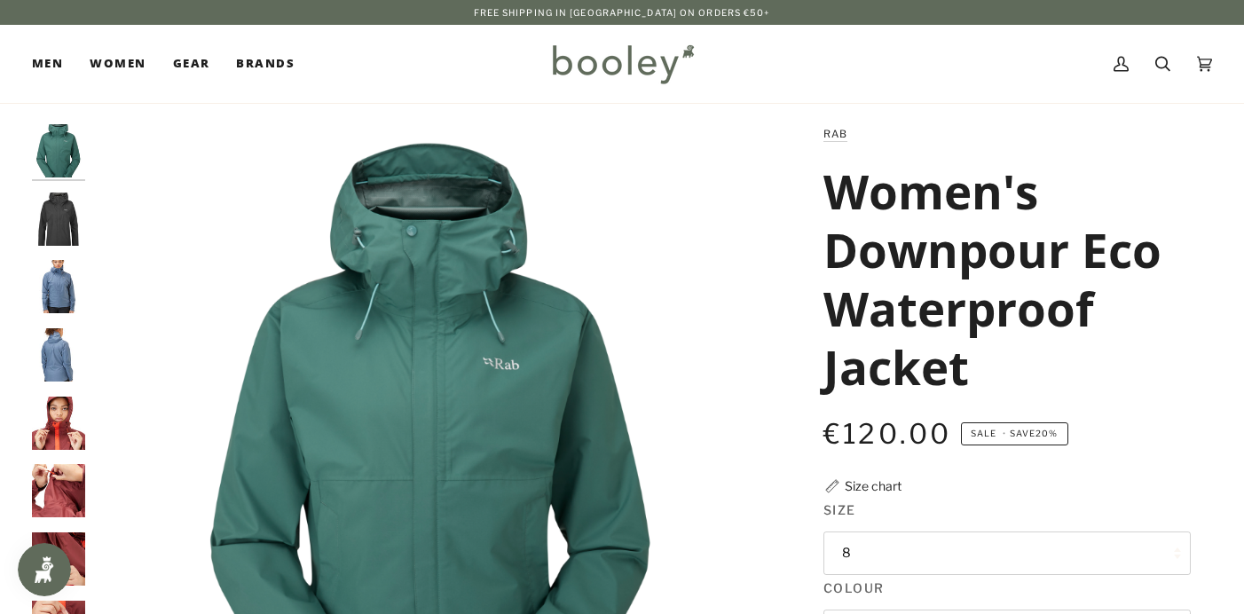
click at [51, 216] on img "Rab Women's Downpour Eco Waterproof Jacket Black - Booley Galway" at bounding box center [58, 219] width 53 height 53
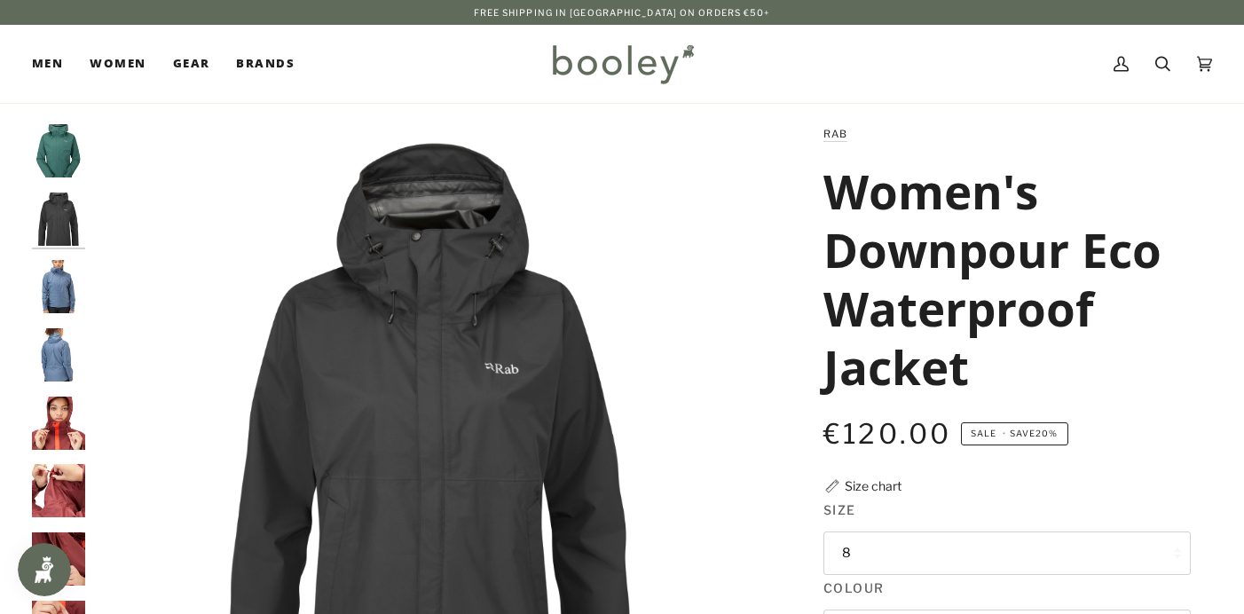
click at [55, 293] on img "Rab Women's Downpour Eco Waterproof Jacket Bering Sea - Booley Galway" at bounding box center [58, 286] width 53 height 53
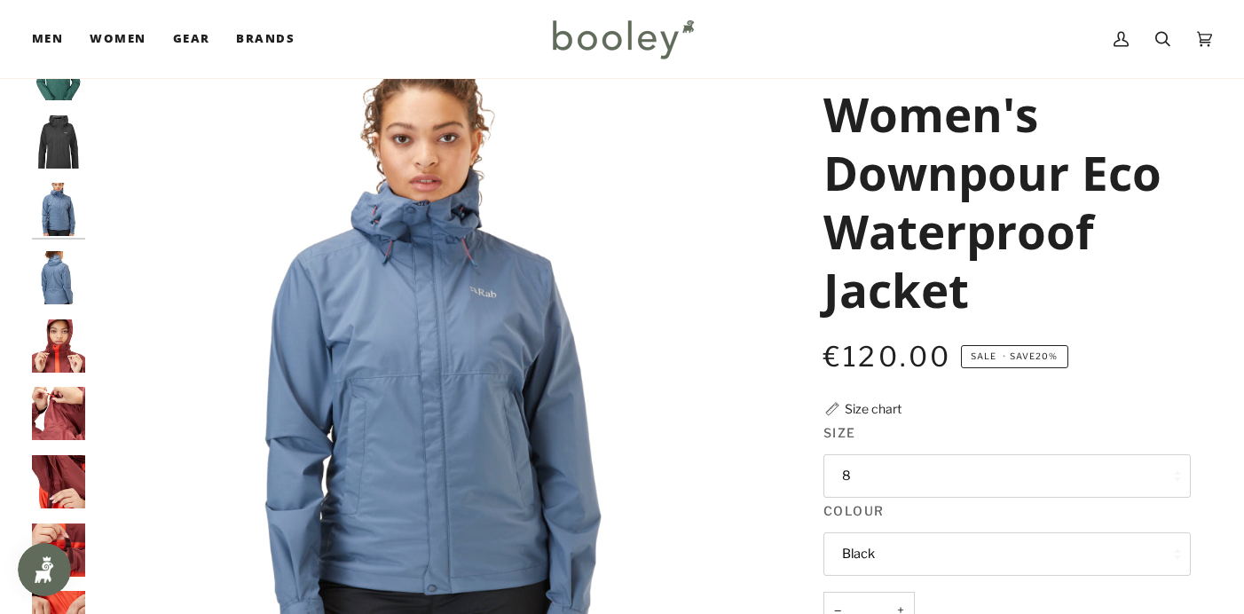
scroll to position [85, 0]
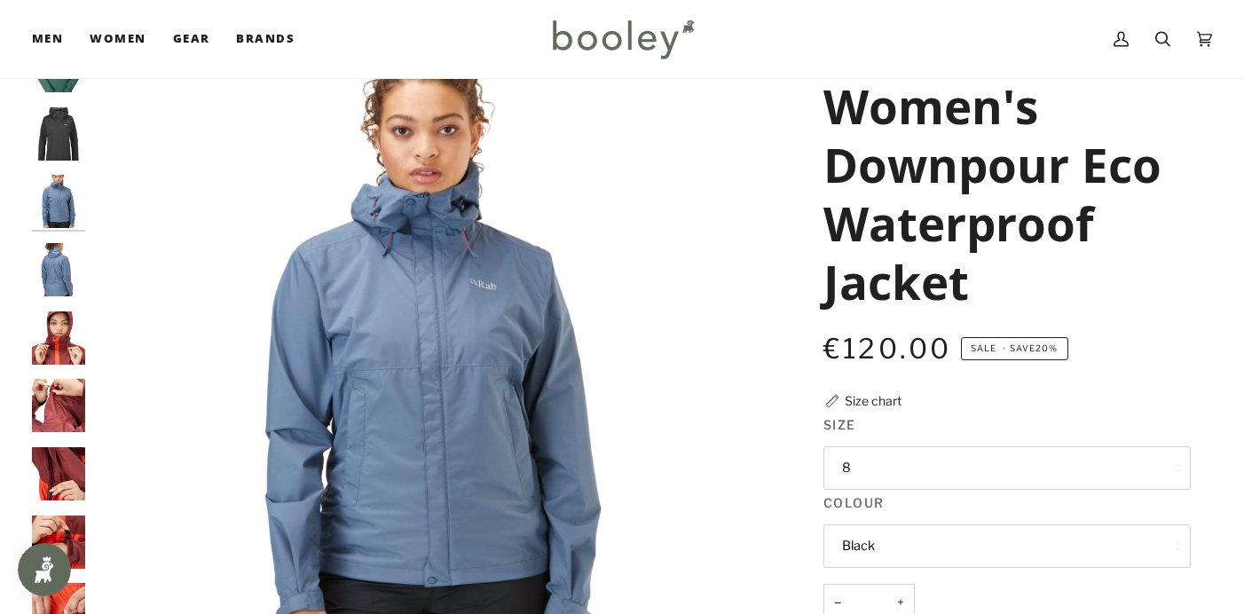
click at [61, 344] on img "Rab Women's Downpour Eco Waterproof Jacket - Booley Galway" at bounding box center [58, 337] width 53 height 53
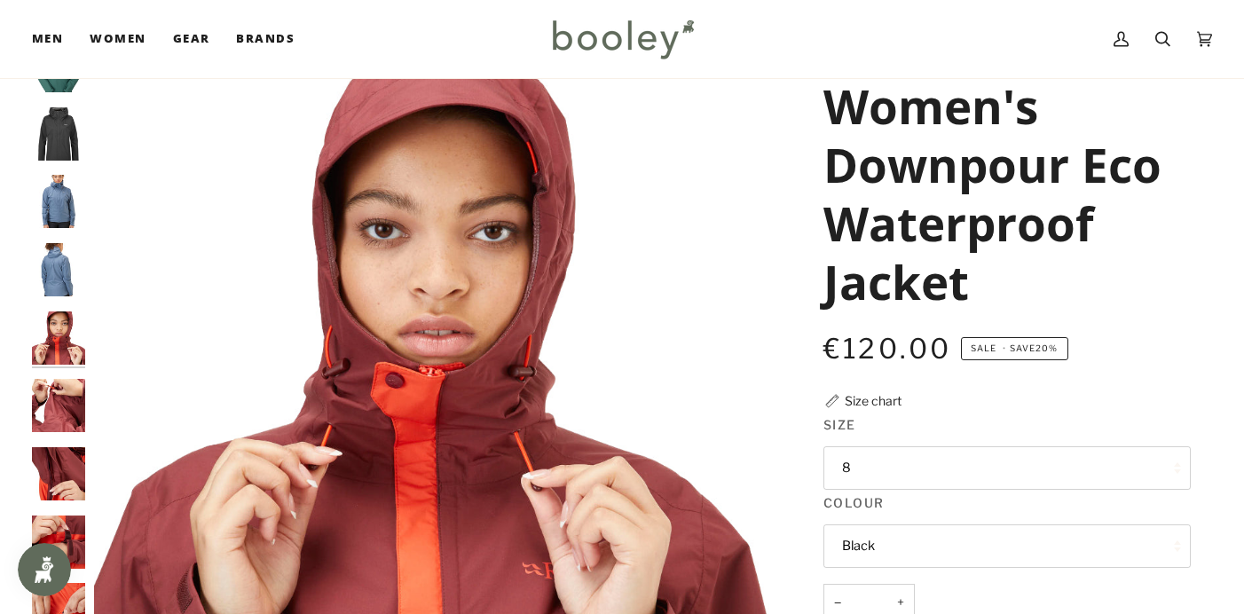
click at [68, 407] on img "Rab Women's Downpour Eco Waterproof Jacket - Booley Galway" at bounding box center [58, 405] width 53 height 53
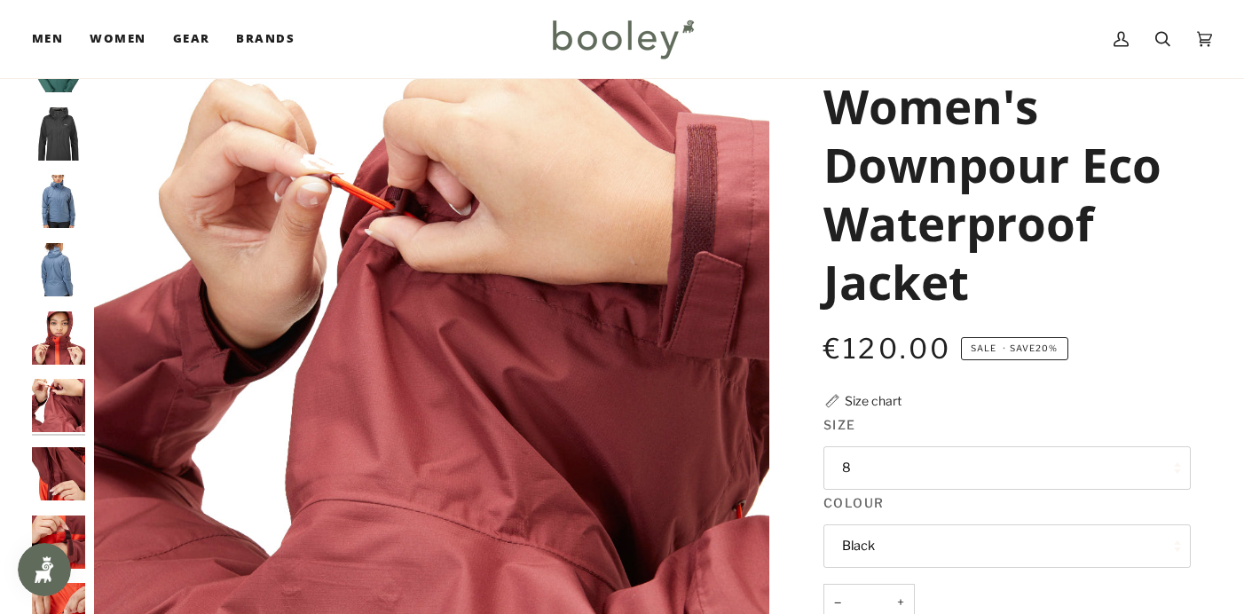
click at [73, 466] on img "Rab Women's Downpour Eco Waterproof Jacket - Booley Galway" at bounding box center [58, 473] width 53 height 53
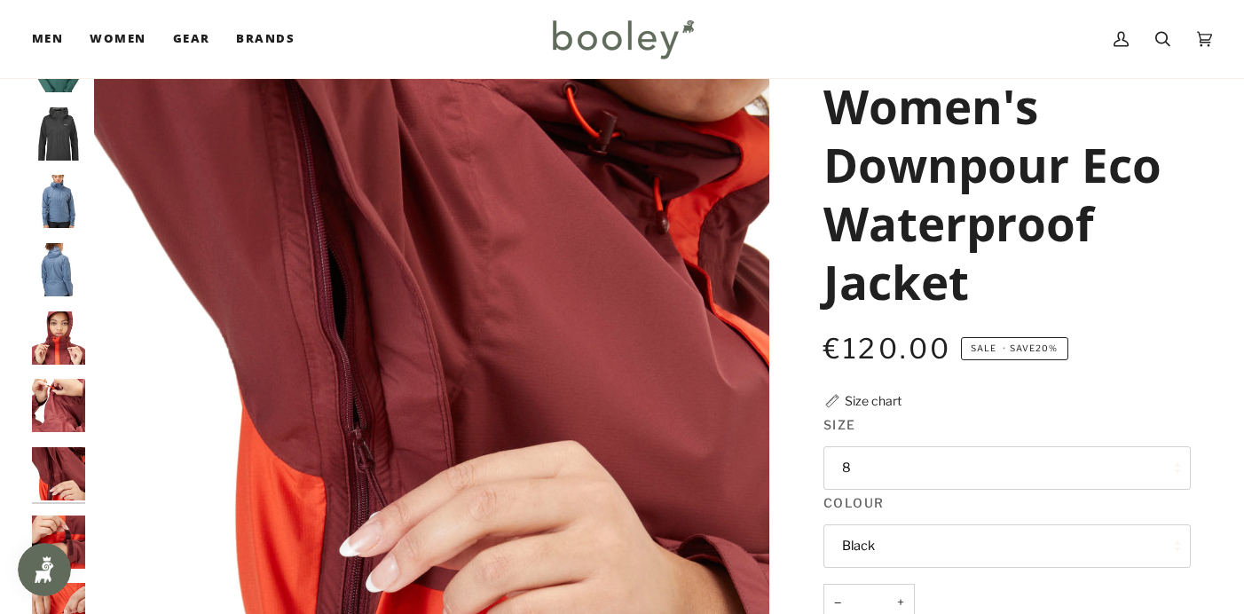
click at [76, 530] on img "Rab Women's Downpour Eco Waterproof Jacket - Booley Galway" at bounding box center [58, 541] width 53 height 53
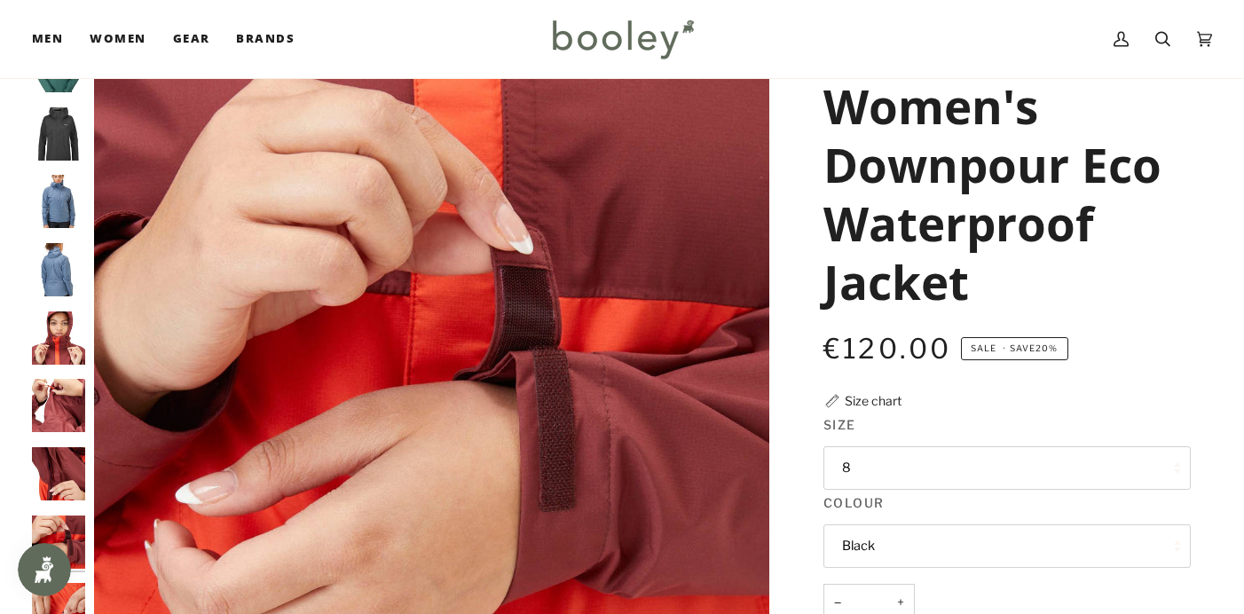
click at [75, 594] on img "Rab Women's Downpour Eco Waterproof Jacket - Booley Galway" at bounding box center [58, 609] width 53 height 53
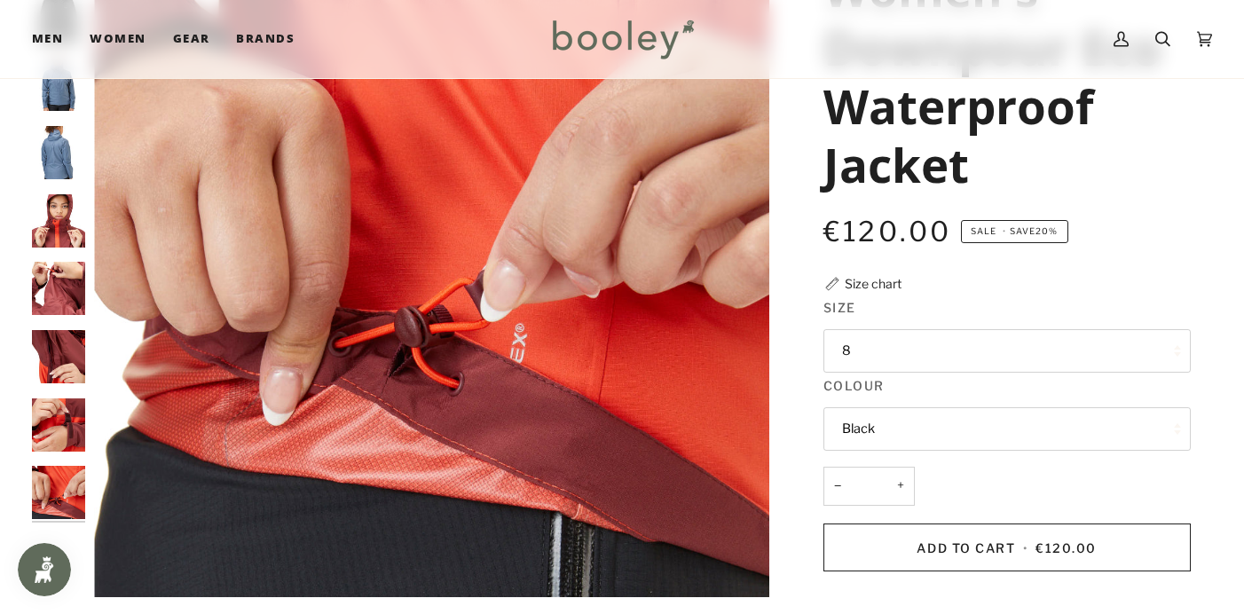
scroll to position [203, 0]
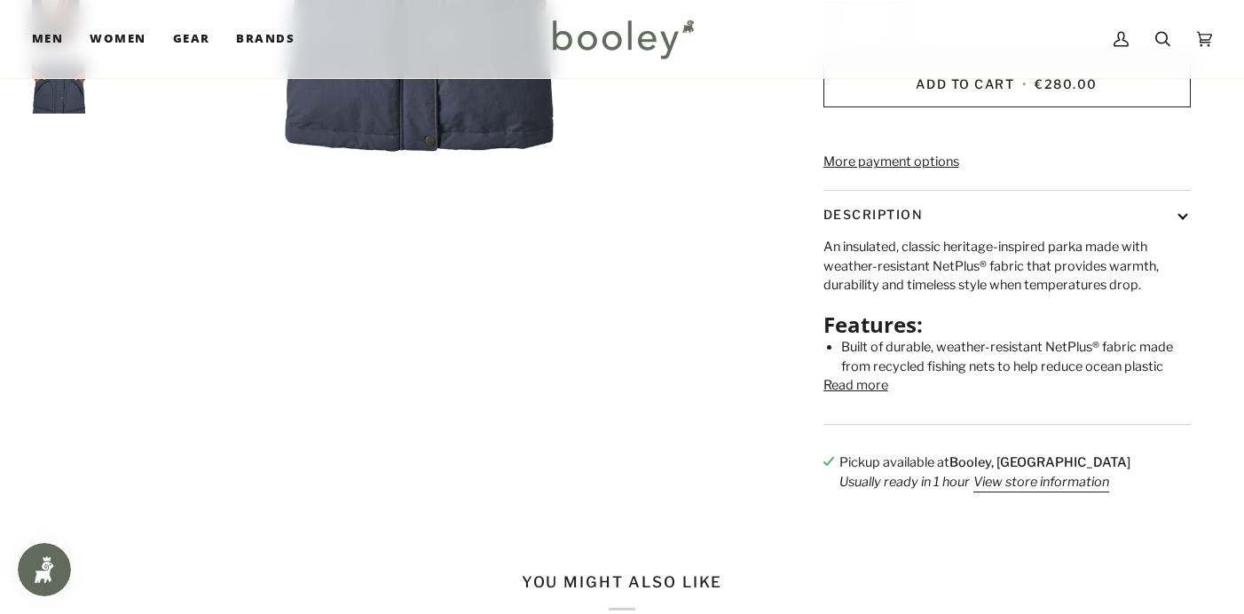
scroll to position [613, 0]
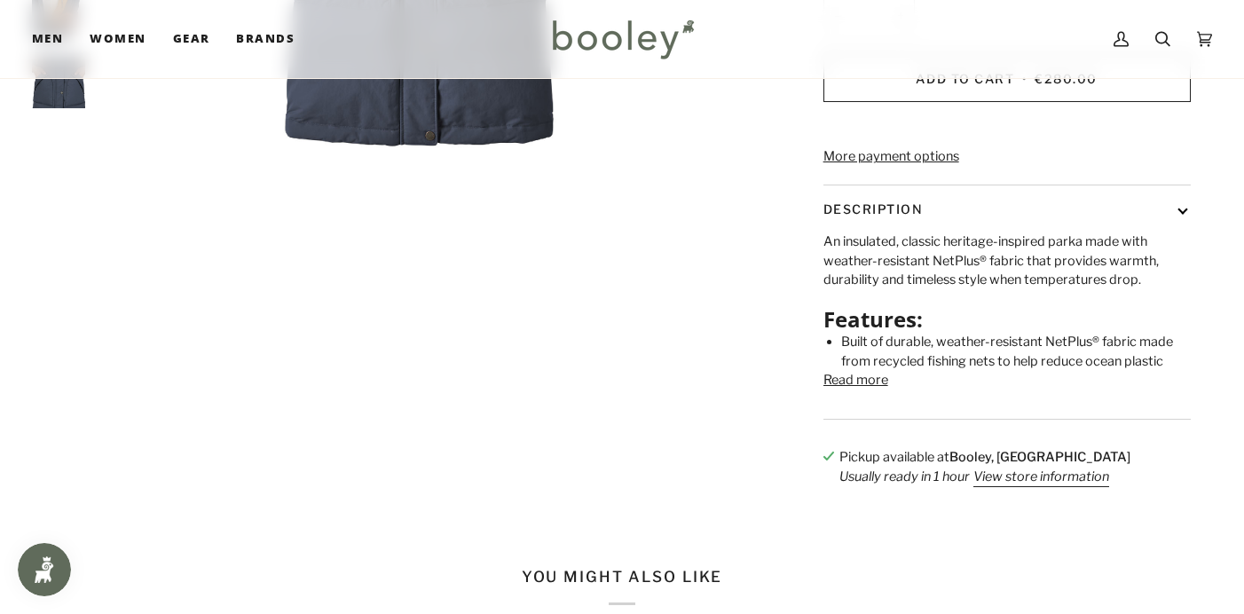
click at [838, 390] on button "Read more" at bounding box center [855, 381] width 65 height 20
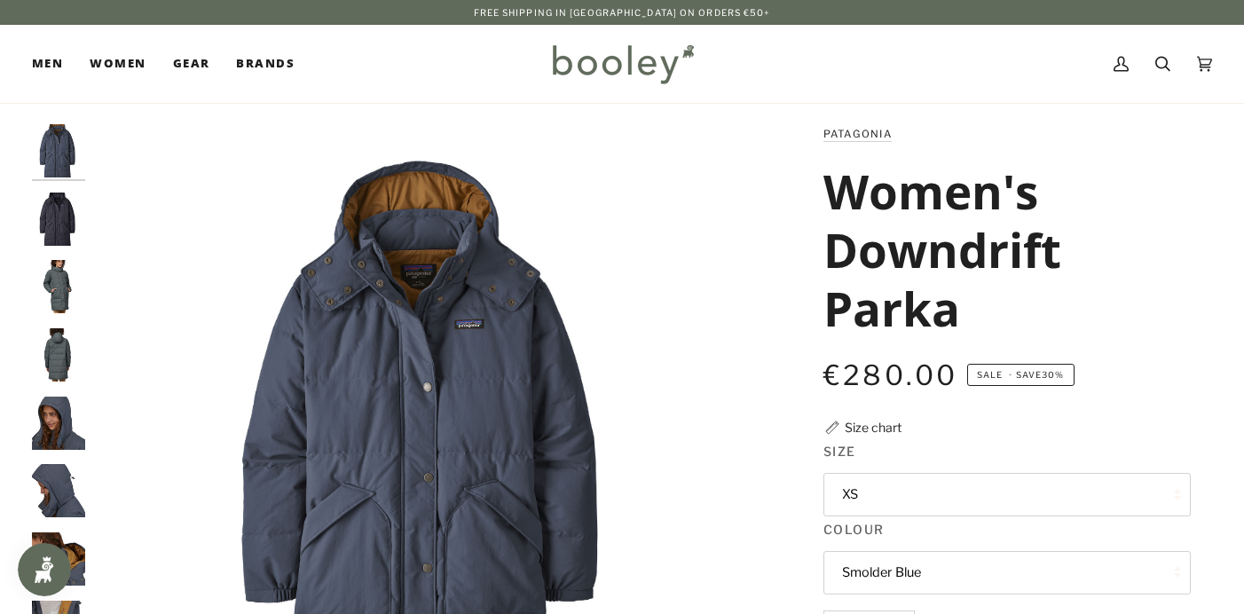
scroll to position [0, 0]
click at [62, 217] on img "Patagonia Women's Downdrift Parka Sunken Blue - Booley Galway" at bounding box center [58, 219] width 53 height 53
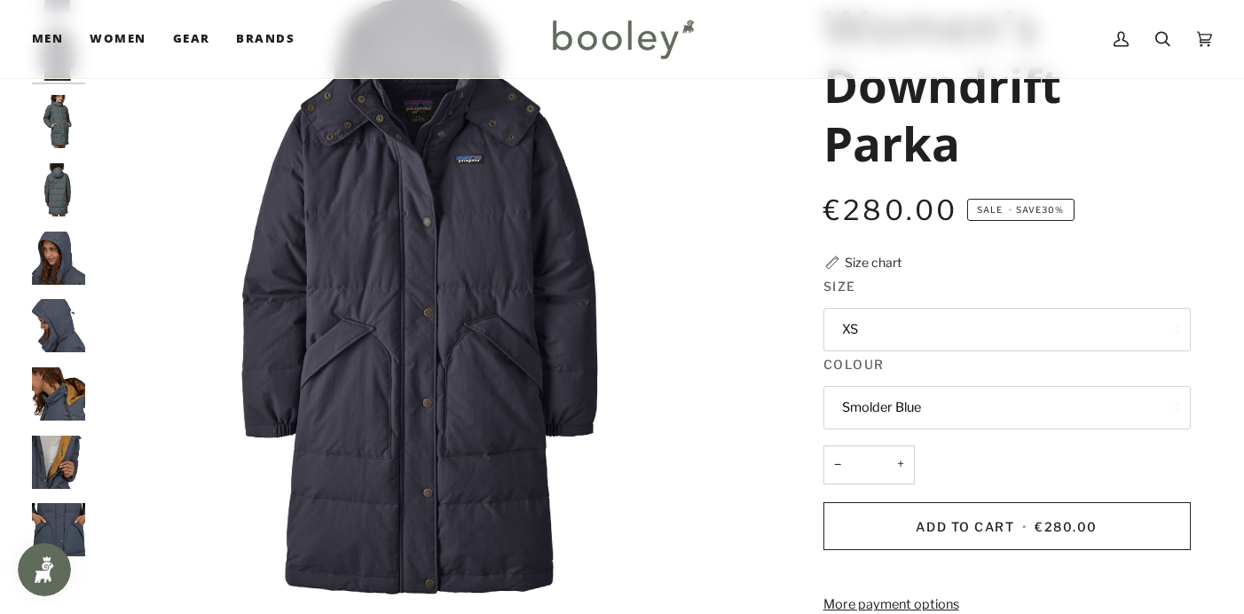
scroll to position [174, 0]
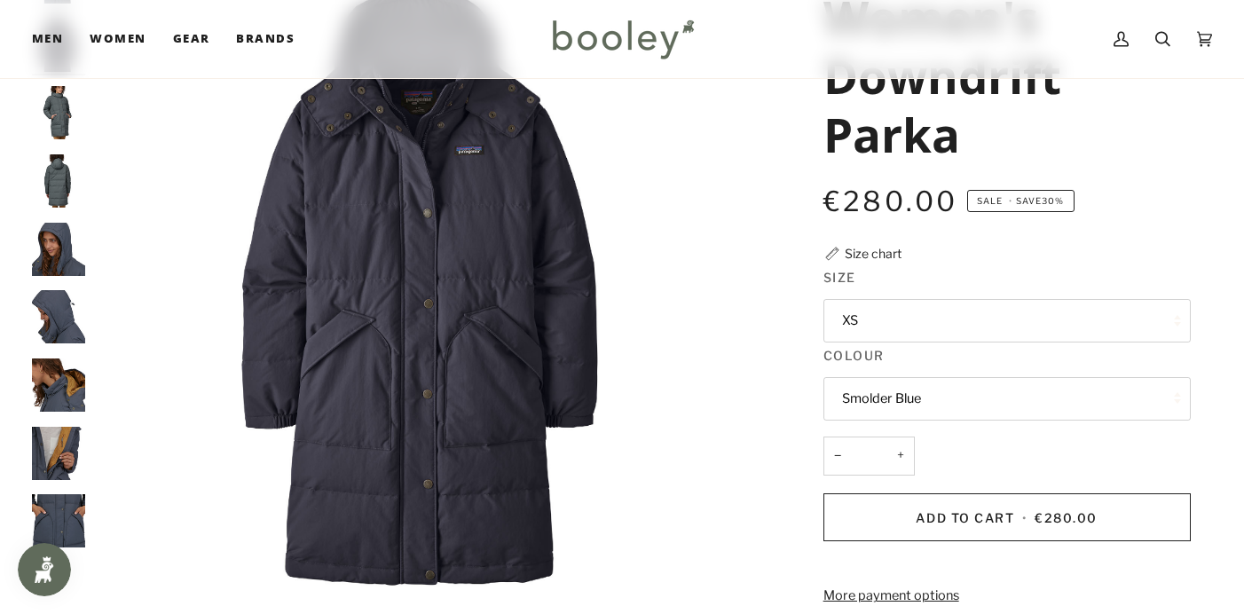
click at [59, 115] on img "Patagonia Women's Downdrift Parka Nouveau Green - Booley Galway" at bounding box center [58, 112] width 53 height 53
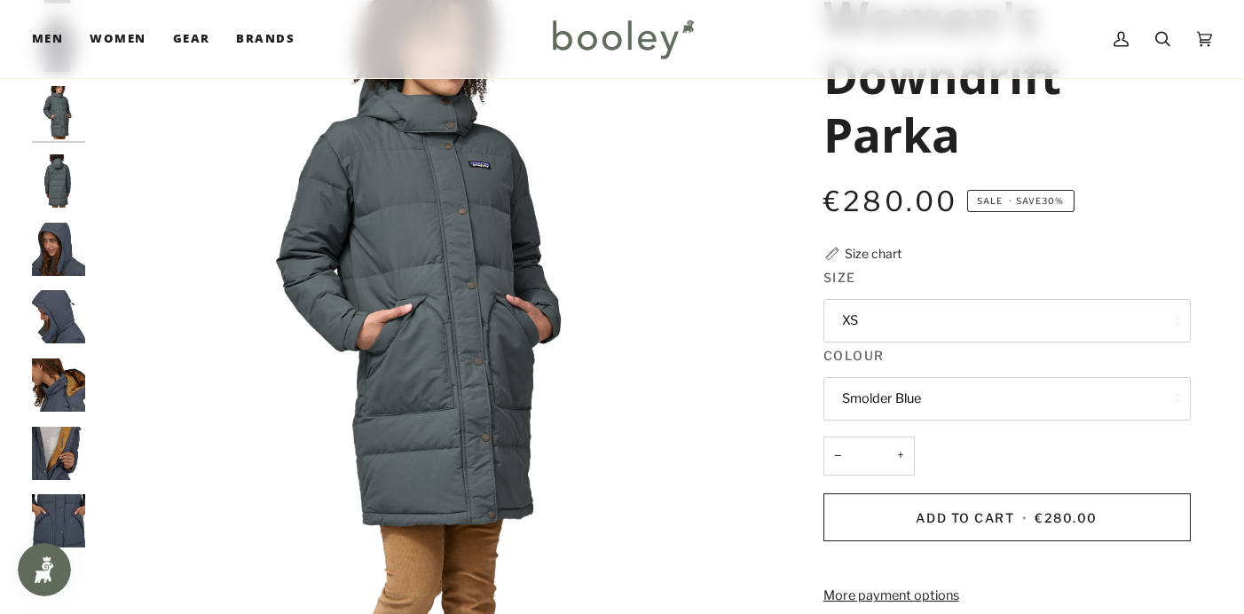
click at [60, 176] on img "Patagonia Women's Downdrift Parka Nouveau Green - Booley Galway" at bounding box center [58, 180] width 53 height 53
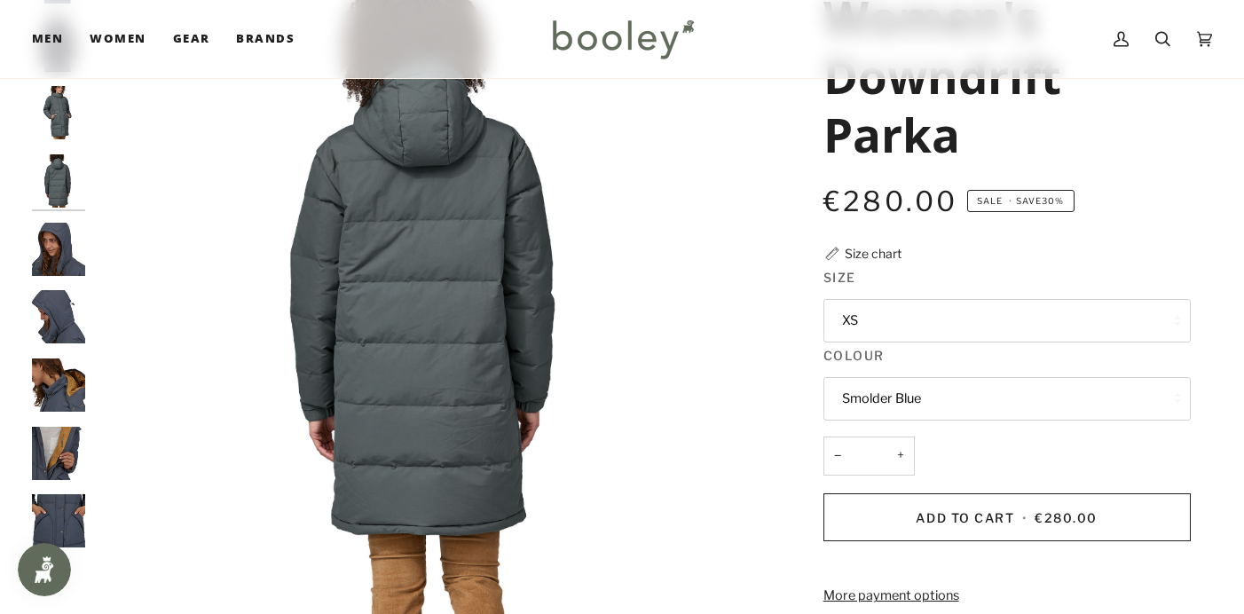
click at [68, 243] on img "Patagonia Women's Downdrift Parka - Booley Galway" at bounding box center [58, 249] width 53 height 53
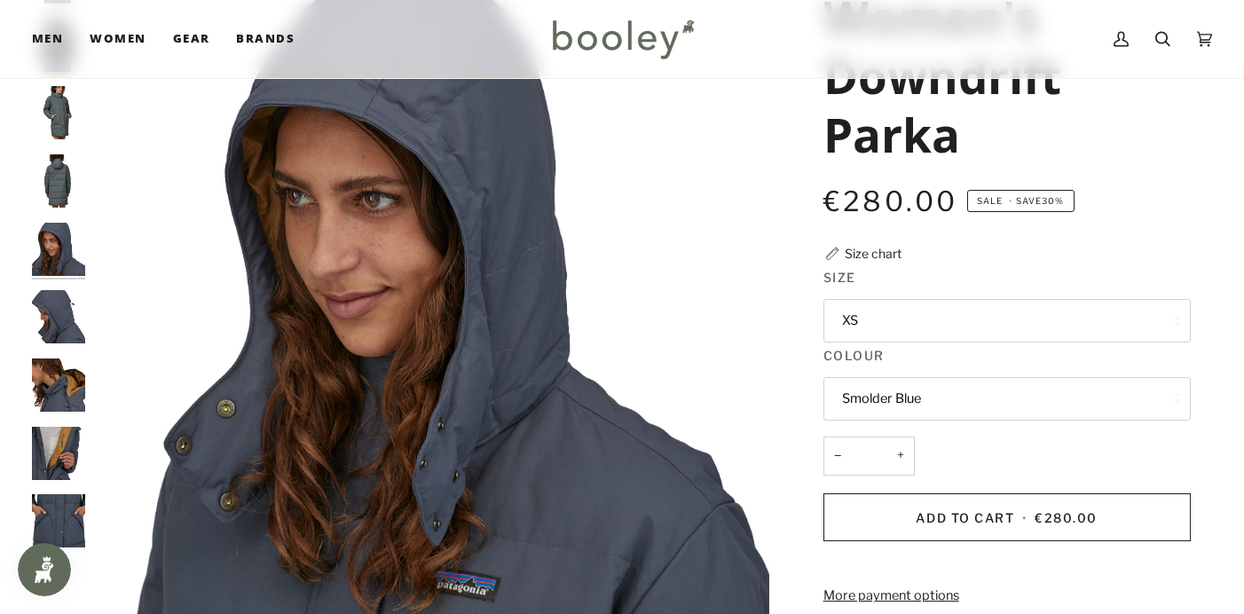
click at [67, 324] on img "Patagonia Women's Downdrift Parka - Booley Galway" at bounding box center [58, 316] width 53 height 53
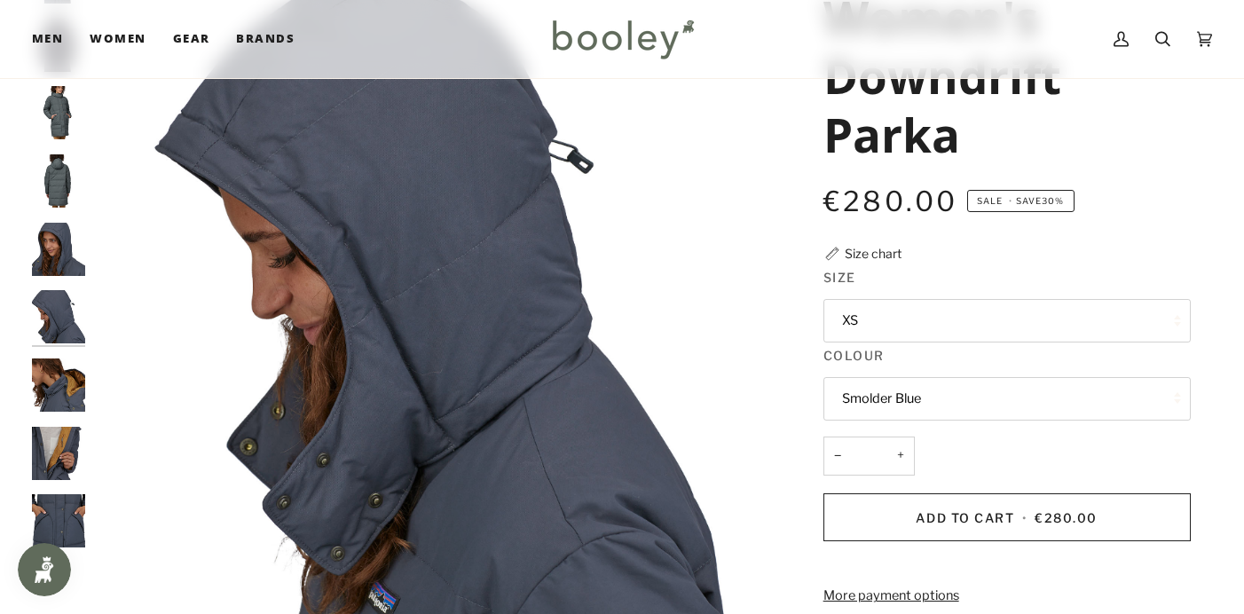
click at [77, 390] on img "Patagonia Women's Downdrift Parka - Booley Galway" at bounding box center [58, 384] width 53 height 53
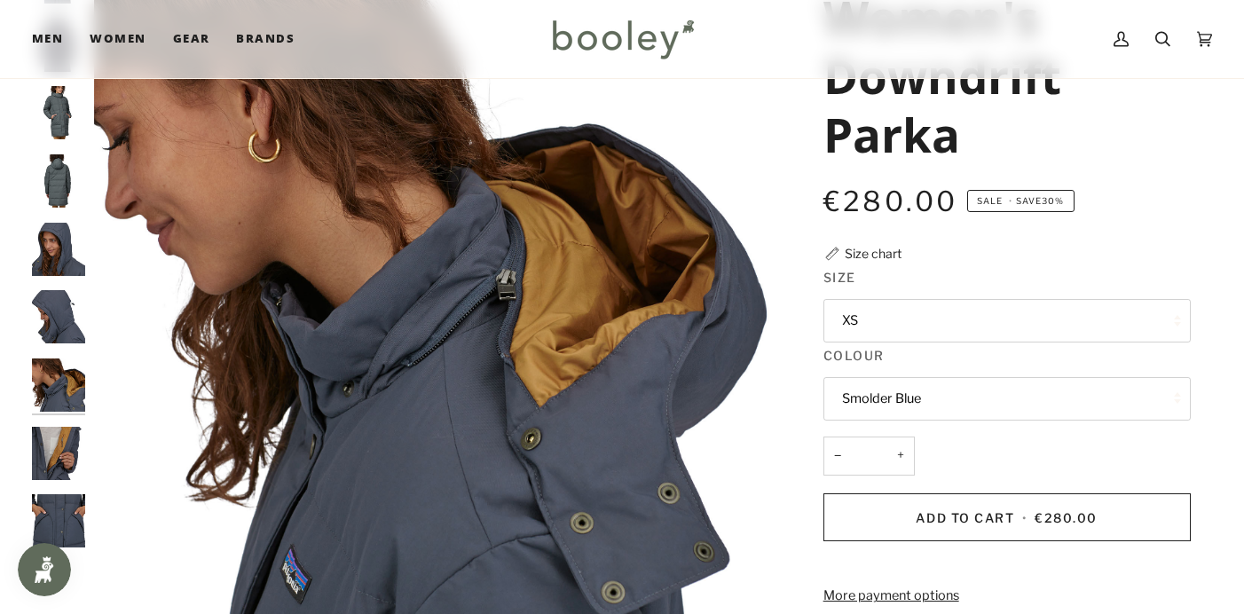
click at [76, 448] on img "Patagonia Women's Downdrift Parka - Booley Galway" at bounding box center [58, 453] width 53 height 53
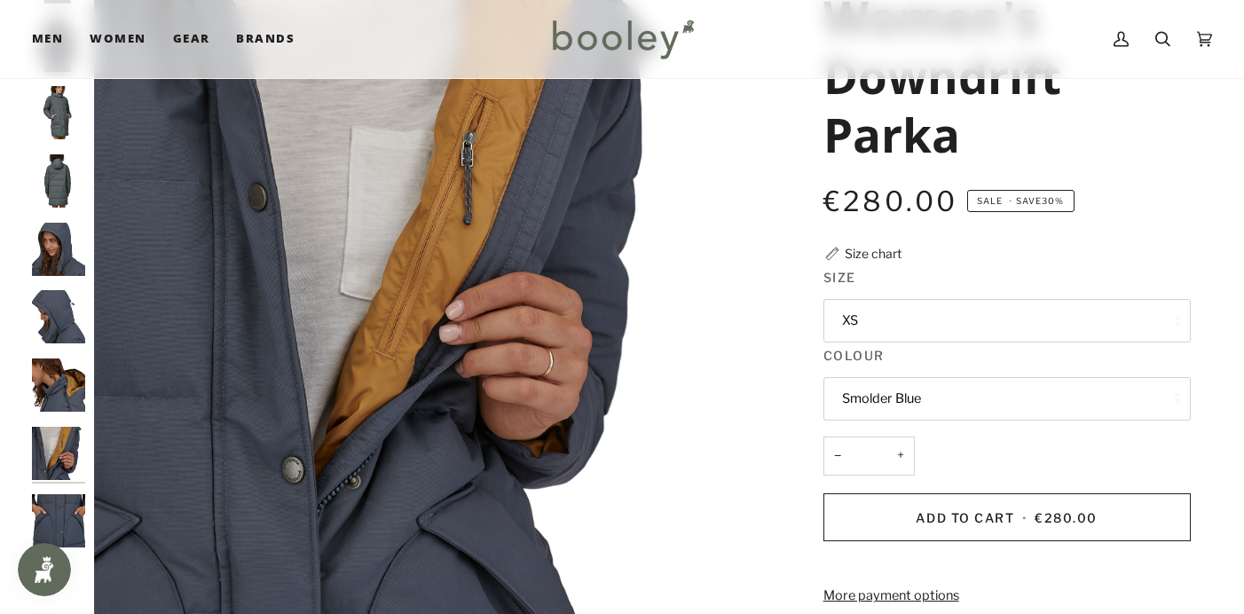
click at [69, 518] on img "Patagonia Women's Downdrift Parka - Booley Galway" at bounding box center [58, 520] width 53 height 53
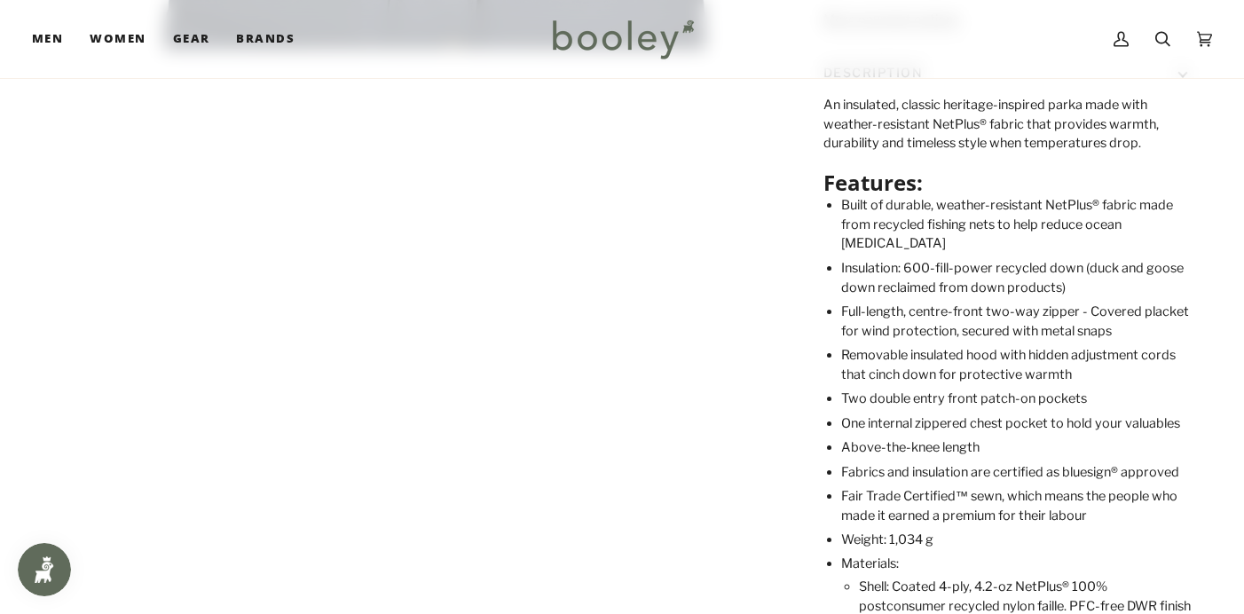
scroll to position [763, 0]
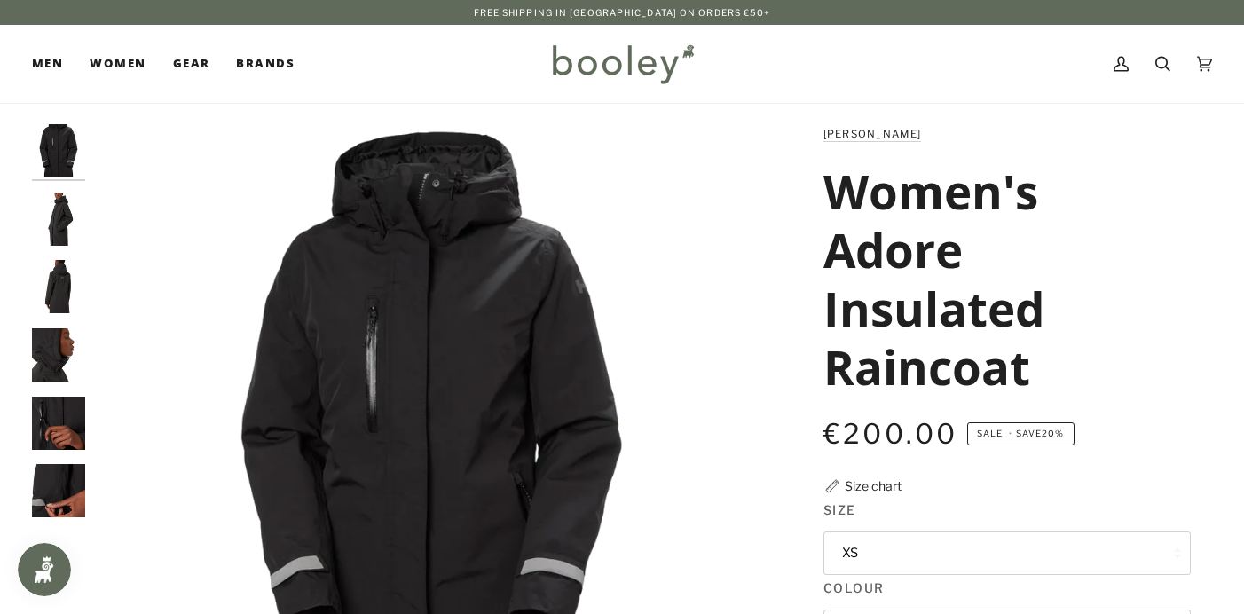
click at [59, 209] on img "Helly Hansen Women's Adore Insulated Raincoat - Booley Galway" at bounding box center [58, 219] width 53 height 53
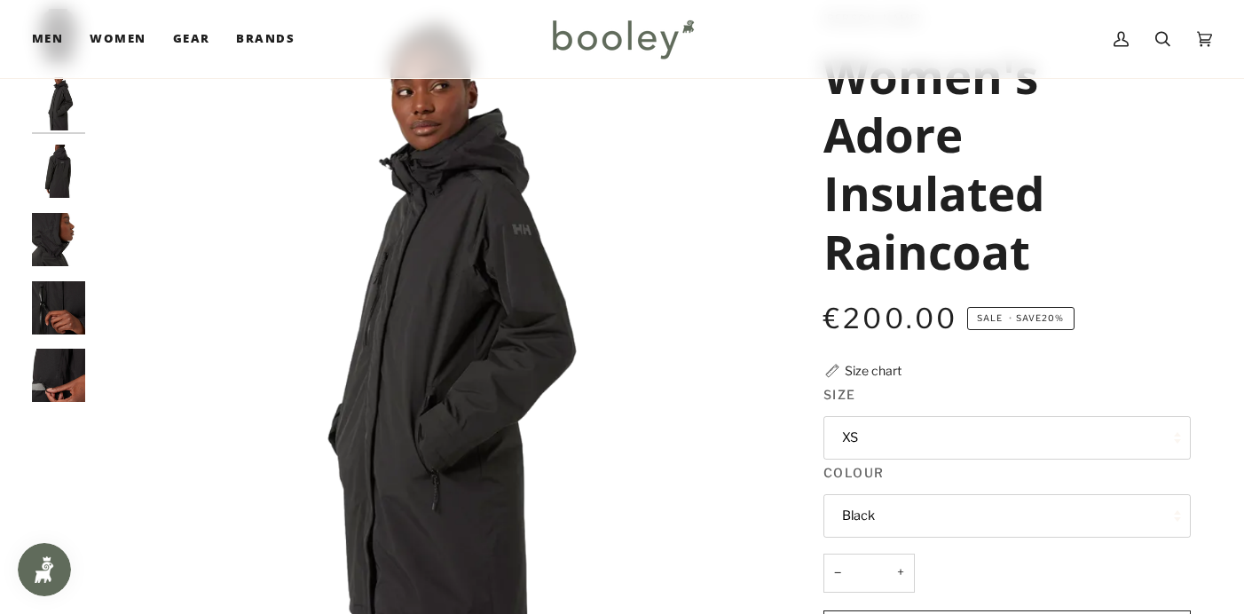
scroll to position [114, 0]
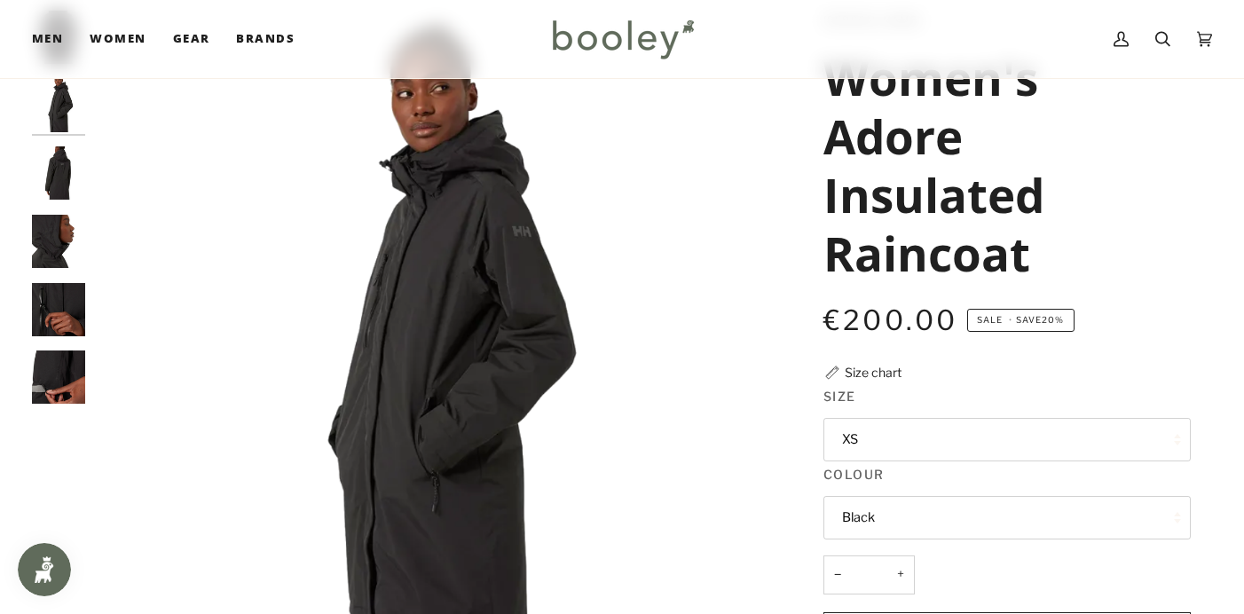
click at [48, 232] on img "Helly Hansen Women's Adore Insulated Raincoat - Booley Galway" at bounding box center [58, 241] width 53 height 53
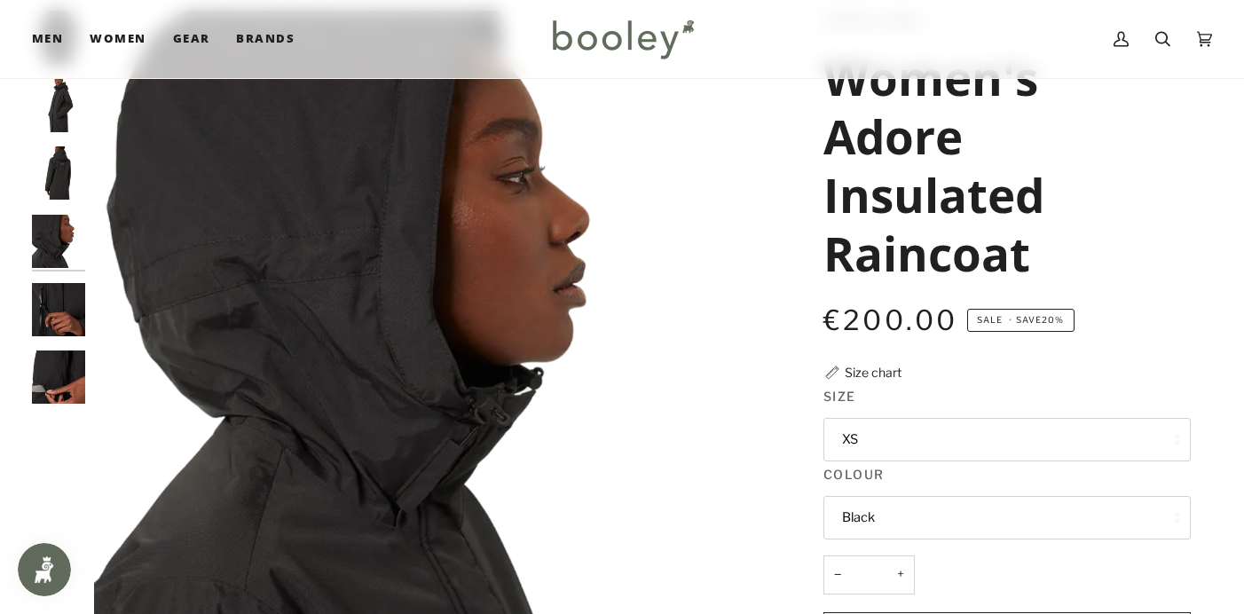
click at [48, 232] on img "Helly Hansen Women's Adore Insulated Raincoat - Booley Galway" at bounding box center [58, 241] width 53 height 53
click at [65, 291] on img "Helly Hansen Women's Adore Insulated Raincoat - Booley Galway" at bounding box center [58, 309] width 53 height 53
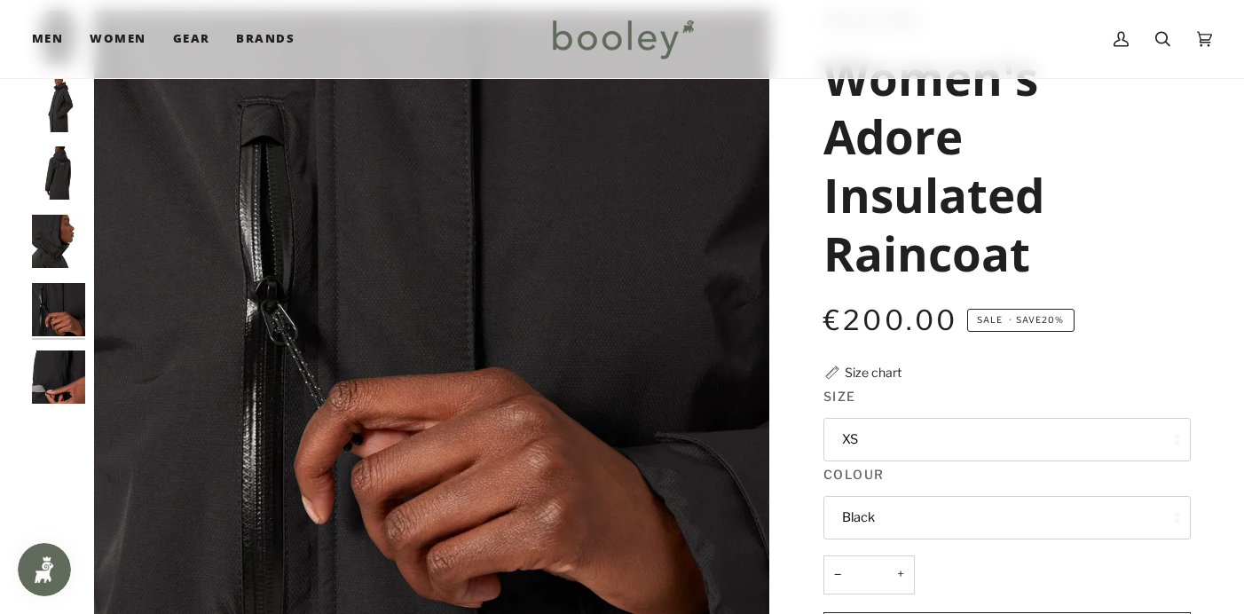
click at [69, 362] on img "Helly Hansen Women's Adore Insulated Raincoat - Booley Galway" at bounding box center [58, 376] width 53 height 53
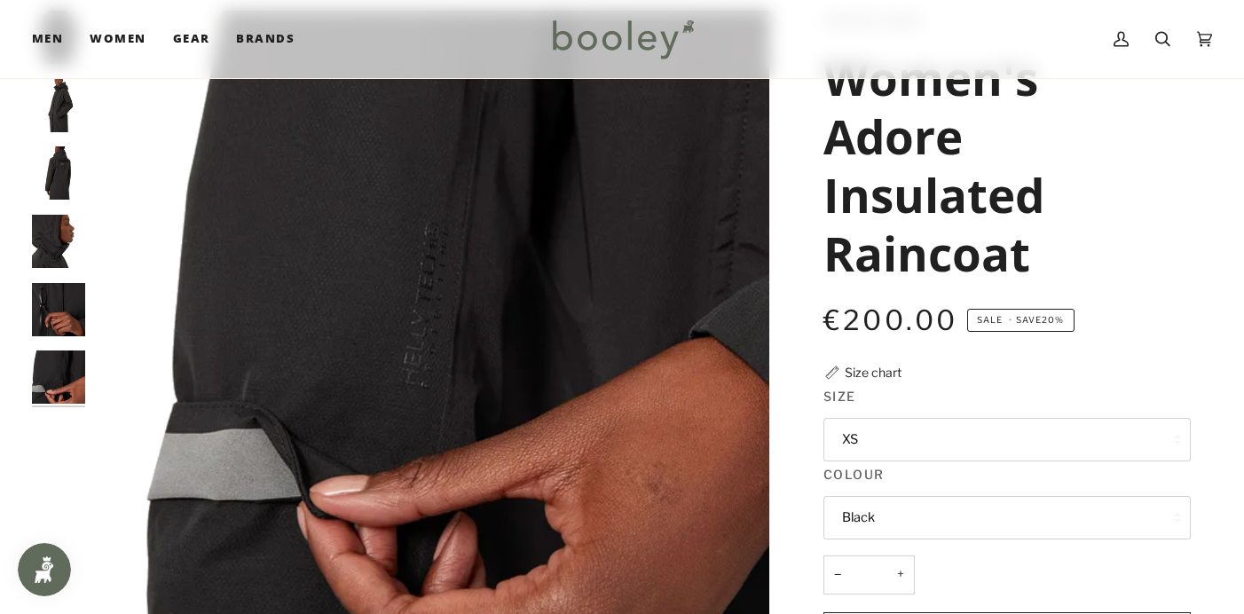
click at [856, 436] on button "XS" at bounding box center [1006, 439] width 367 height 43
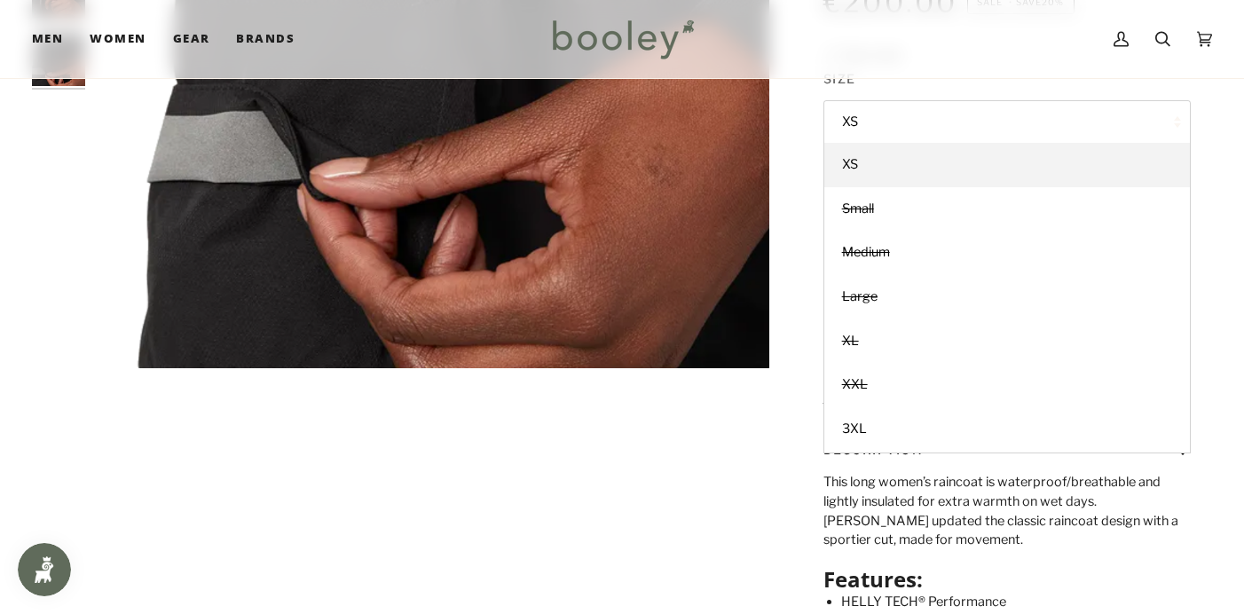
scroll to position [432, 0]
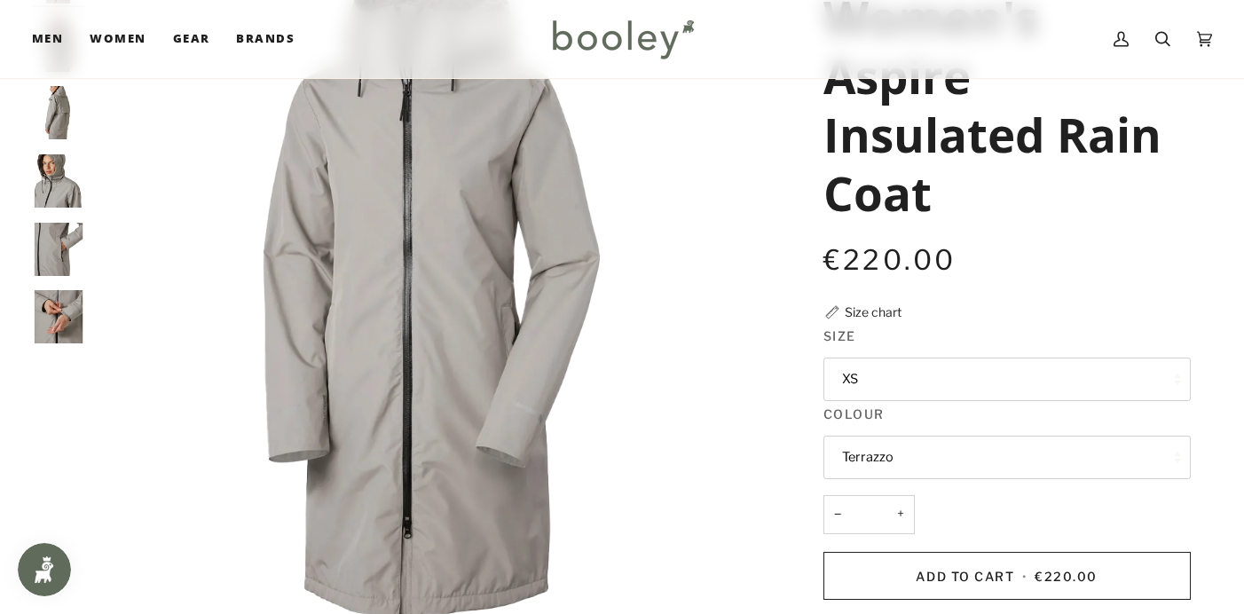
scroll to position [181, 0]
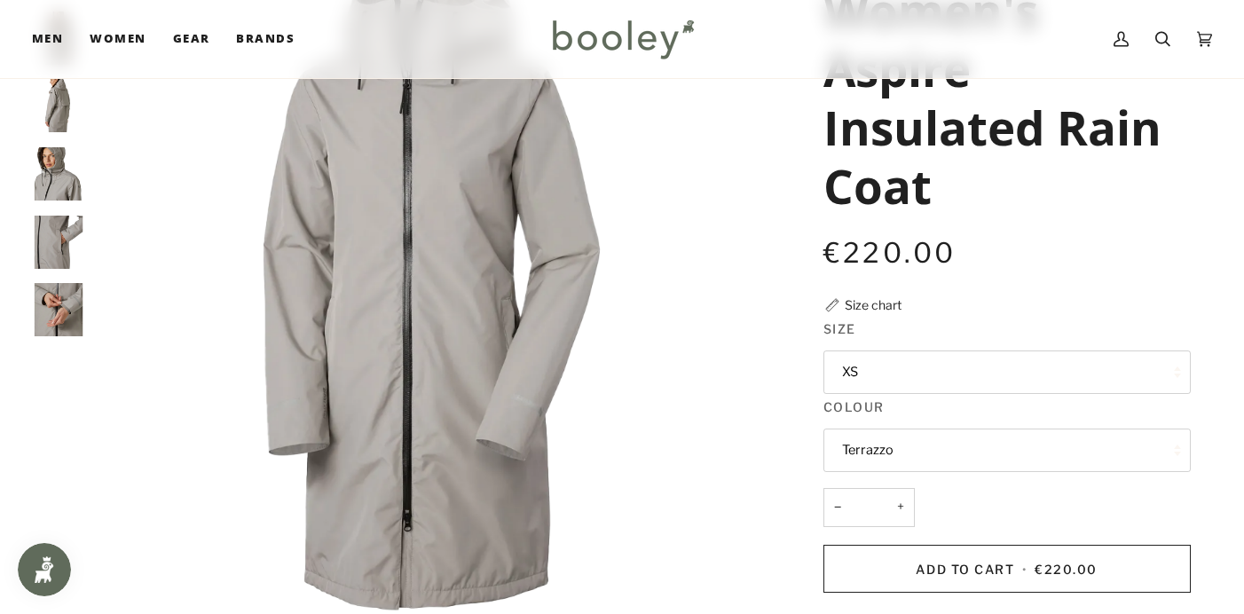
click at [876, 446] on button "Terrazzo" at bounding box center [1006, 449] width 367 height 43
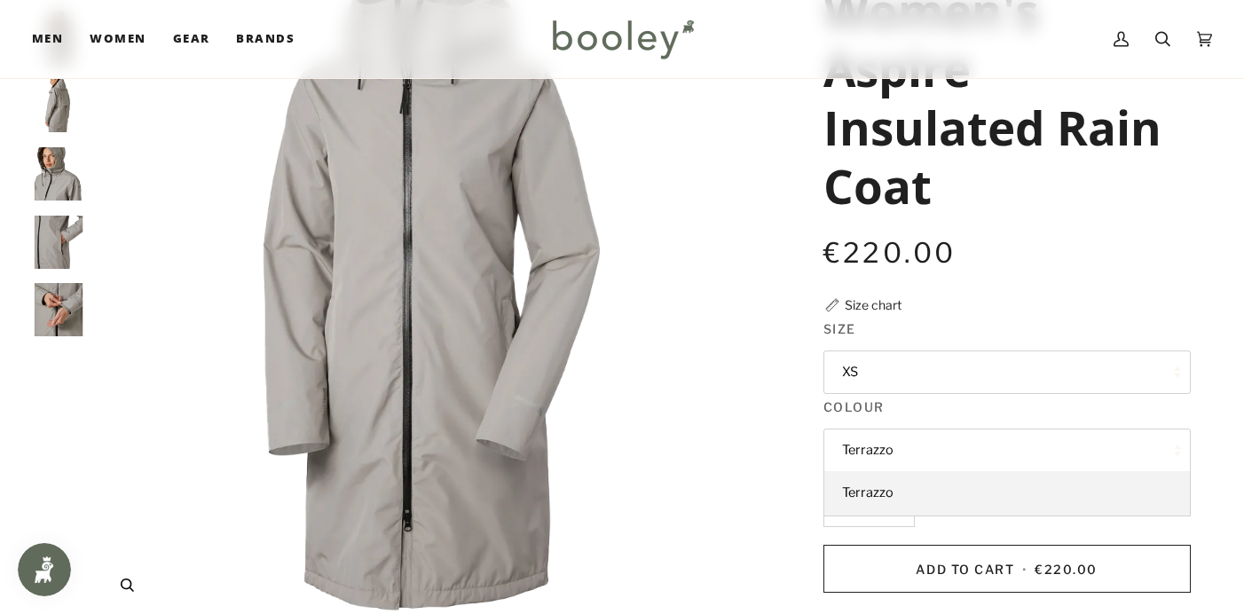
click at [743, 420] on img "Helly Hansen Women's Aspire Insulated Rain Coat Terrazzo - Booley Galway" at bounding box center [431, 280] width 675 height 675
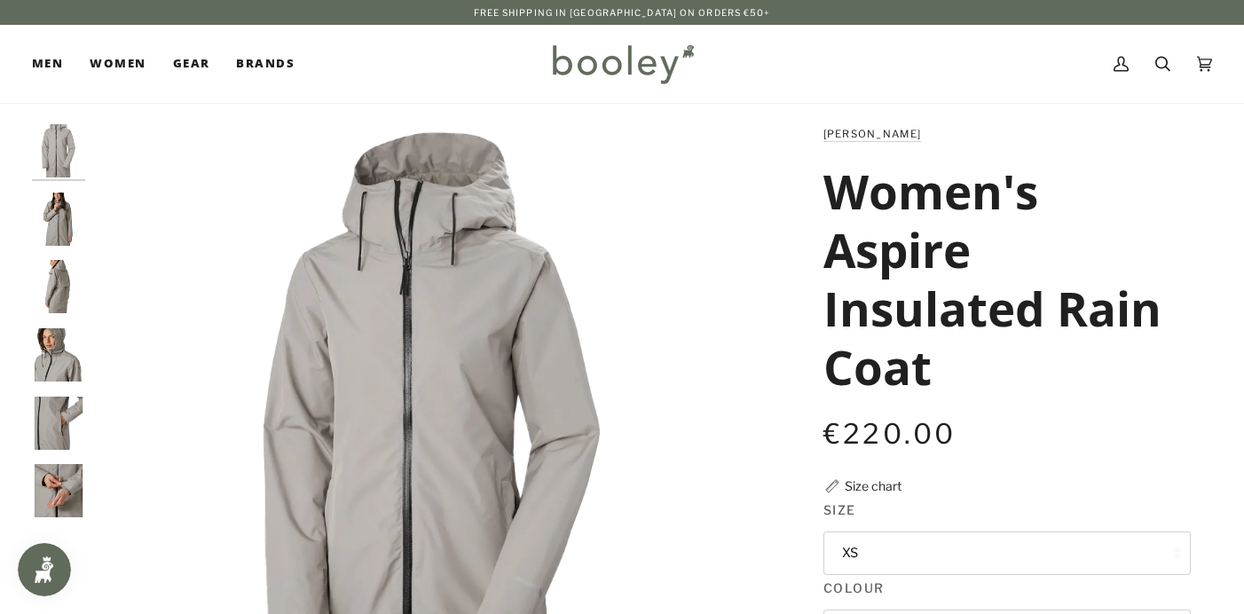
scroll to position [0, 0]
click at [70, 219] on img "Helly Hansen Women's Aspire Insulated Rain Coat Terrazzo - Booley Galway" at bounding box center [58, 219] width 53 height 53
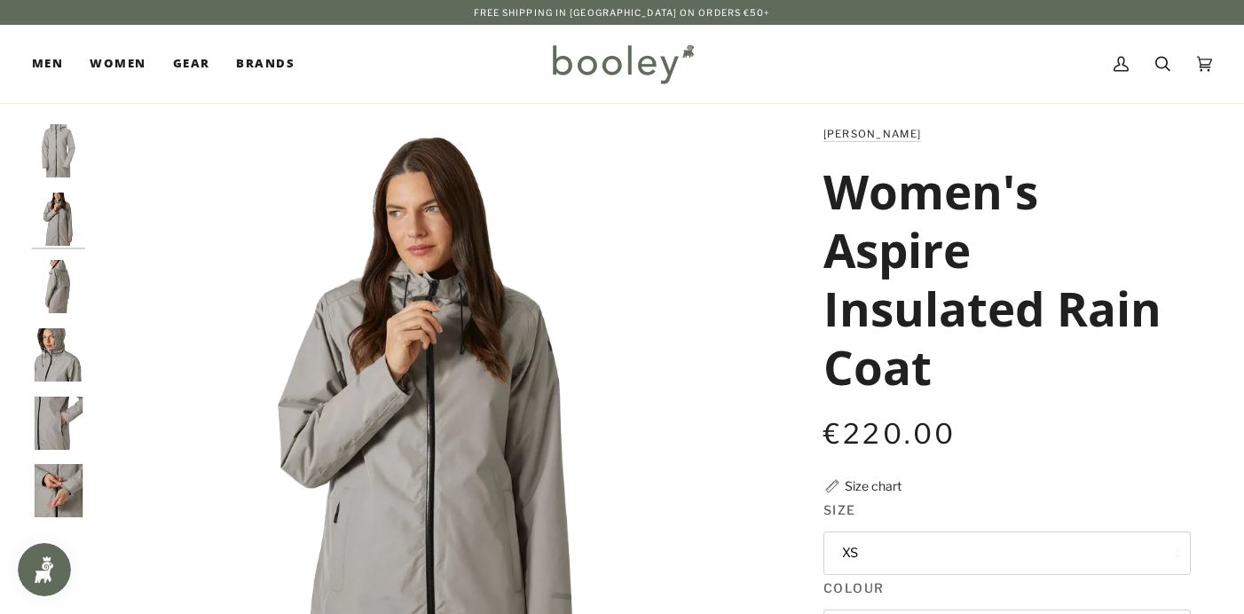
click at [66, 295] on img "Helly Hansen Women's Aspire Insulated Rain Coat Terrazzo - Booley Galway" at bounding box center [58, 286] width 53 height 53
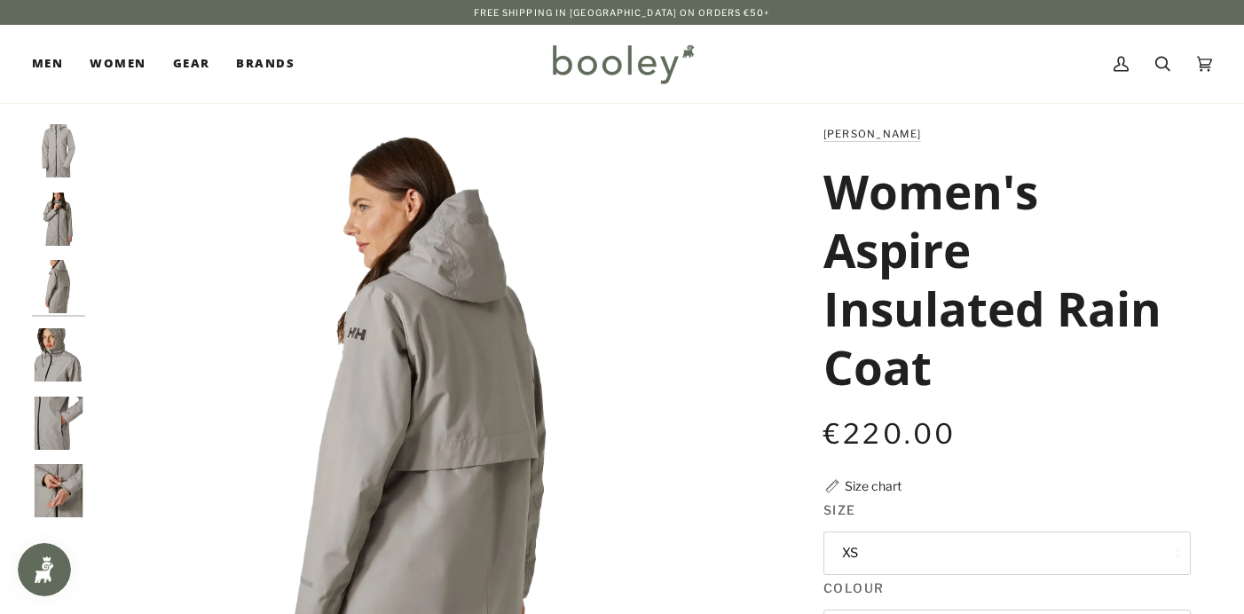
click at [59, 363] on img "Helly Hansen Women's Aspire Insulated Rain Coat Terrazzo - Booley Galway" at bounding box center [58, 354] width 53 height 53
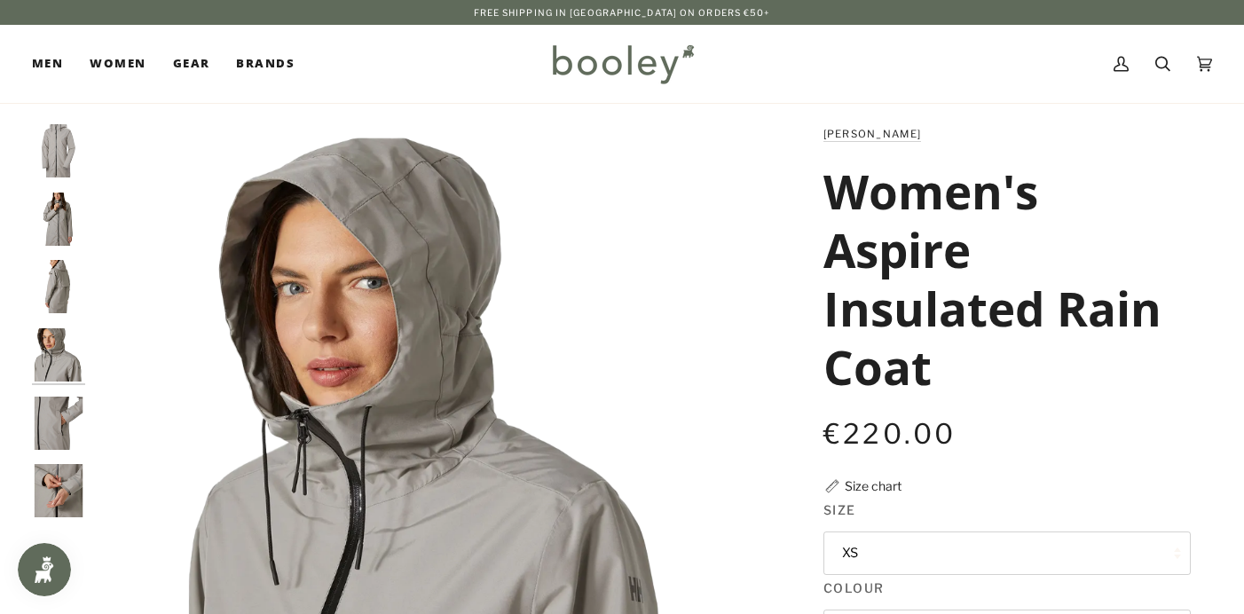
click at [52, 422] on img "Helly Hansen Women's Aspire Insulated Rain Coat Terrazzo - Booley Galway" at bounding box center [58, 423] width 53 height 53
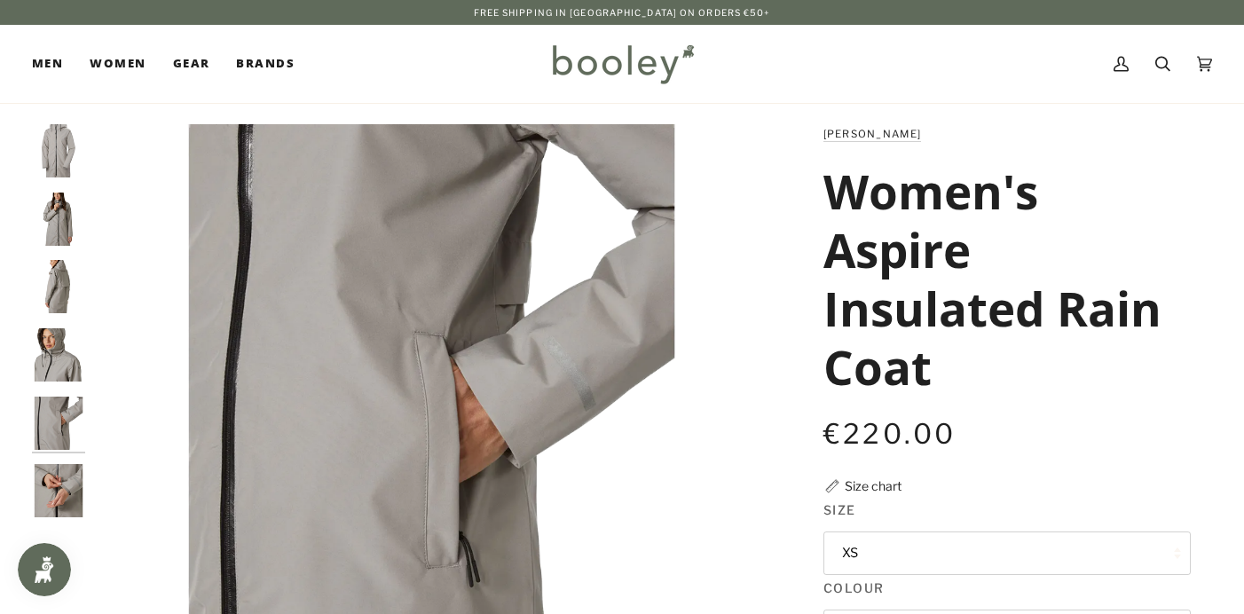
click at [48, 499] on img "Helly Hansen Women's Aspire Insulated Rain Coat Terrazzo - Booley Galway" at bounding box center [58, 490] width 53 height 53
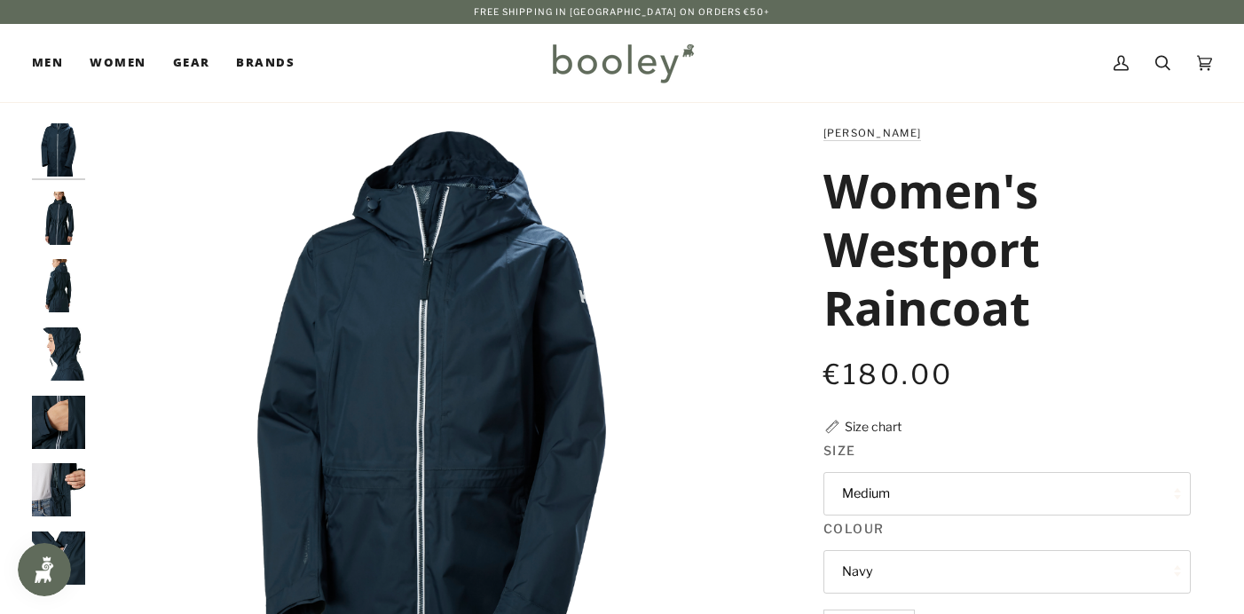
scroll to position [-1, 0]
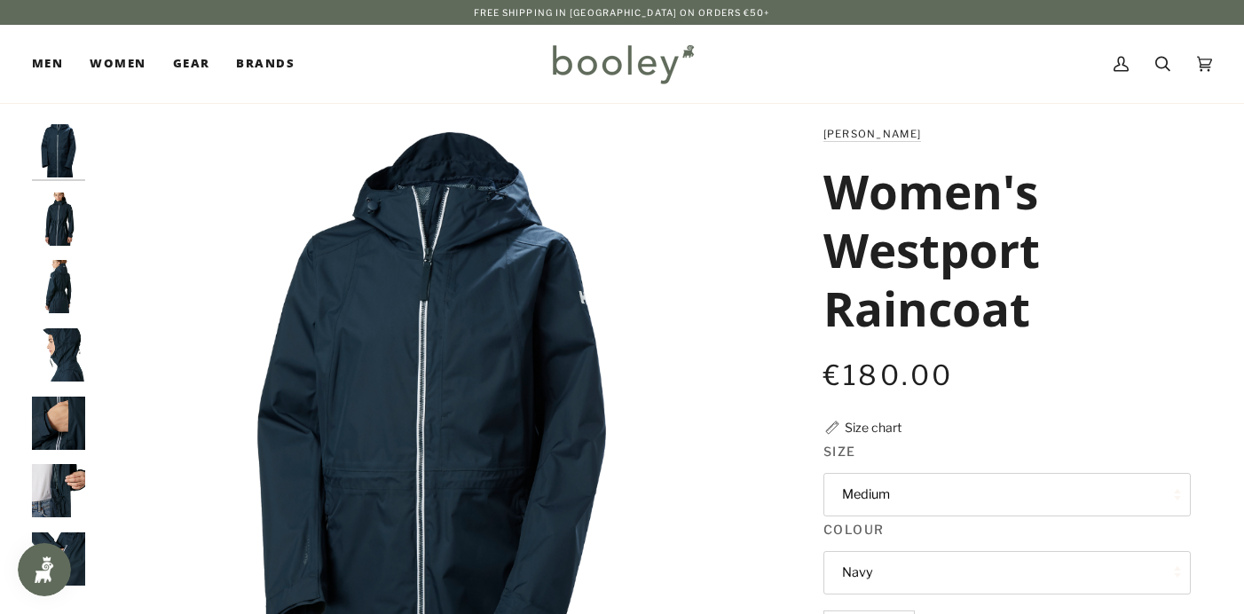
click at [57, 209] on img "Helly Hansen Women's Westport Raincoat Navy - Booley Galway" at bounding box center [58, 219] width 53 height 53
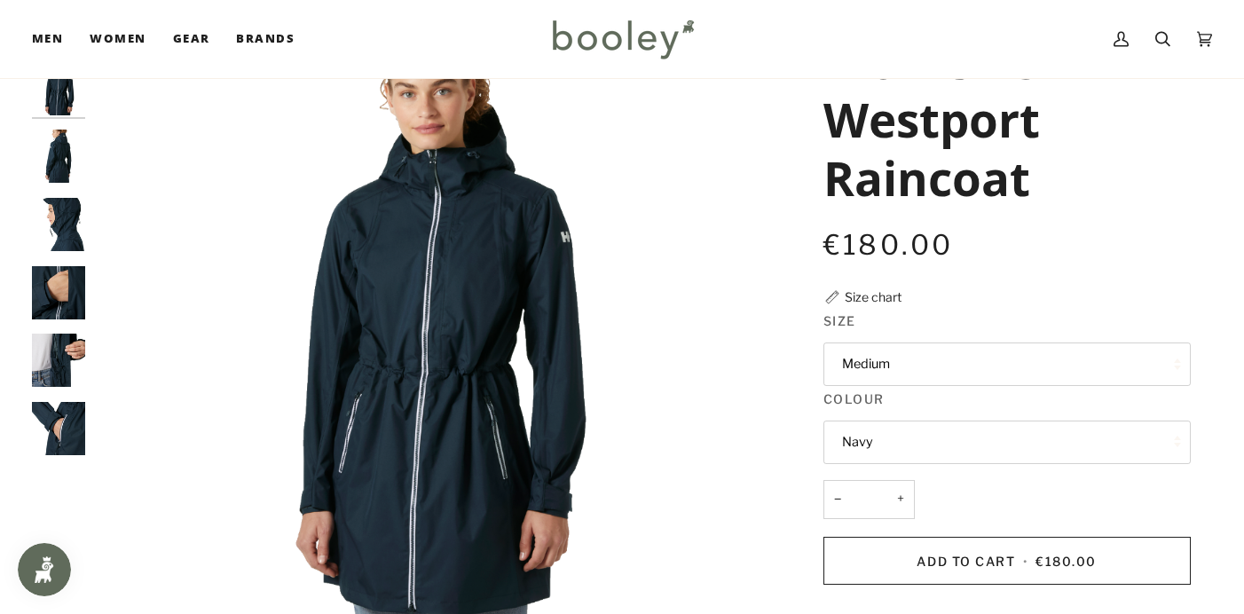
scroll to position [60, 0]
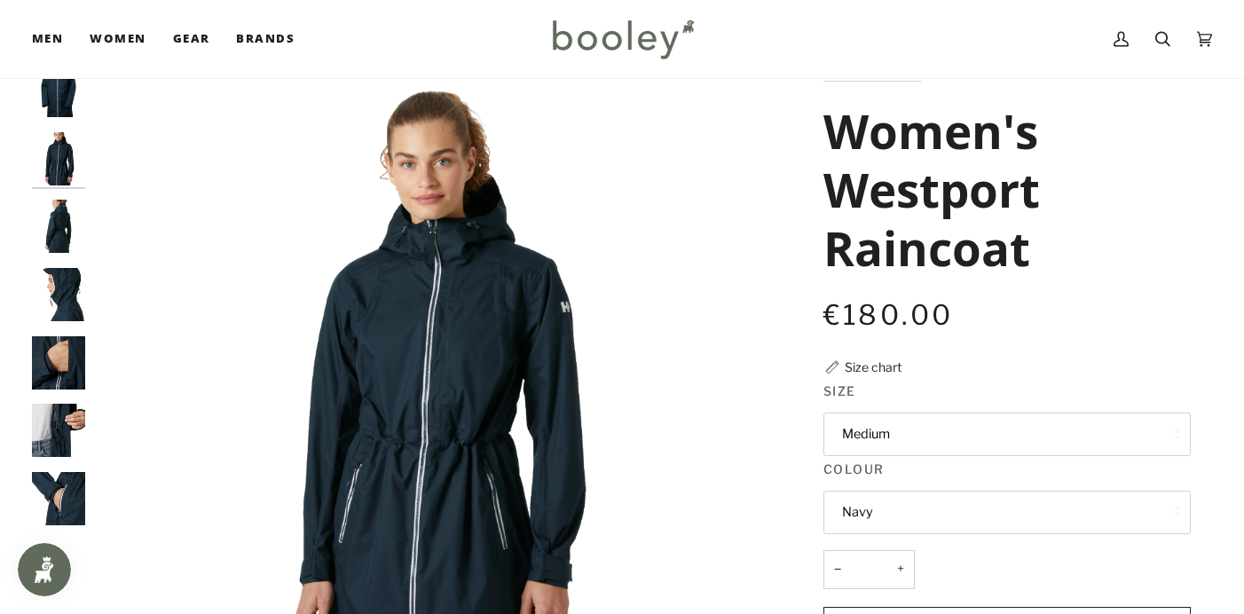
click at [70, 232] on img "Helly Hansen Women's Westport Raincoat Navy - Booley Galway" at bounding box center [58, 226] width 53 height 53
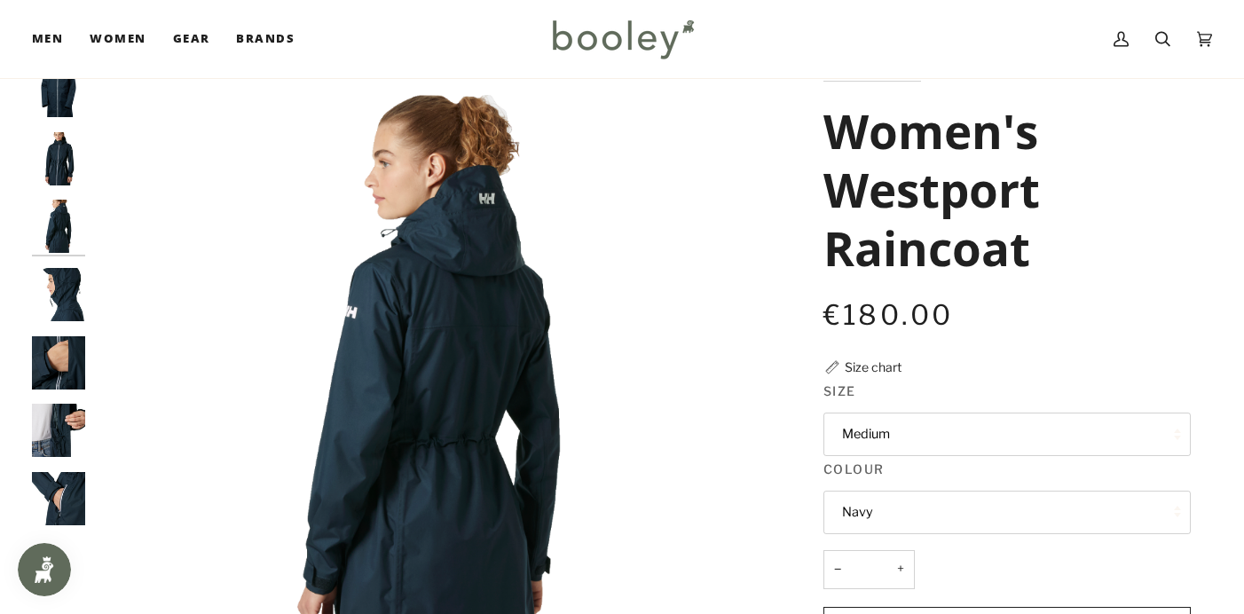
click at [76, 300] on img "Helly Hansen Women's Westport Raincoat Navy - Booley Galway" at bounding box center [58, 294] width 53 height 53
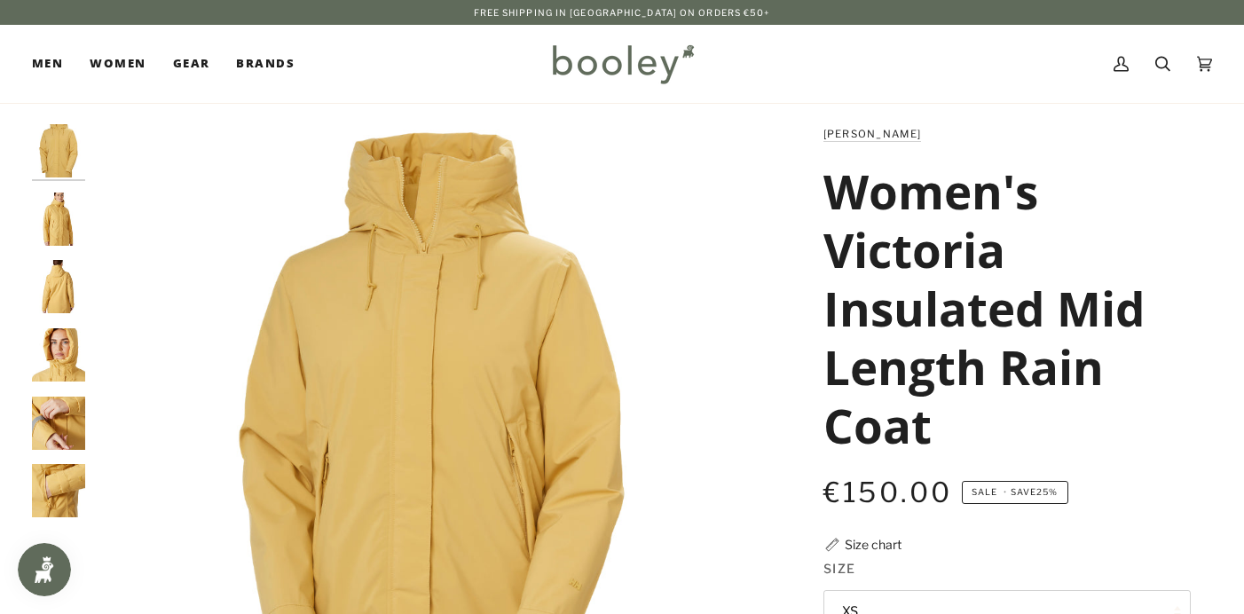
click at [63, 222] on img "Helly Hansen Women's Victoria Insulated Mid Rain Jacket - Booley Galway" at bounding box center [58, 219] width 53 height 53
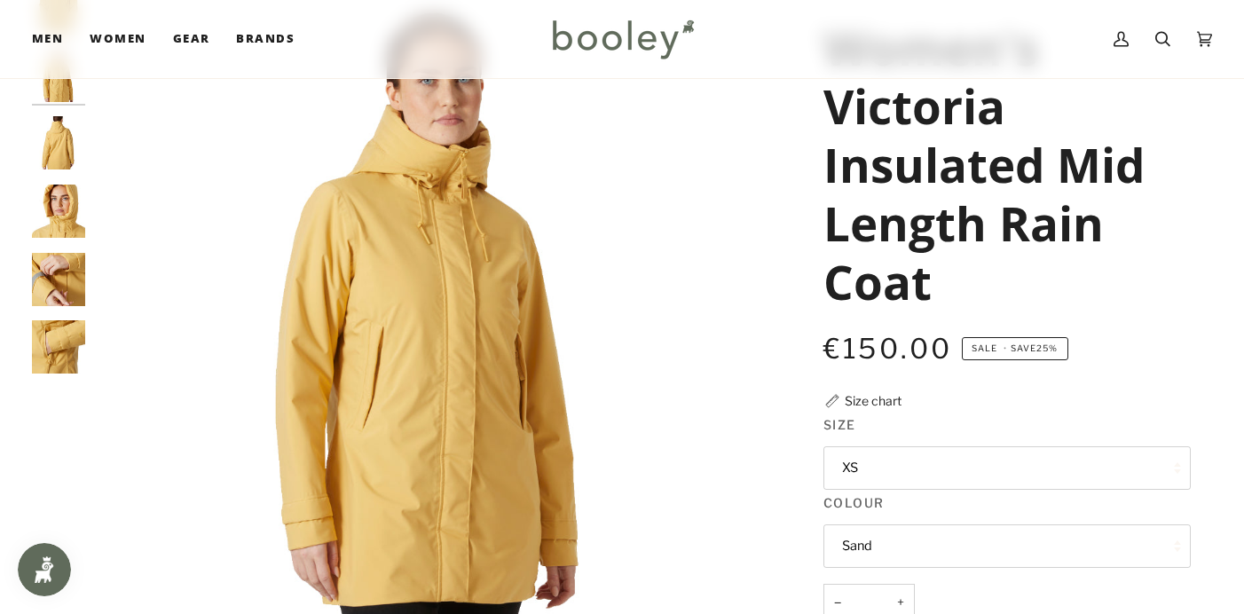
scroll to position [151, 0]
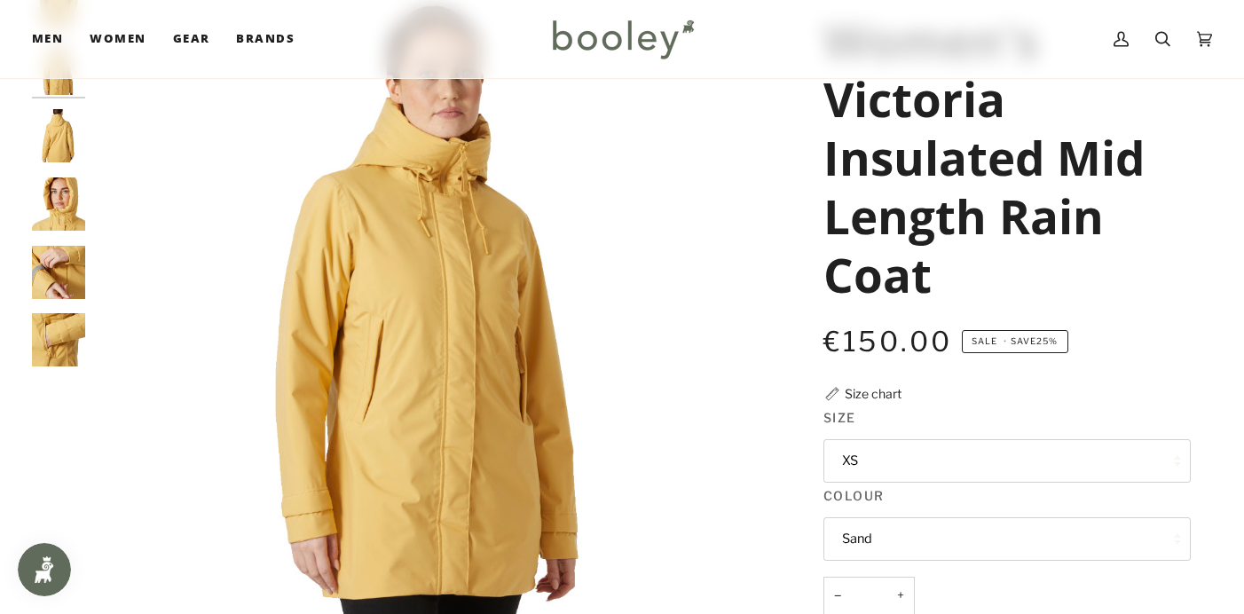
click at [55, 150] on img "Helly Hansen Women's Victoria Insulated Mid Rain Jacket - Booley Galway" at bounding box center [58, 135] width 53 height 53
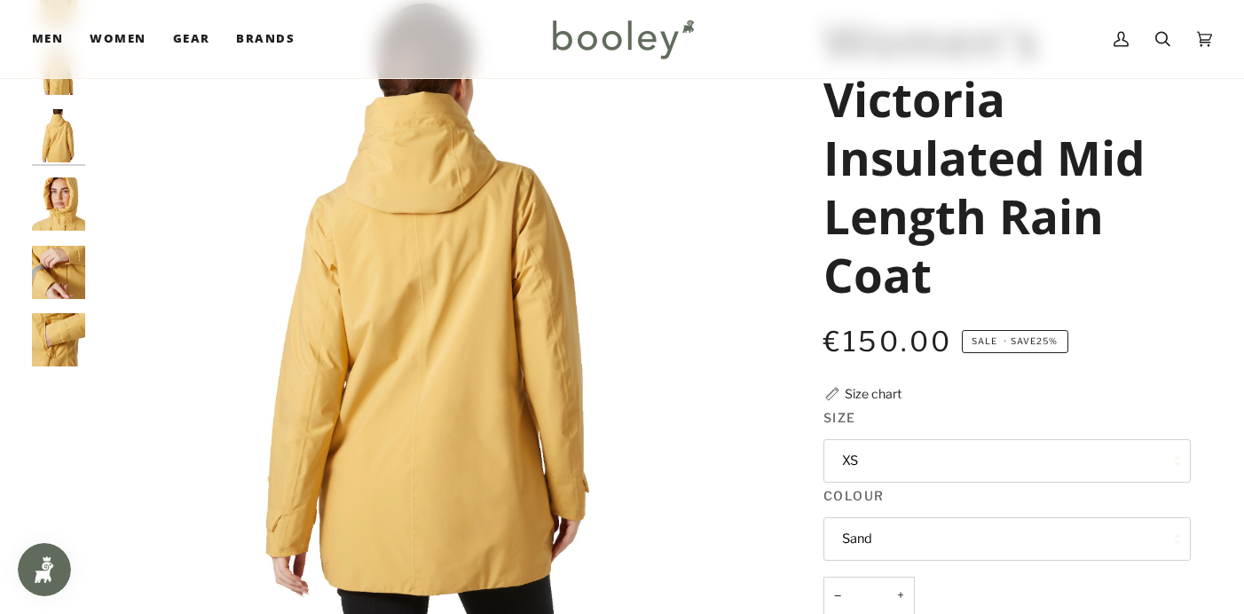
click at [64, 200] on img "Helly Hansen Women's Victoria Insulated Mid Rain Jacket - Booley Galway" at bounding box center [58, 203] width 53 height 53
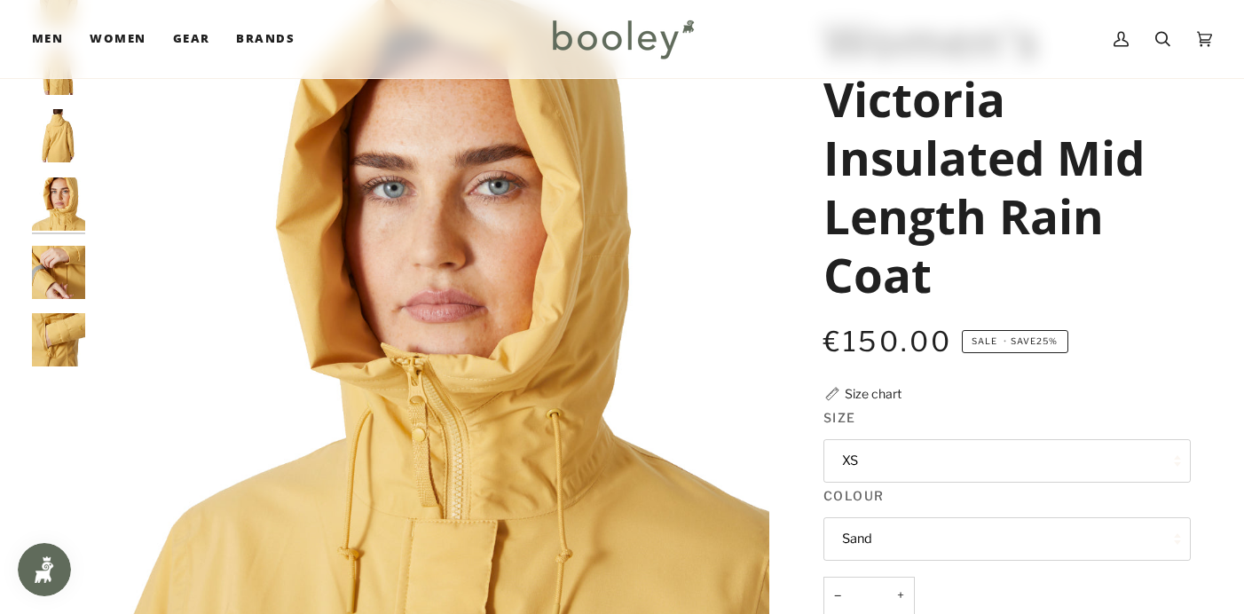
click at [83, 263] on img "Helly Hansen Women's Victoria Insulated Mid Rain Jacket - Booley Galway" at bounding box center [58, 272] width 53 height 53
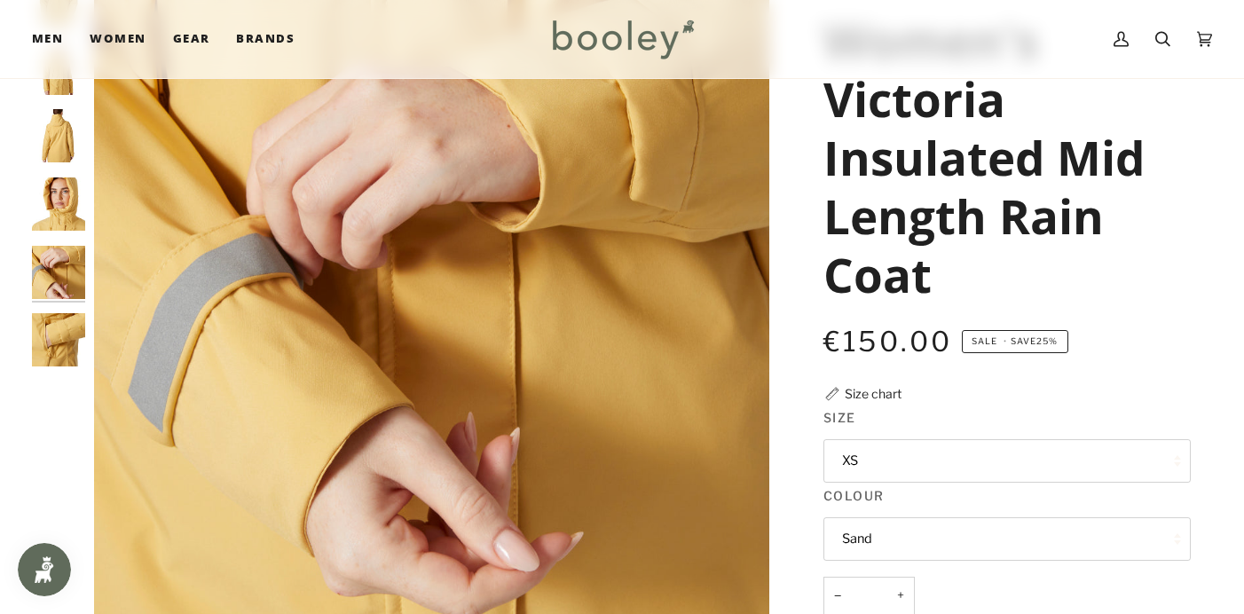
click at [75, 329] on img "Helly Hansen Women's Victoria Insulated Mid Rain Jacket - Booley Galway" at bounding box center [58, 339] width 53 height 53
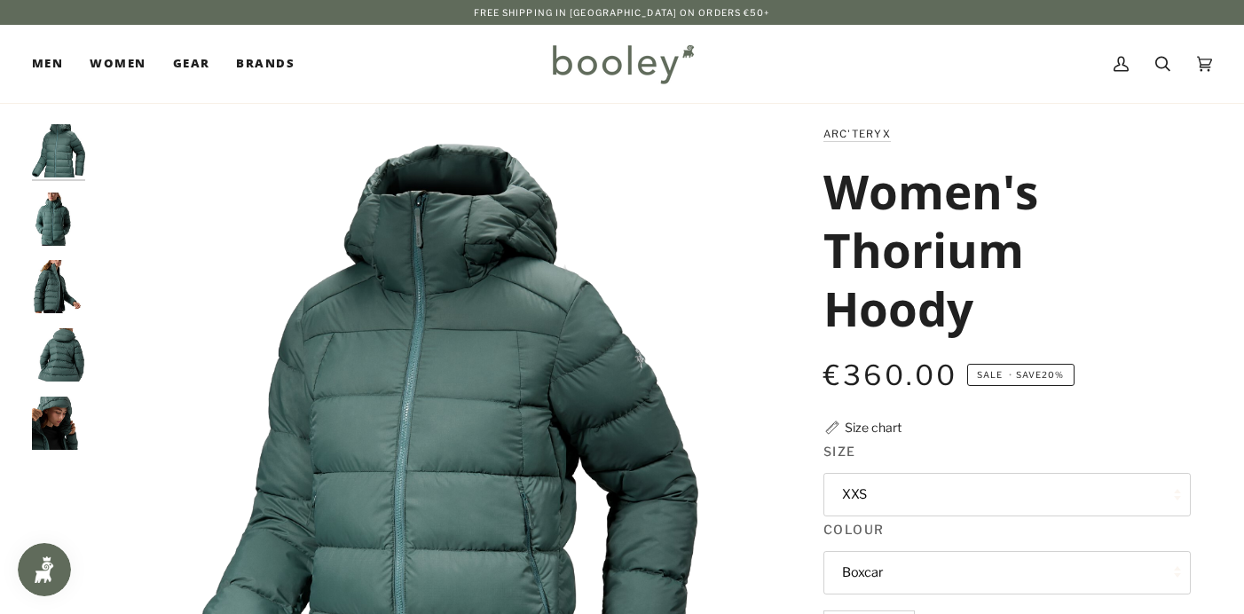
click at [868, 412] on div "€360.00 Sale • Save 20%" at bounding box center [1006, 386] width 367 height 63
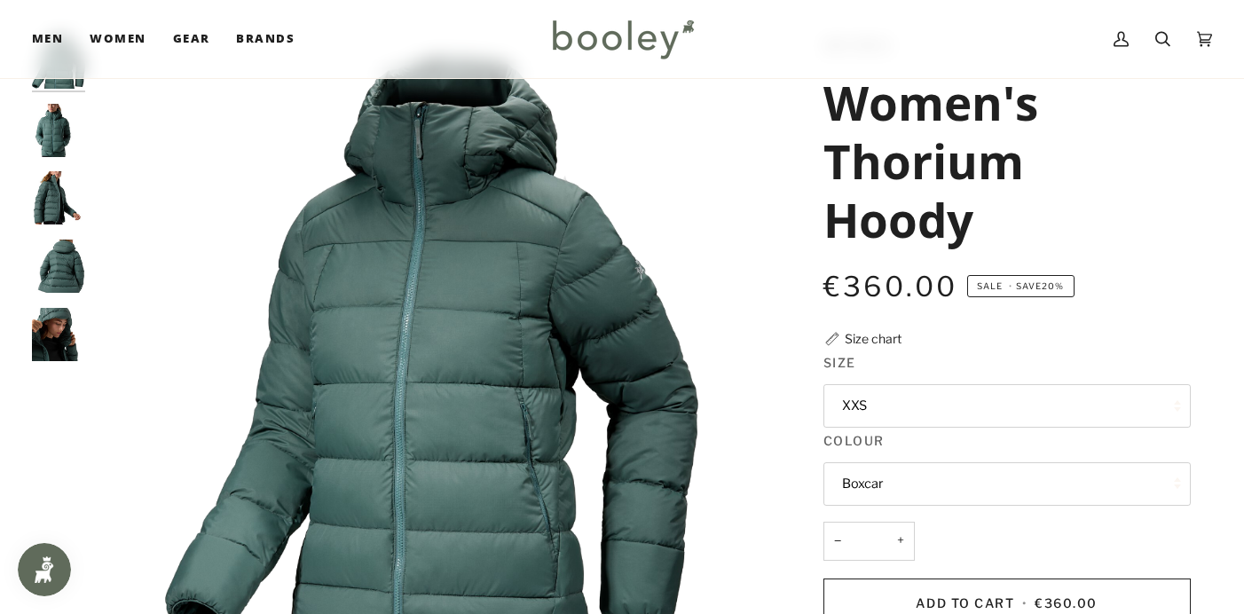
scroll to position [75, 0]
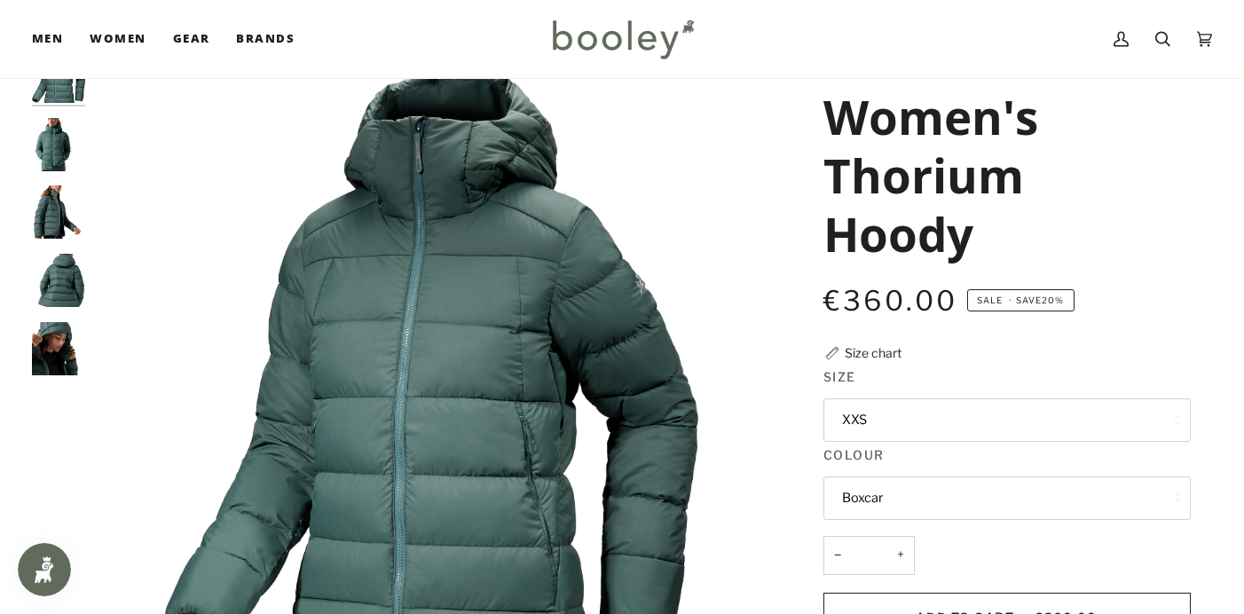
click at [64, 145] on img "Arc'teryx Women's Thorium Hoody Boxcar - Booley Galway" at bounding box center [58, 144] width 53 height 53
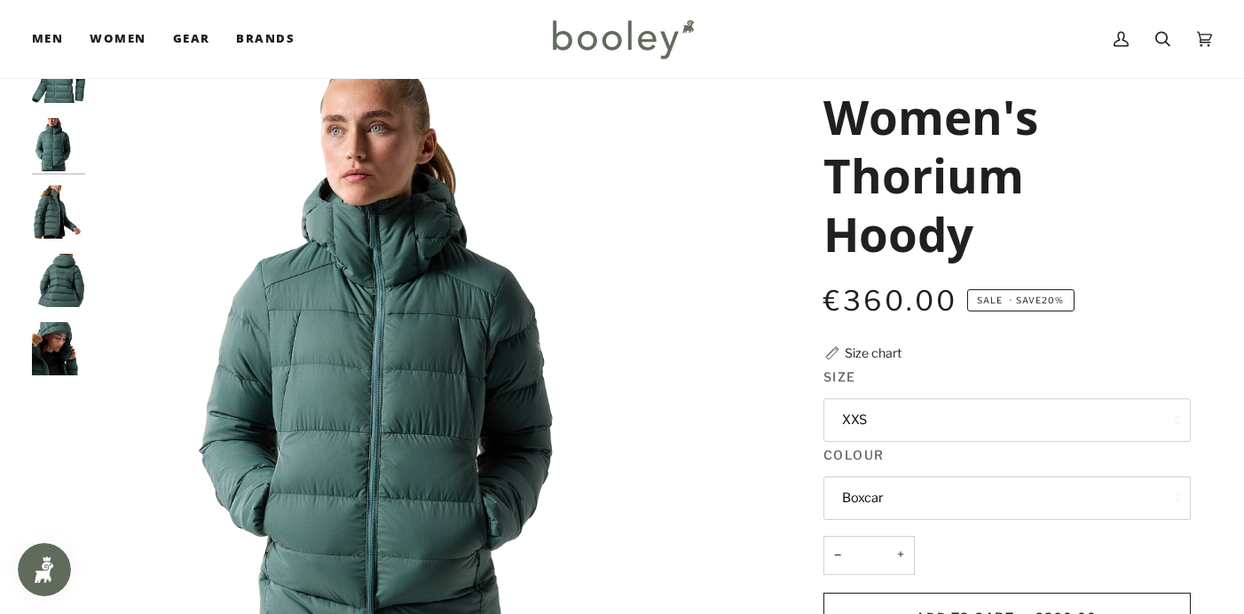
click at [59, 216] on img "Arc'teryx Women's Thorium Hoody Boxcar - Booley Galway" at bounding box center [58, 211] width 53 height 53
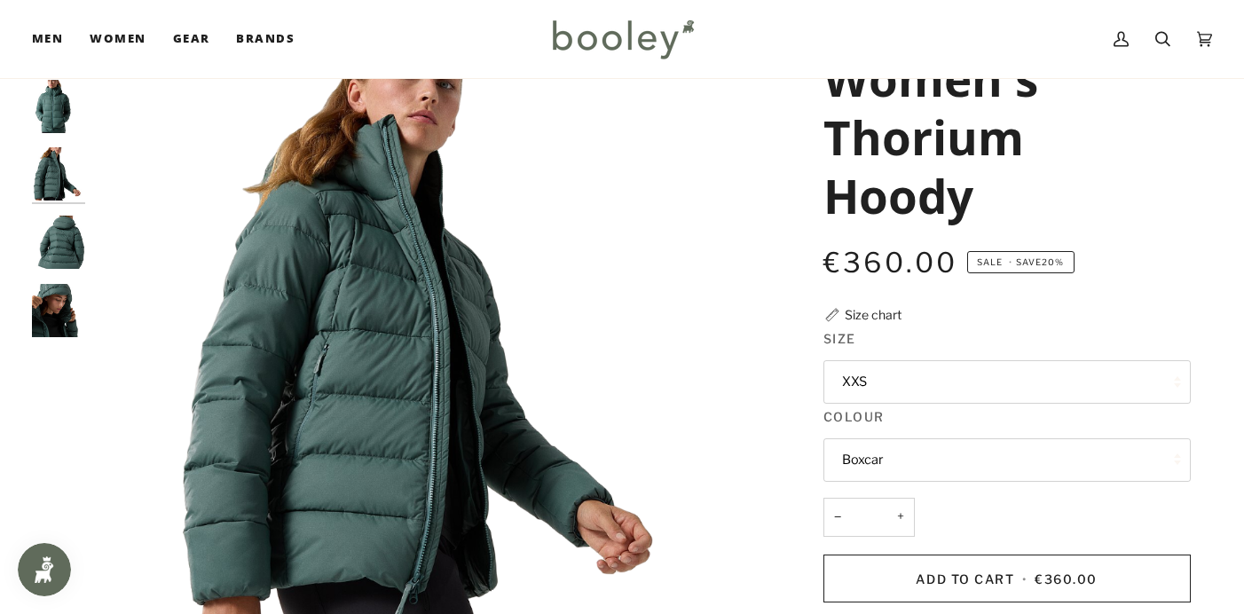
scroll to position [81, 0]
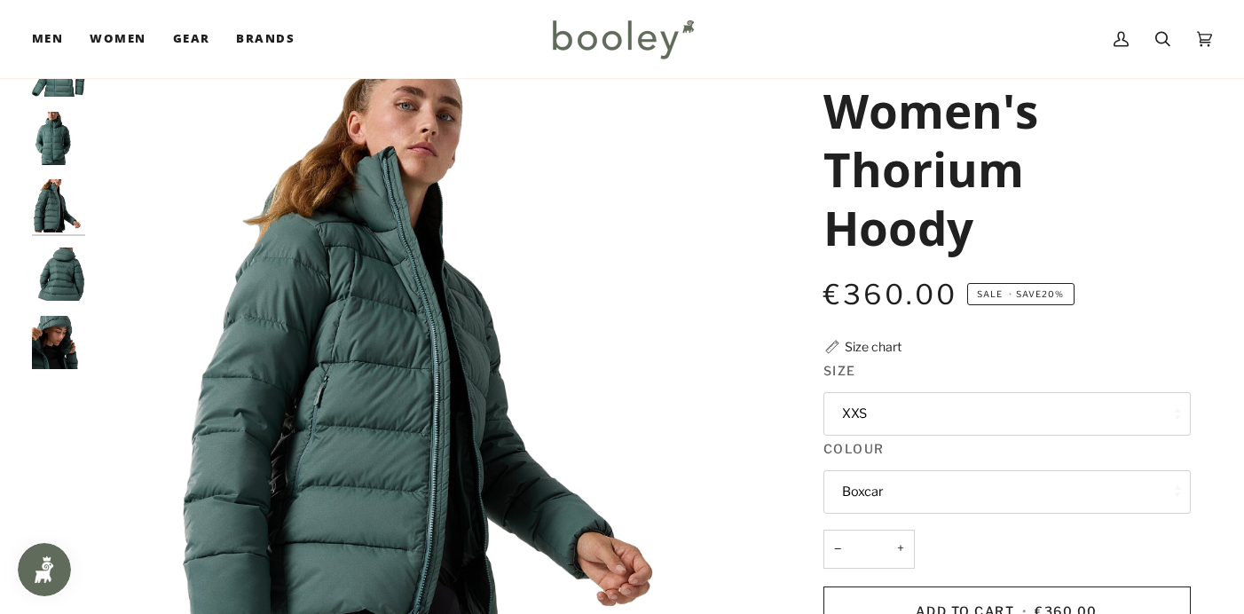
click at [71, 275] on img "Arc'teryx Women's Thorium Hoody Boxcar - Booley Galway" at bounding box center [58, 274] width 53 height 53
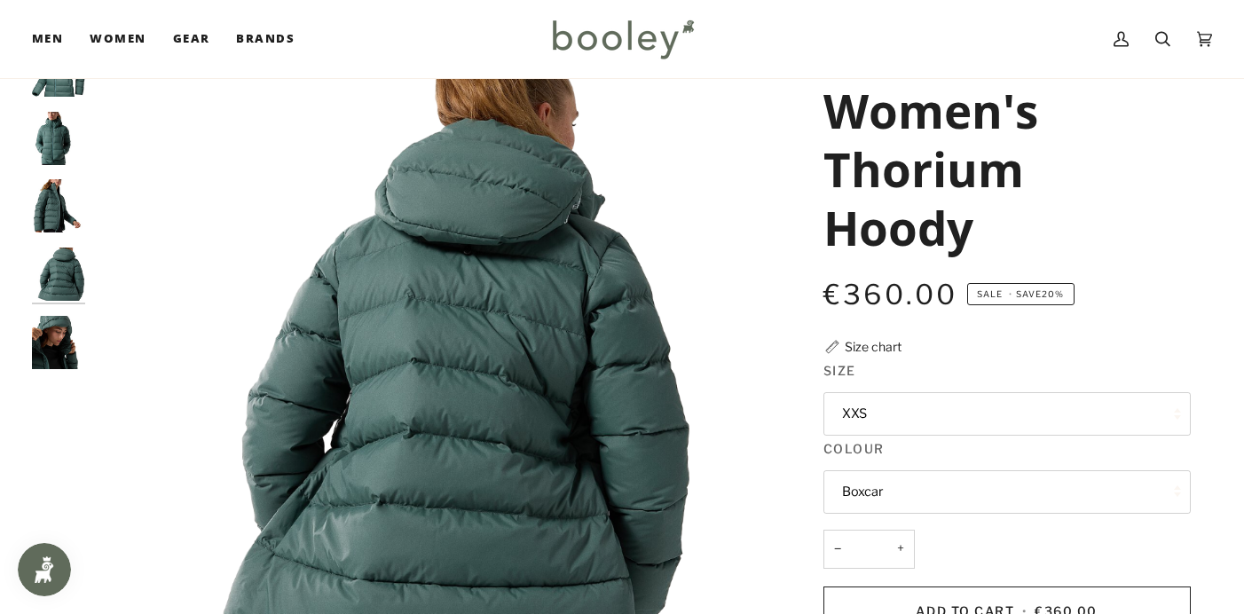
click at [67, 335] on img "Arc'teryx Women's Thorium Hoody Boxcar - Booley Galway" at bounding box center [58, 342] width 53 height 53
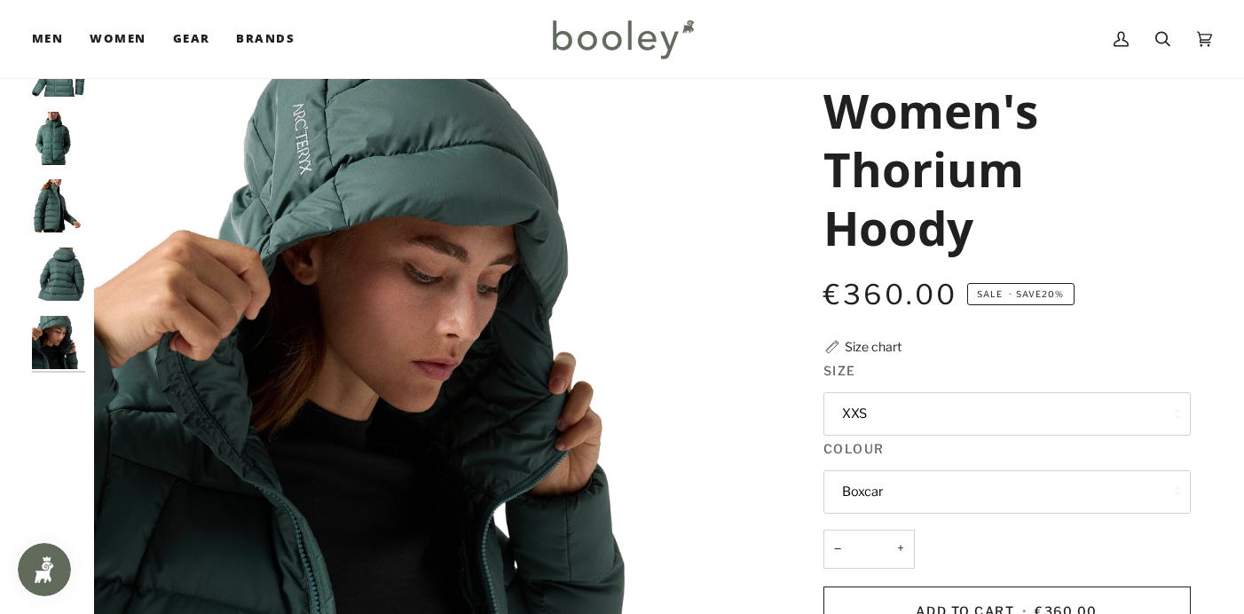
click at [858, 408] on button "XXS" at bounding box center [1006, 413] width 367 height 43
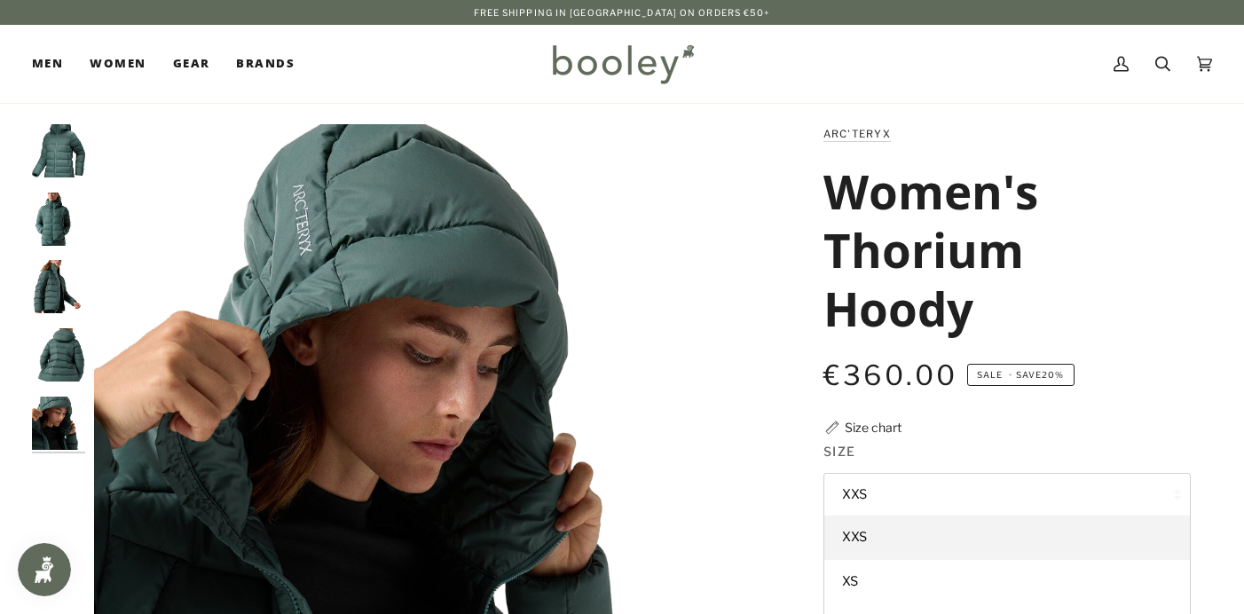
scroll to position [0, 0]
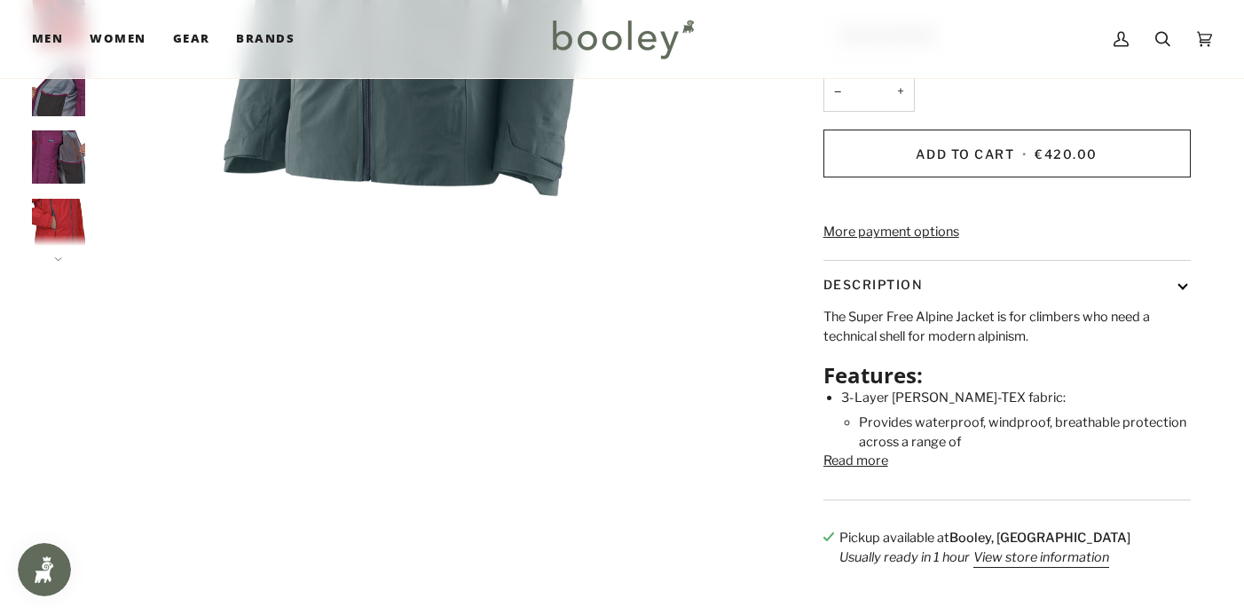
click at [842, 471] on button "Read more" at bounding box center [855, 462] width 65 height 20
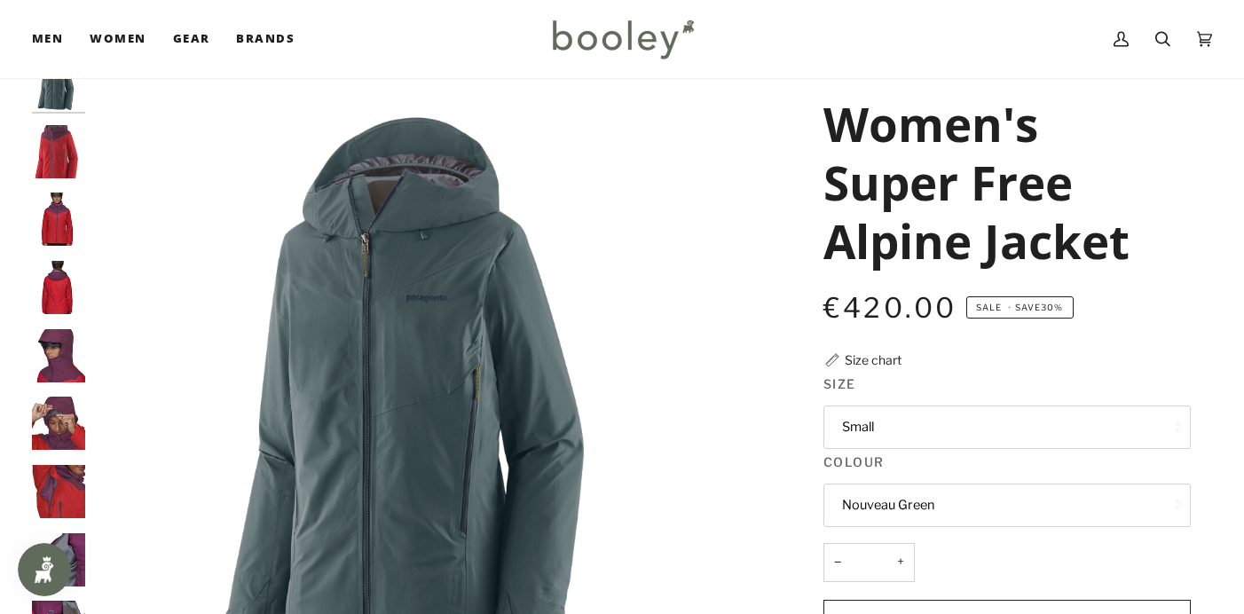
scroll to position [67, 0]
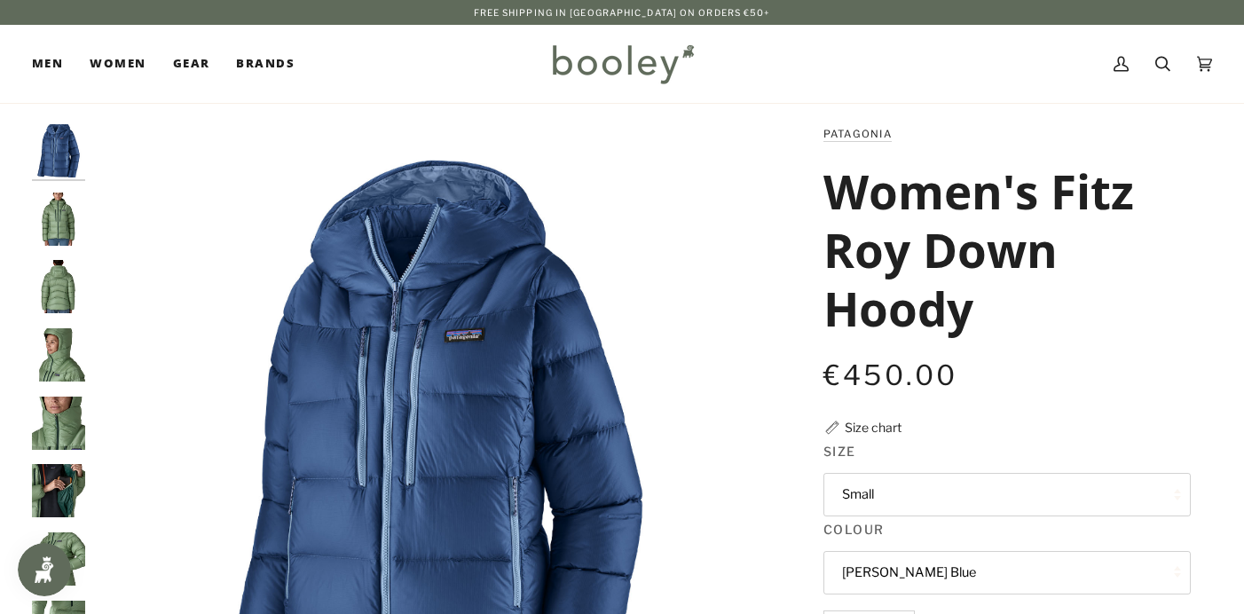
click at [854, 495] on button "Small" at bounding box center [1006, 494] width 367 height 43
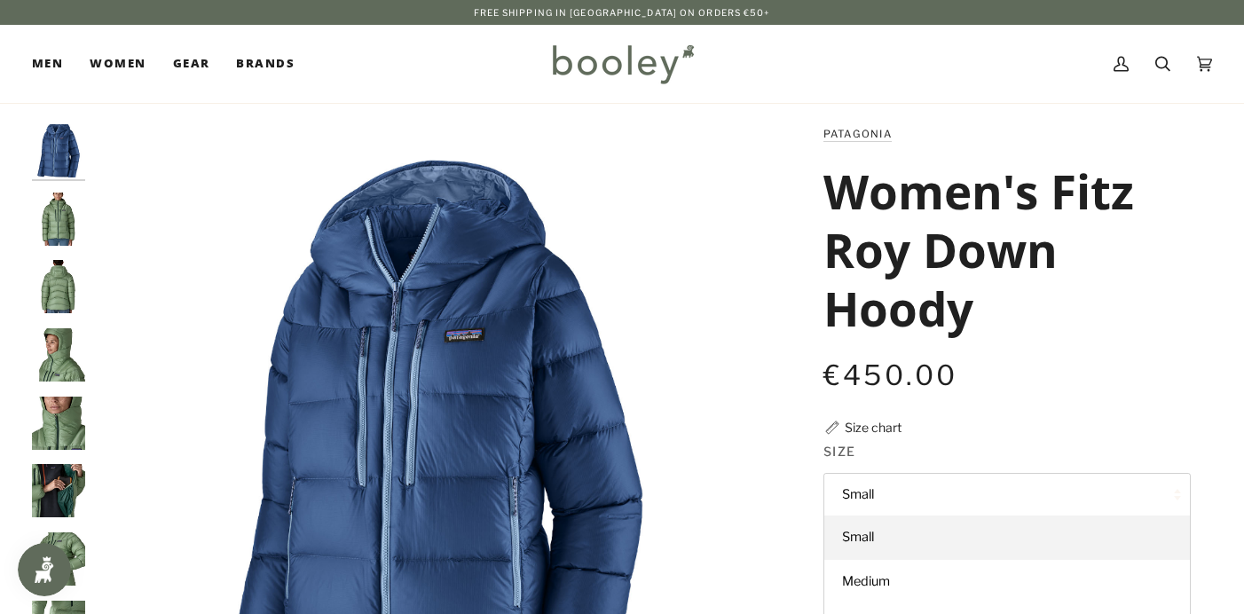
click at [187, 152] on img "Patagonia Women's Fitz Roy Down Hoody Clement Blue - Booley Galway" at bounding box center [431, 461] width 675 height 675
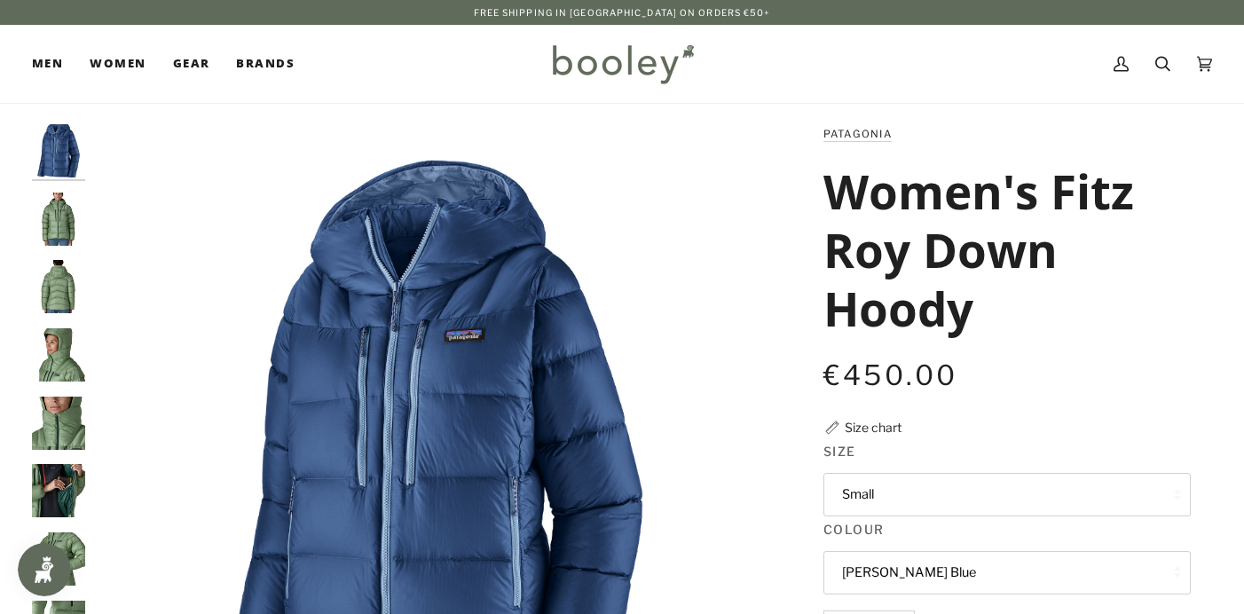
click at [75, 217] on img "Patagonia Women's Fitz Roy Down Hoody - Booley Galway" at bounding box center [58, 219] width 53 height 53
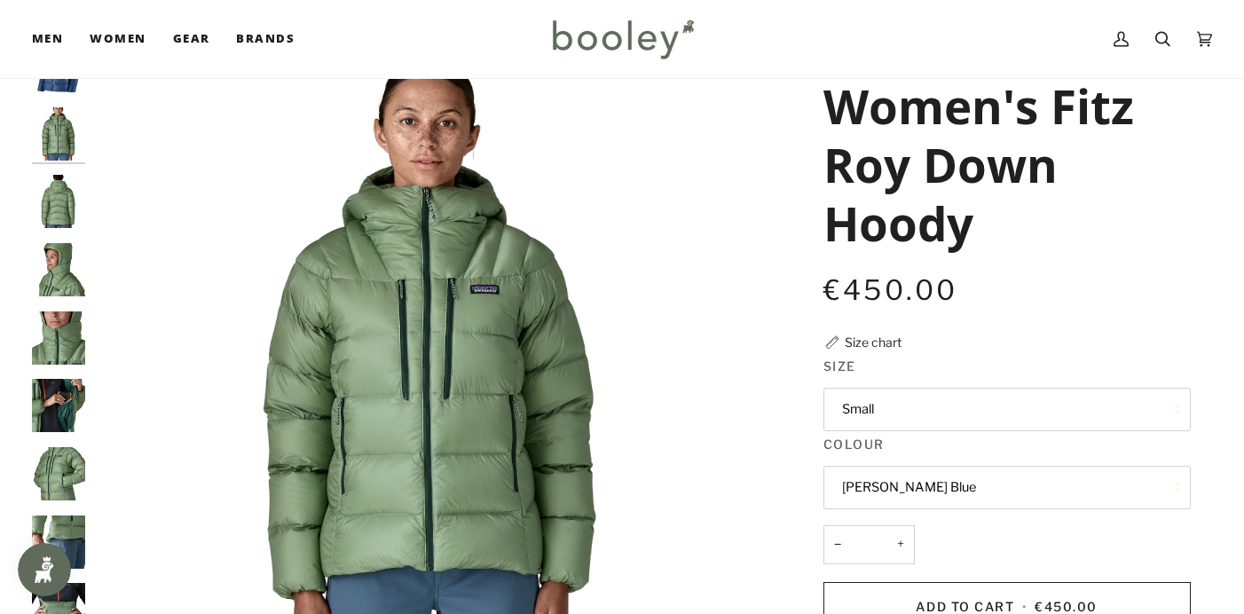
scroll to position [86, 0]
click at [58, 201] on img "Patagonia Women's Fitz Roy Down Hoody - Booley Galway" at bounding box center [58, 200] width 53 height 53
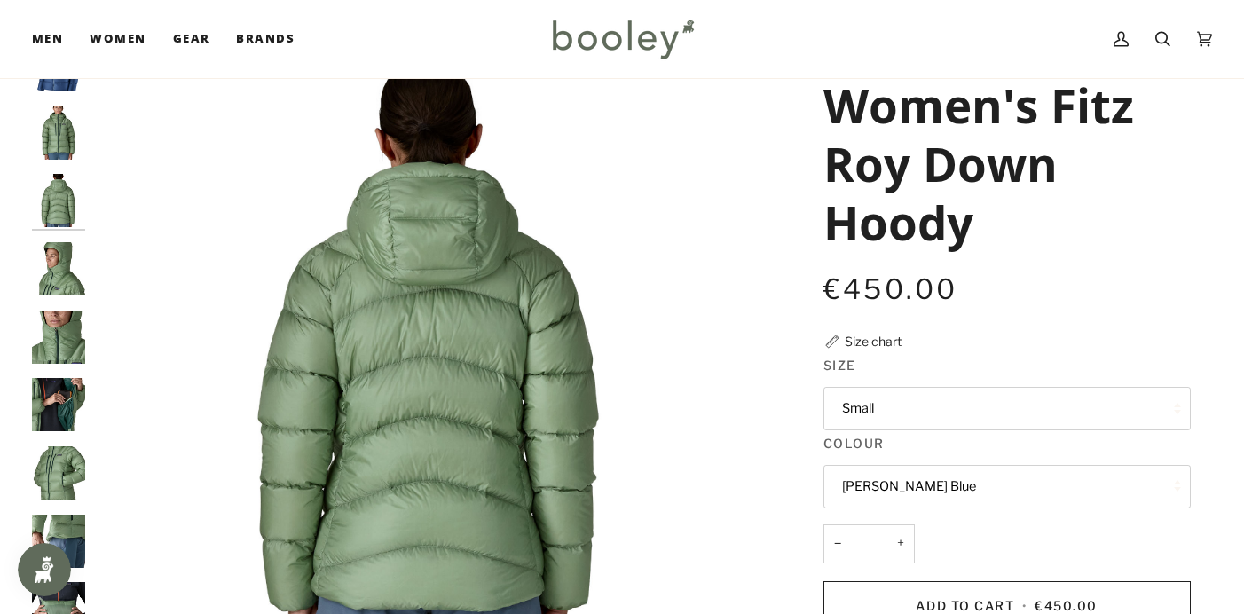
click at [58, 201] on img "Patagonia Women's Fitz Roy Down Hoody - Booley Galway" at bounding box center [58, 200] width 53 height 53
click at [59, 277] on img "Patagonia Women's Fitz Roy Down Hoody - Booley Galway" at bounding box center [58, 268] width 53 height 53
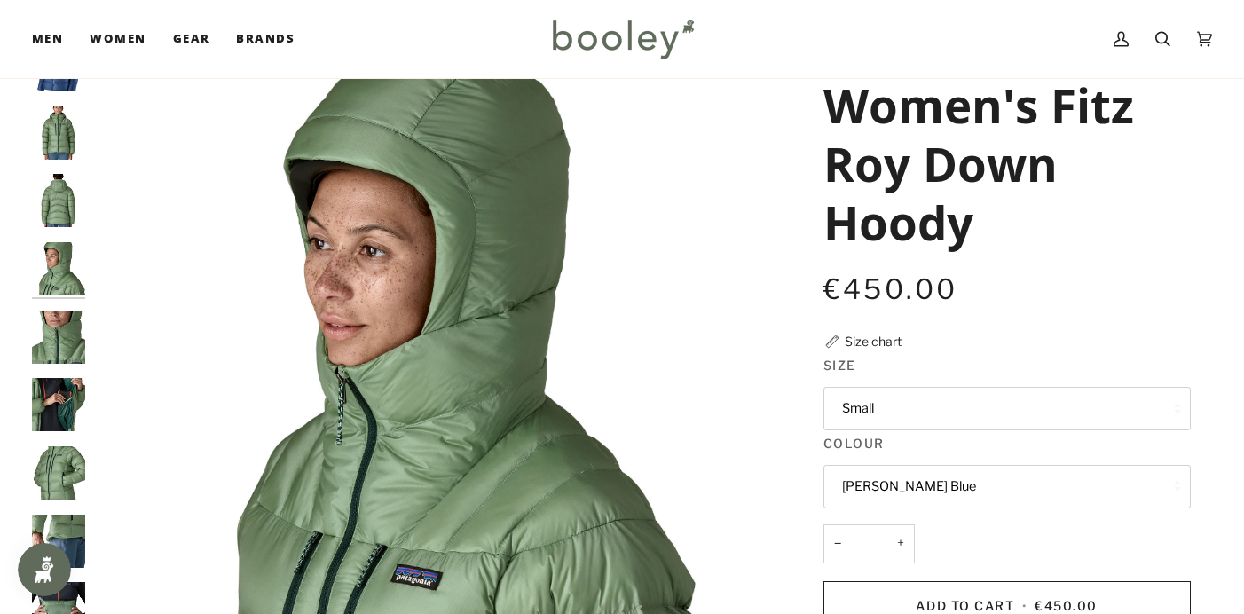
click at [67, 336] on img "Patagonia Women's Fitz Roy Down Hoody - Booley Galway" at bounding box center [58, 336] width 53 height 53
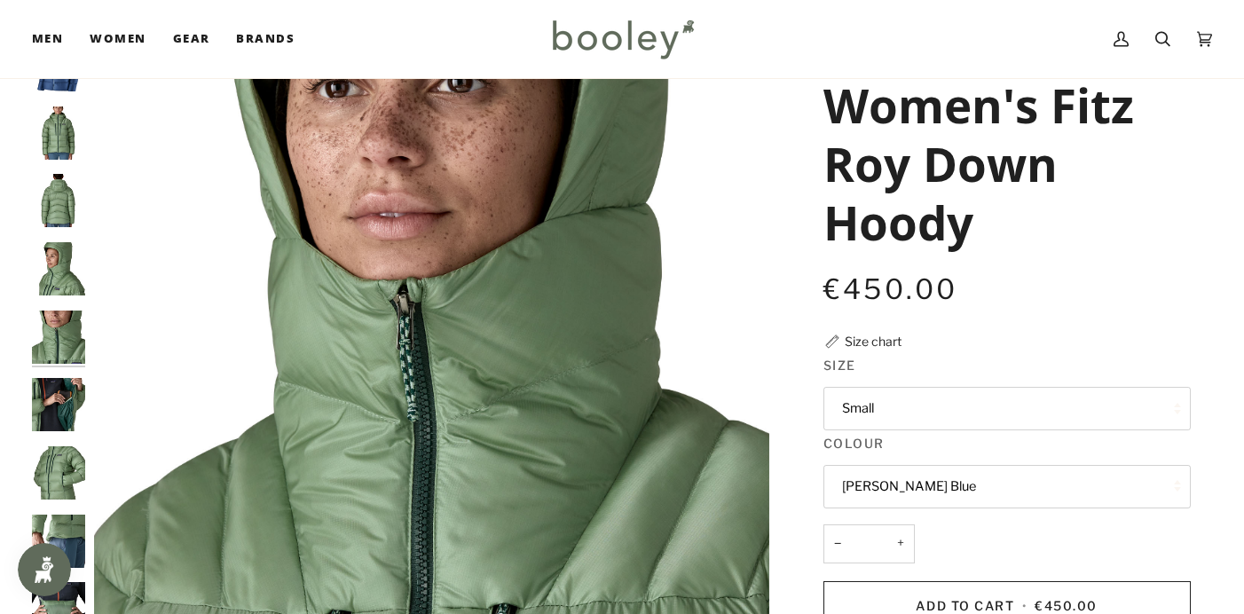
click at [67, 385] on img "Patagonia Women's Fitz Roy Down Hoody - Booley Galway" at bounding box center [58, 404] width 53 height 53
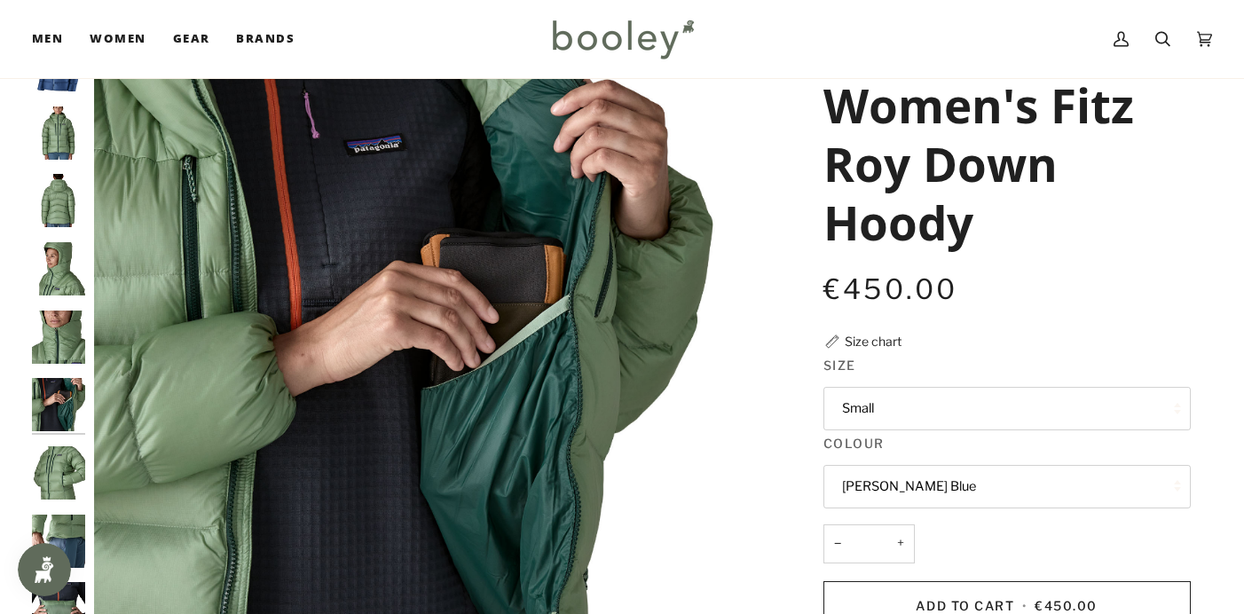
click at [68, 461] on img "Patagonia Women's Fitz Roy Down Hoody - Booley Galway" at bounding box center [58, 472] width 53 height 53
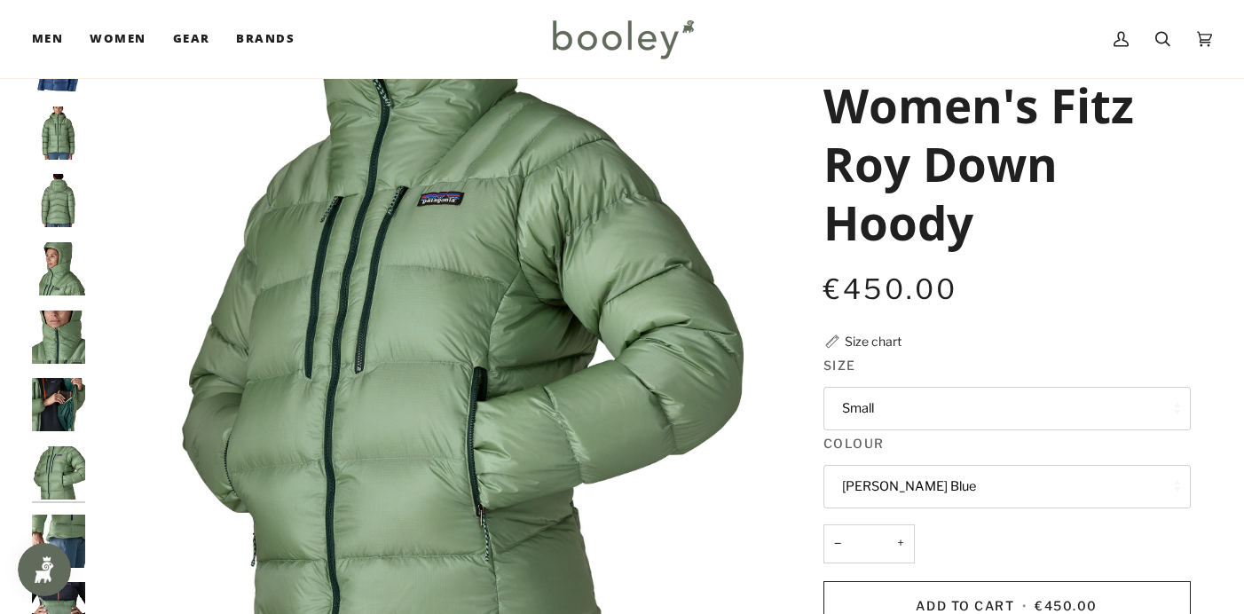
click at [76, 548] on img "Patagonia Women's Fitz Roy Down Hoody - Booley Galway" at bounding box center [58, 541] width 53 height 53
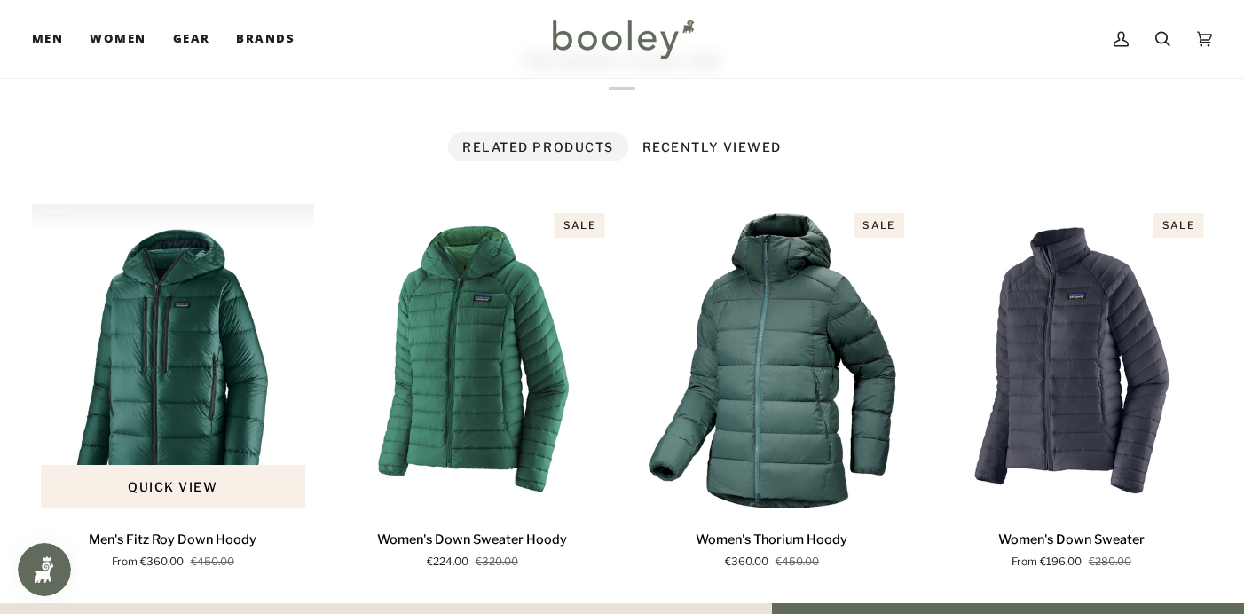
scroll to position [1136, 0]
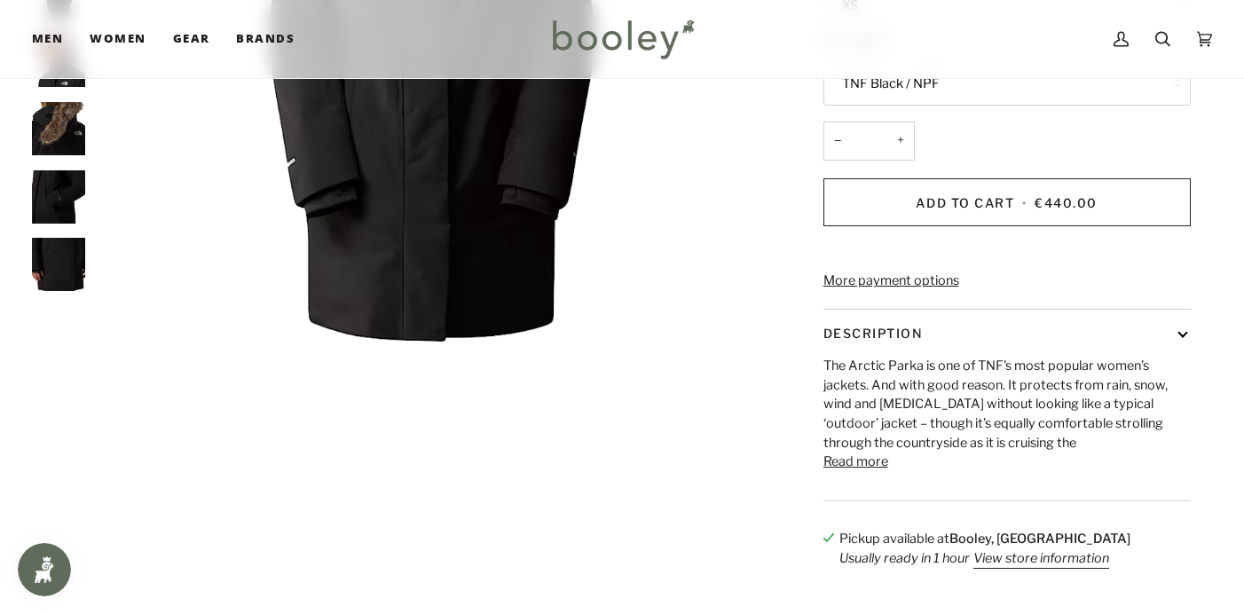
scroll to position [431, 0]
click at [876, 471] on button "Read more" at bounding box center [855, 462] width 65 height 20
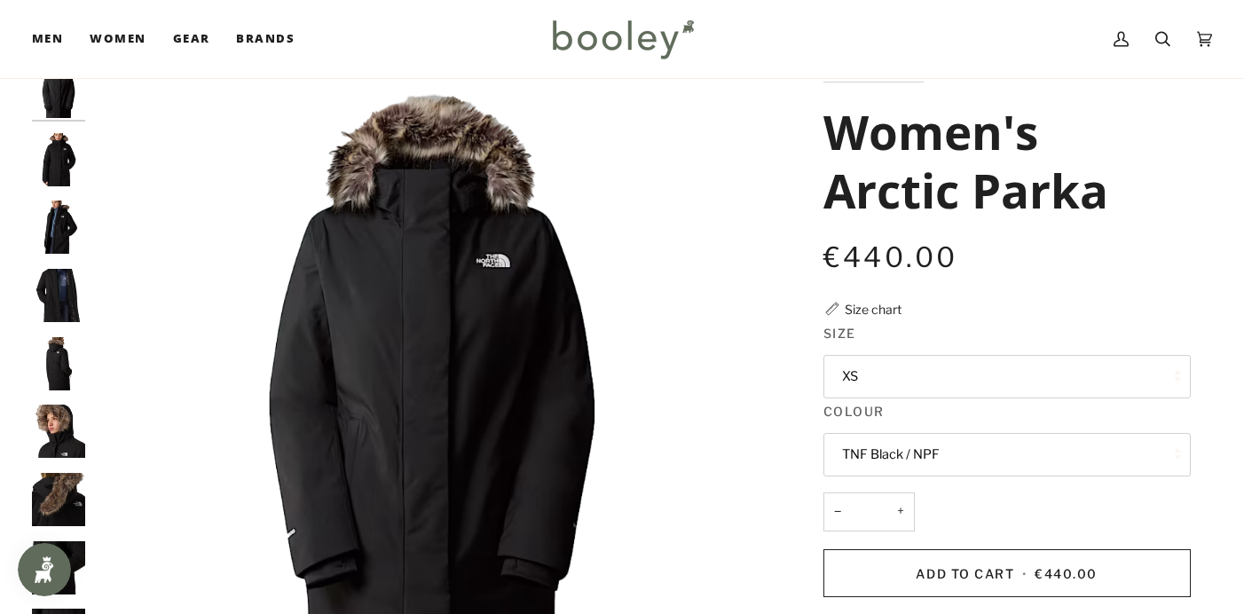
scroll to position [56, 0]
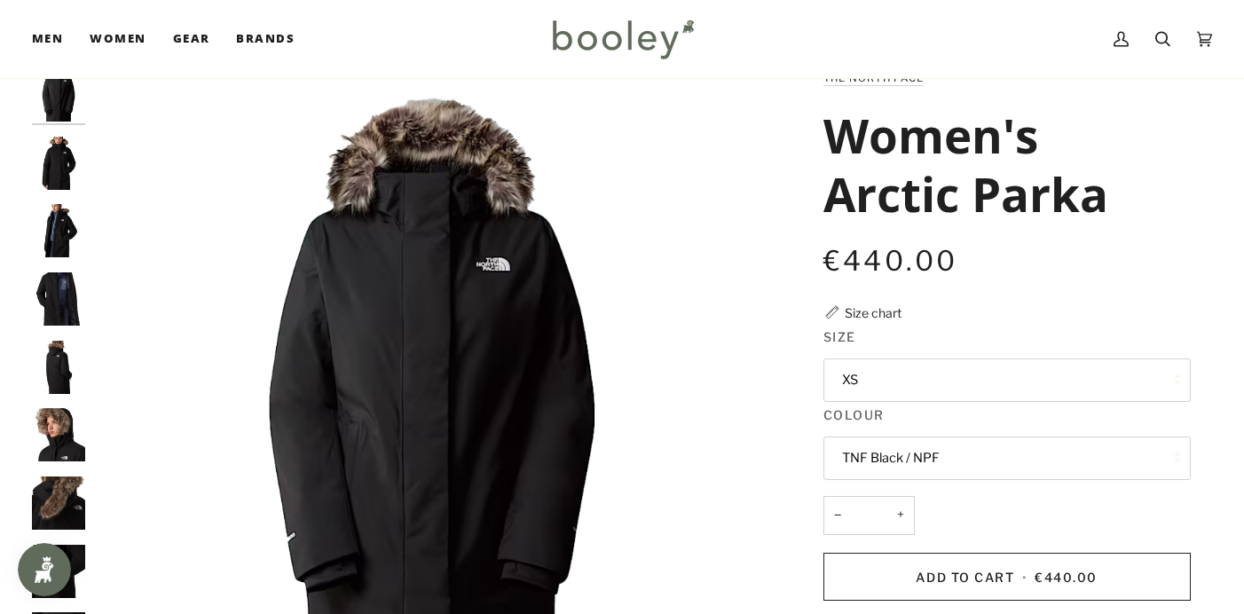
click at [58, 170] on img "The North Face Women's Arctic Parka TNF Black / NPF - Booley Galway" at bounding box center [58, 163] width 53 height 53
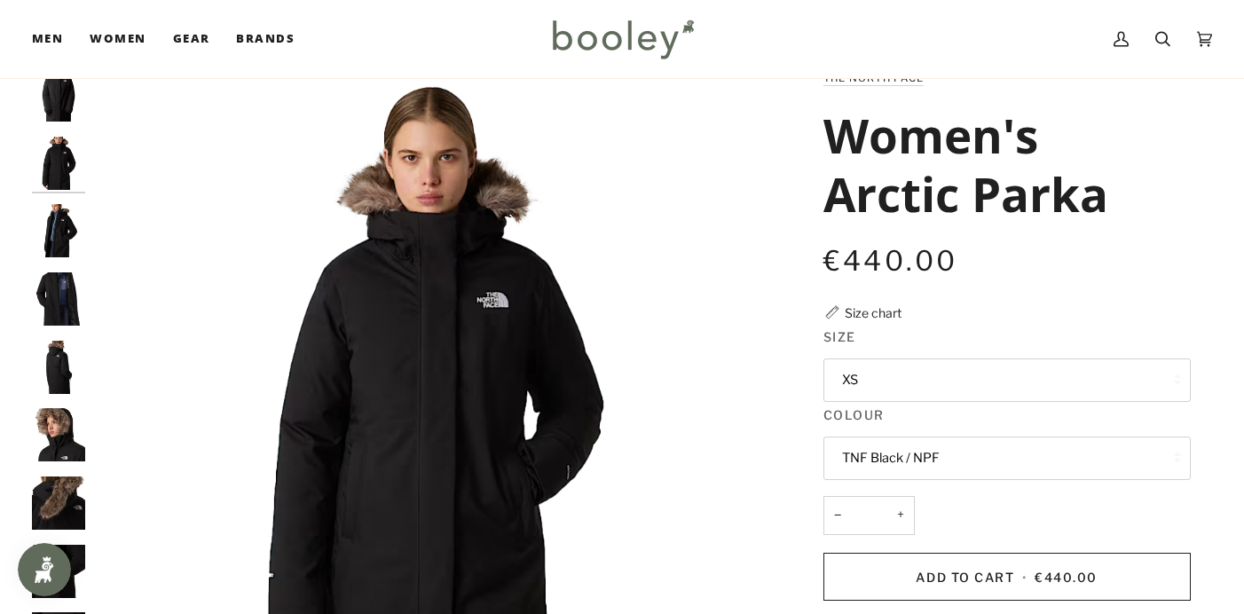
click at [68, 229] on img "The North Face Women's Arctic Parka TNF Black / NPF - Booley Galway" at bounding box center [58, 230] width 53 height 53
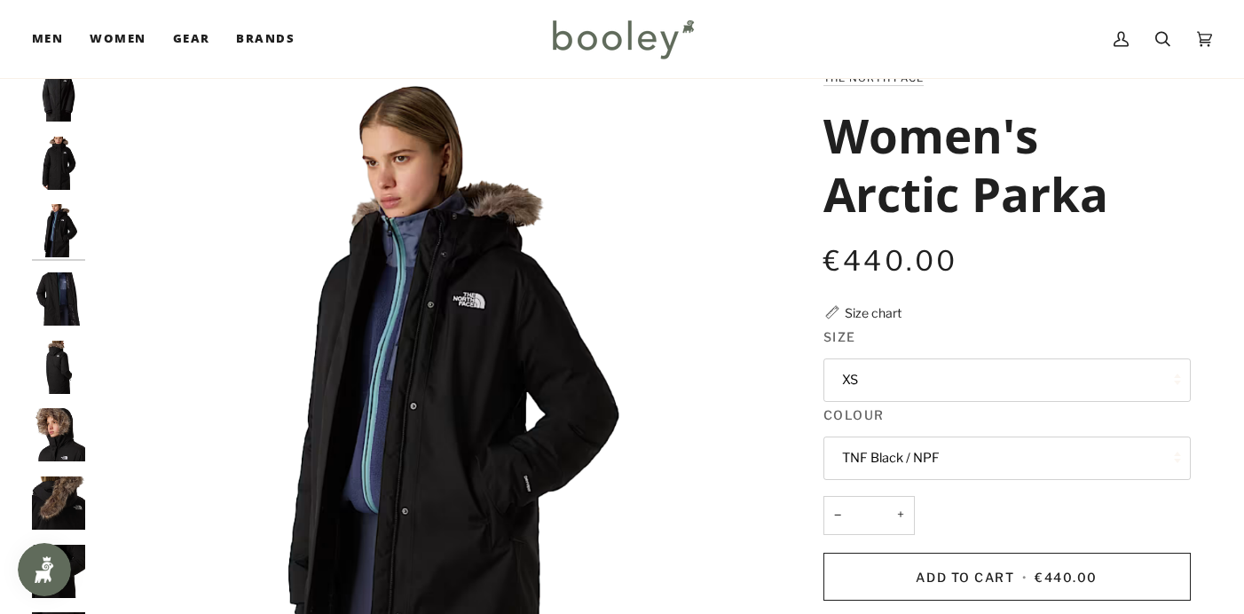
click at [70, 295] on img "The North Face Women's Arctic Parka TNF Black / NPF - Booley Galway" at bounding box center [58, 298] width 53 height 53
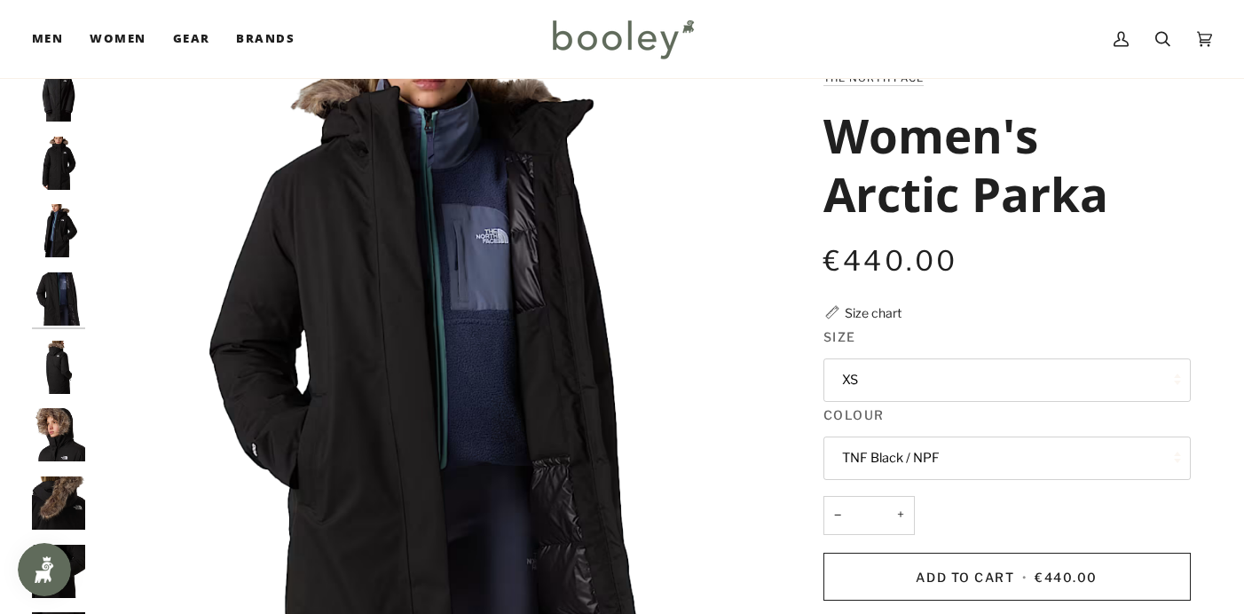
click at [69, 368] on img "The North Face Women's Arctic Parka TNF Black / NPF - Booley Galway" at bounding box center [58, 367] width 53 height 53
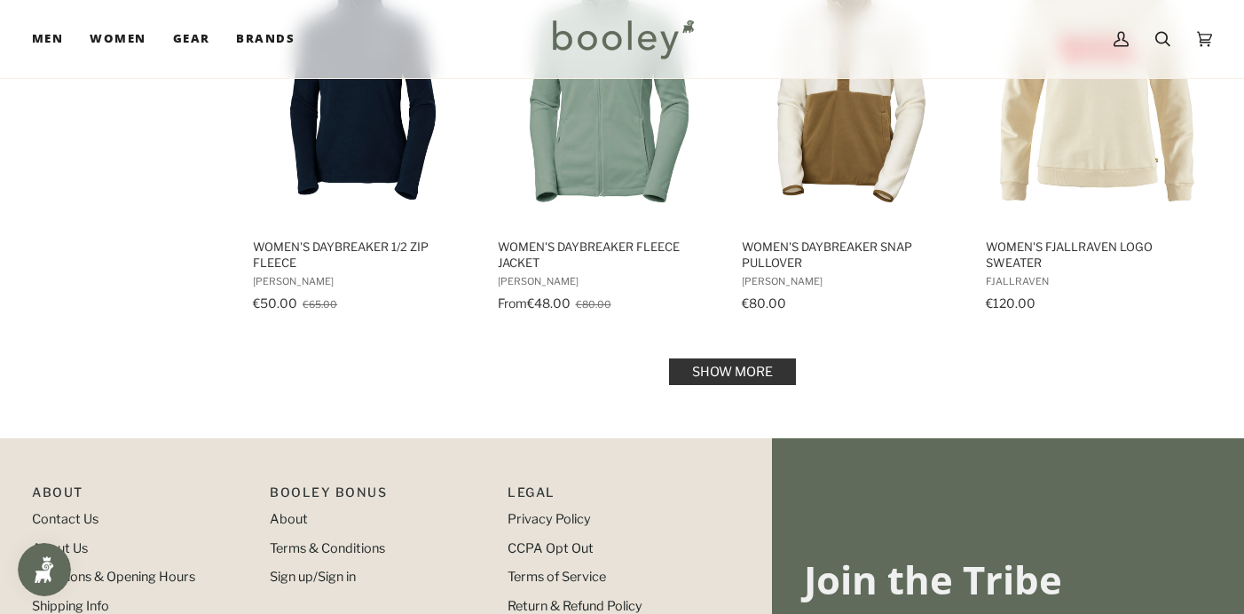
scroll to position [1962, 0]
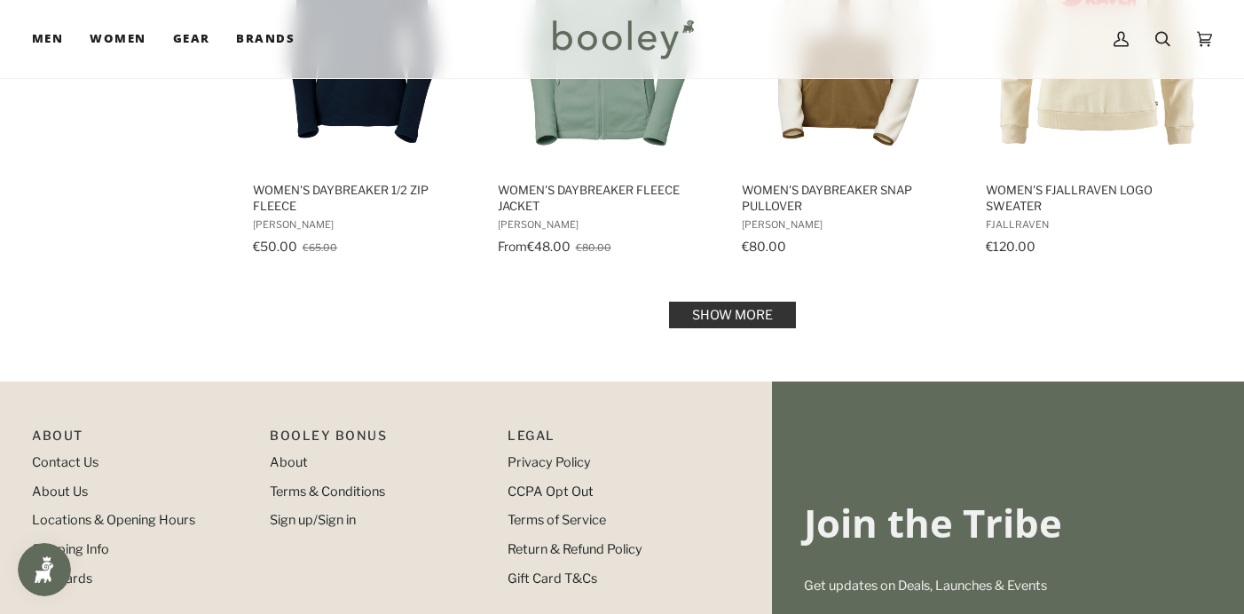
click at [755, 311] on link "Show more" at bounding box center [732, 315] width 127 height 27
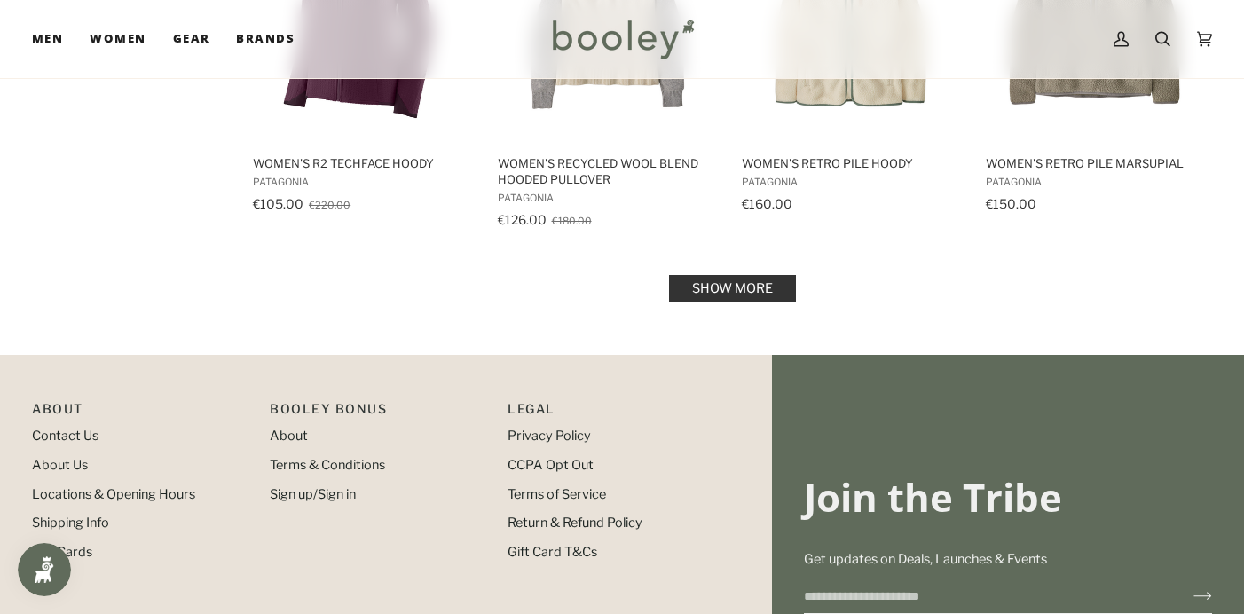
scroll to position [3914, 0]
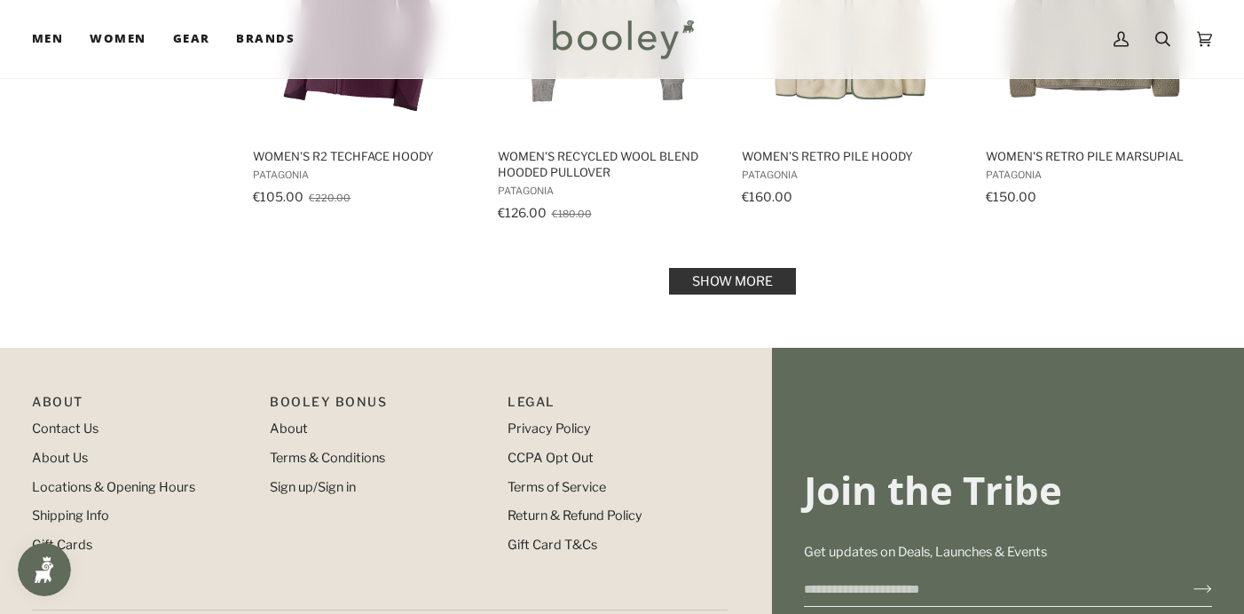
click at [744, 284] on link "Show more" at bounding box center [732, 281] width 127 height 27
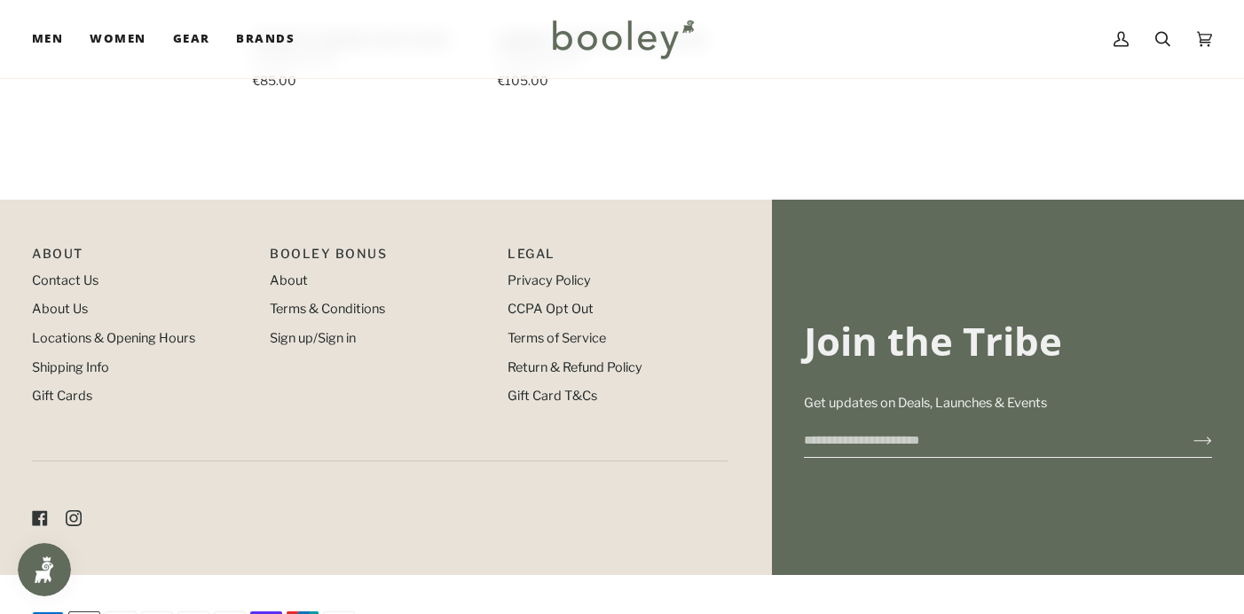
scroll to position [5569, 0]
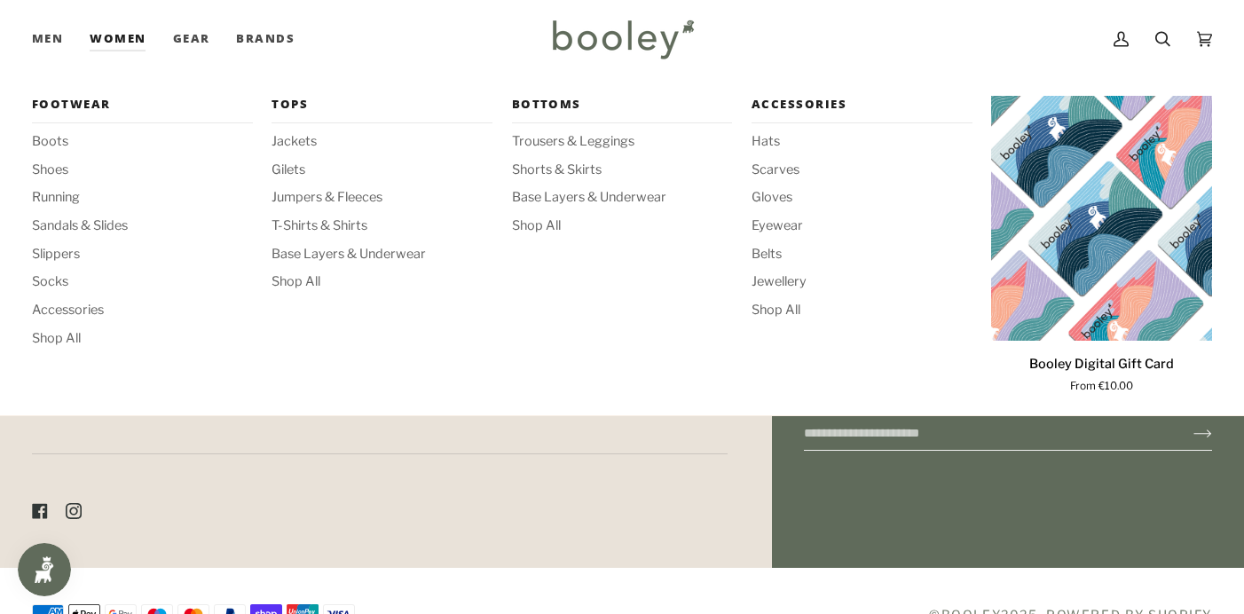
click at [585, 300] on div "Bottoms Trousers & Leggings Shorts & Skirts Base Layers & Underwear Shop All" at bounding box center [622, 247] width 221 height 302
